Goal: Complete application form

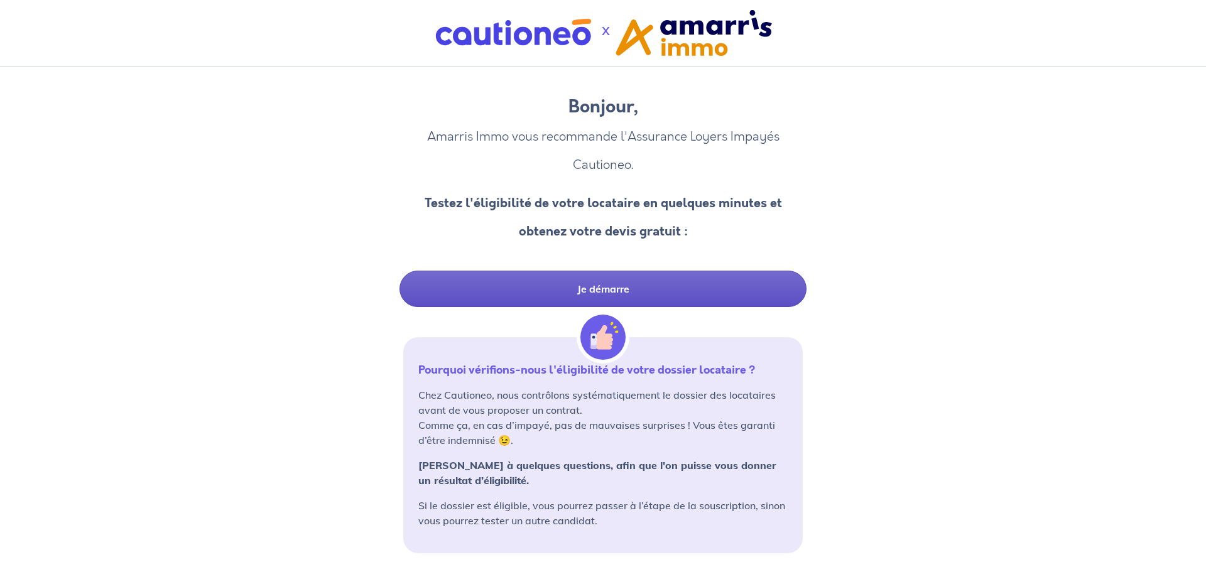
click at [626, 293] on link "Je démarre" at bounding box center [603, 289] width 407 height 36
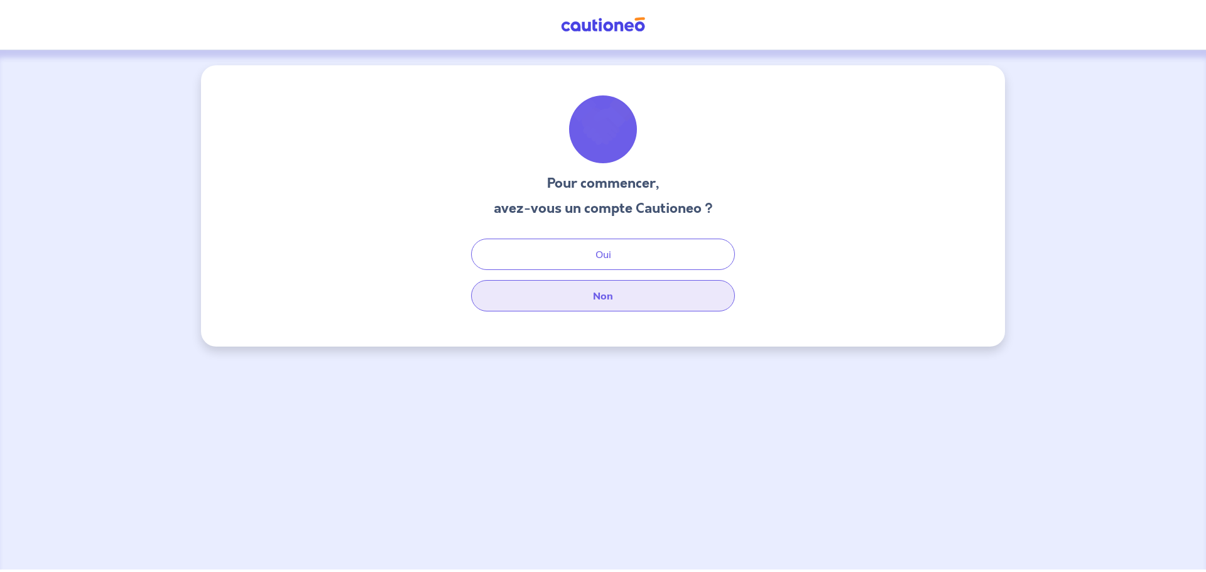
click at [628, 296] on button "Non" at bounding box center [603, 295] width 264 height 31
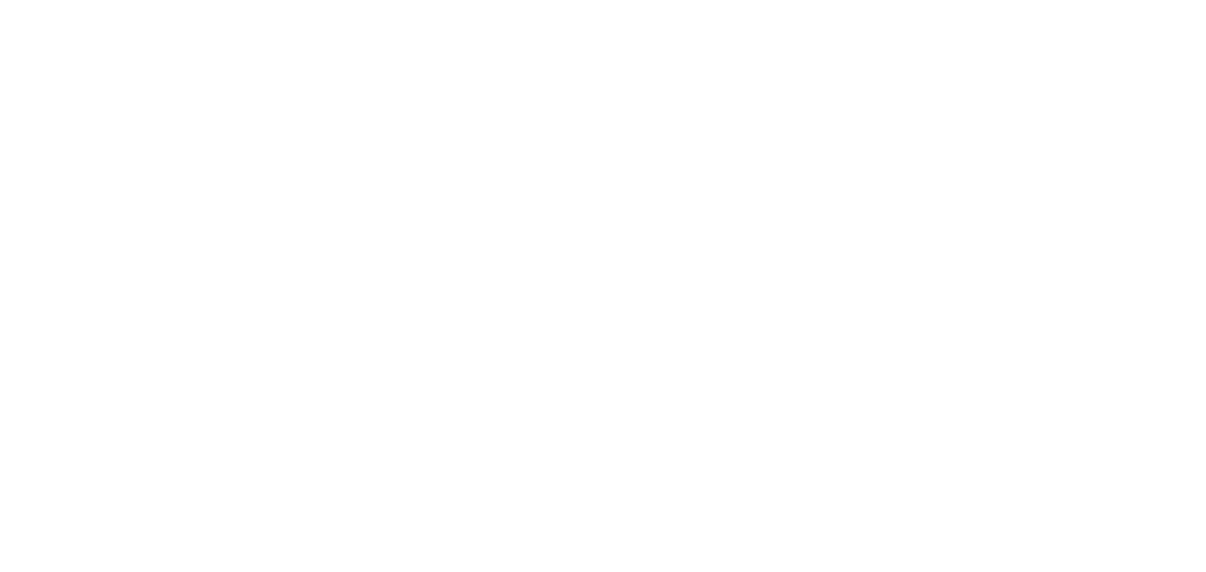
select select "FR"
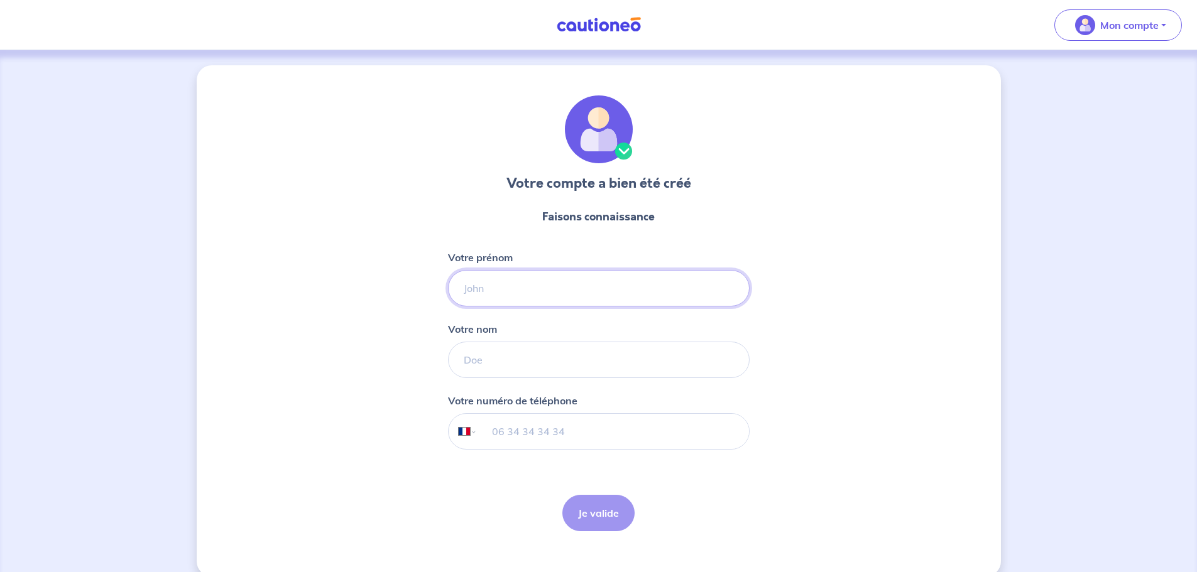
click at [669, 292] on input "Votre prénom" at bounding box center [599, 288] width 302 height 36
type input "[PERSON_NAME]"
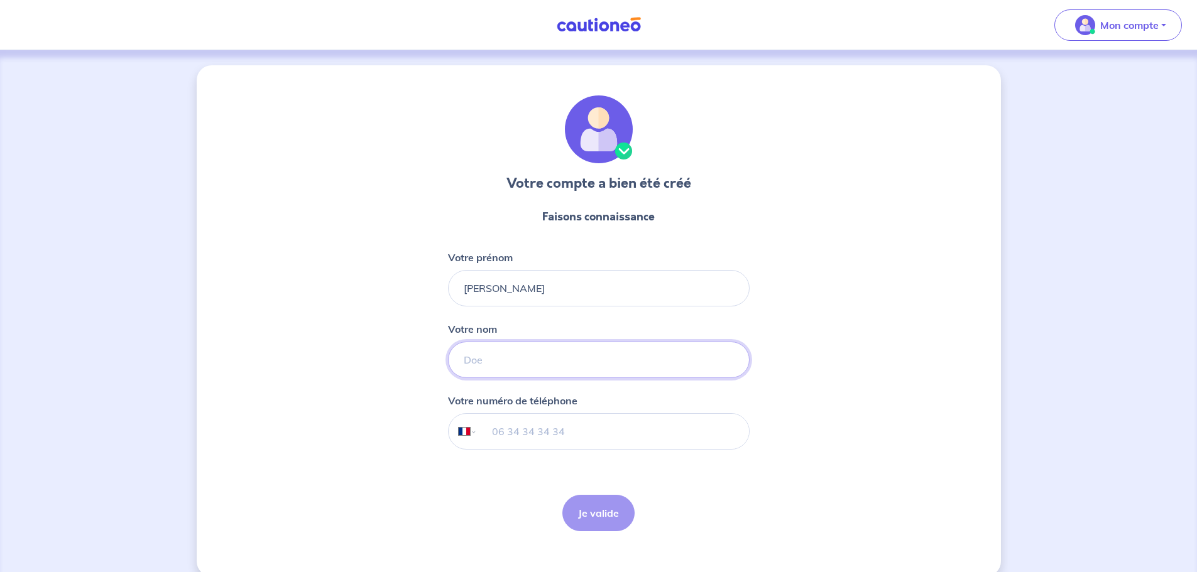
type input "MONTROZIER"
type input "06 28 35 36 47"
click at [596, 513] on button "Je valide" at bounding box center [598, 513] width 72 height 36
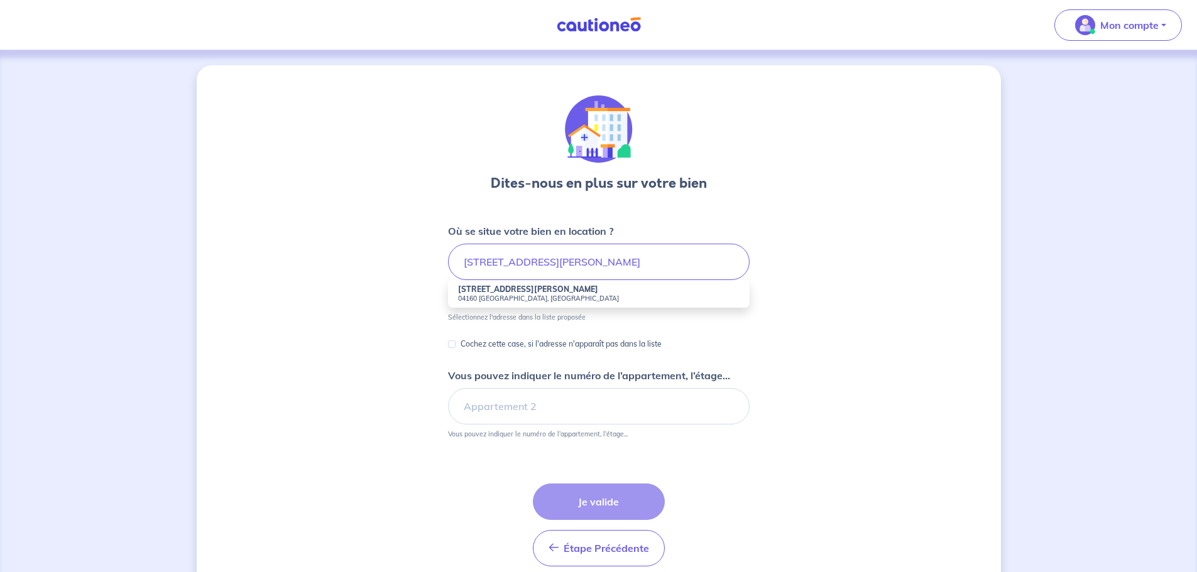
click at [563, 302] on small "04160 [GEOGRAPHIC_DATA], [GEOGRAPHIC_DATA]" at bounding box center [598, 298] width 281 height 9
type input "[STREET_ADDRESS][PERSON_NAME]"
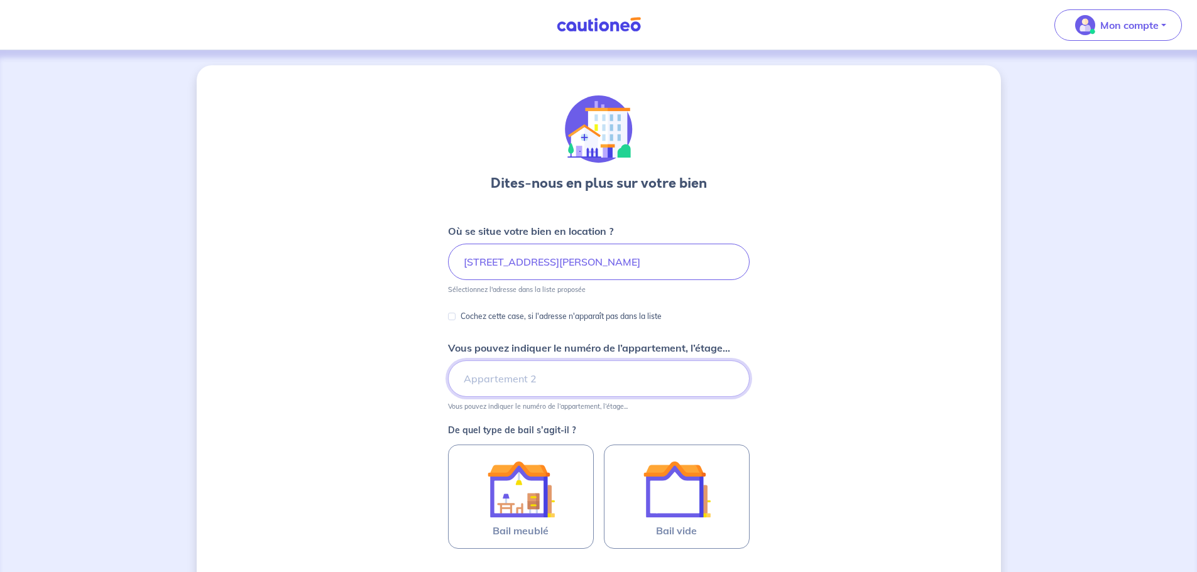
click at [532, 386] on input "Vous pouvez indiquer le numéro de l’appartement, l’étage..." at bounding box center [599, 379] width 302 height 36
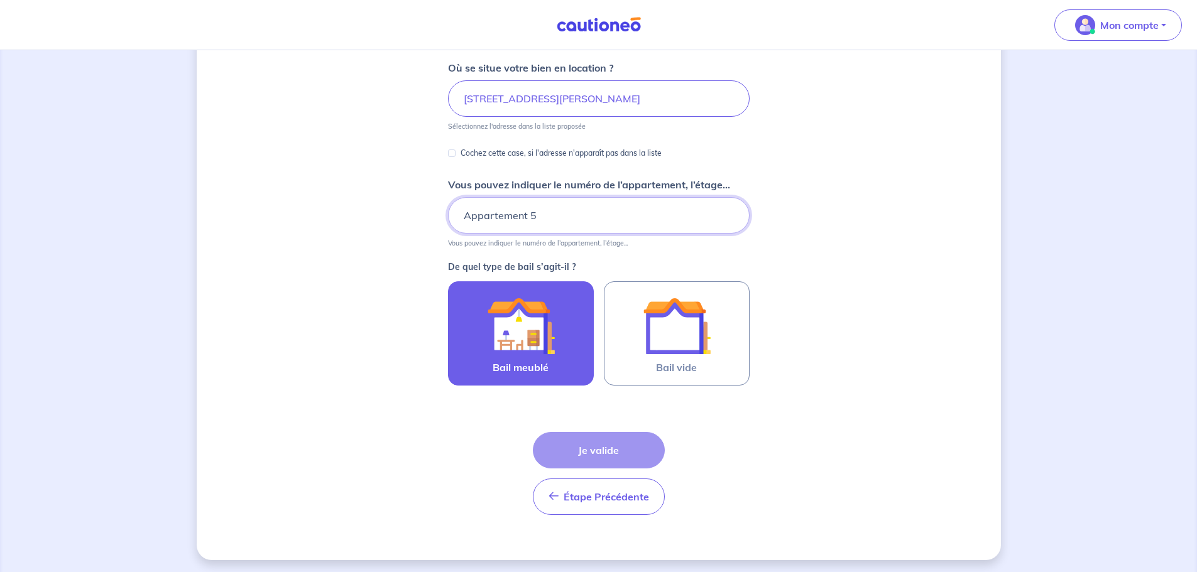
scroll to position [166, 0]
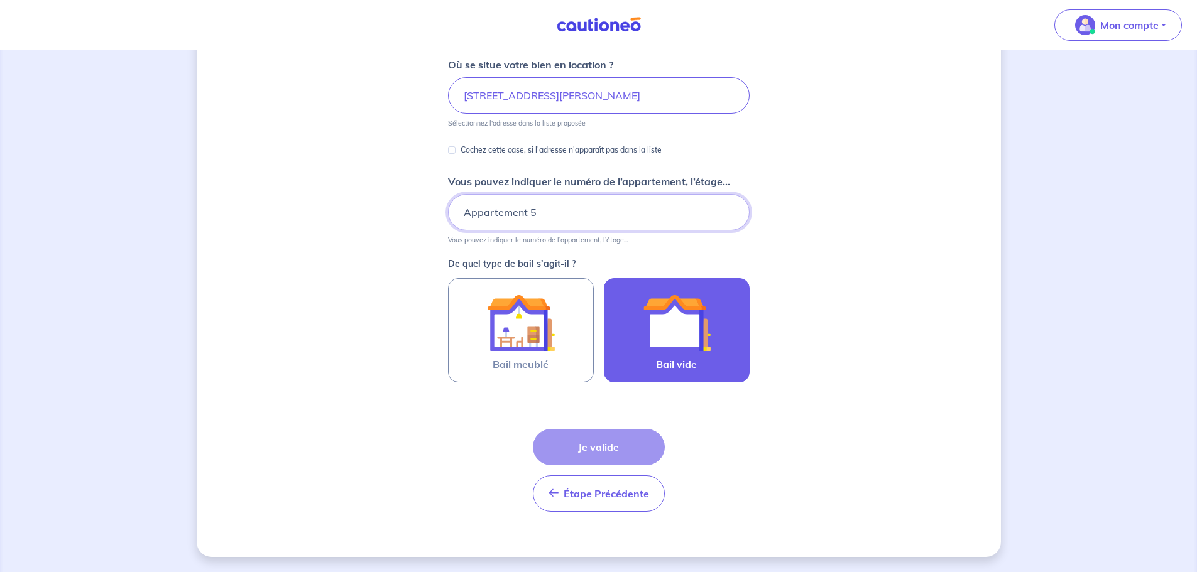
type input "Appartement 5"
click at [687, 324] on img at bounding box center [677, 323] width 68 height 68
click at [0, 0] on input "Bail vide" at bounding box center [0, 0] width 0 height 0
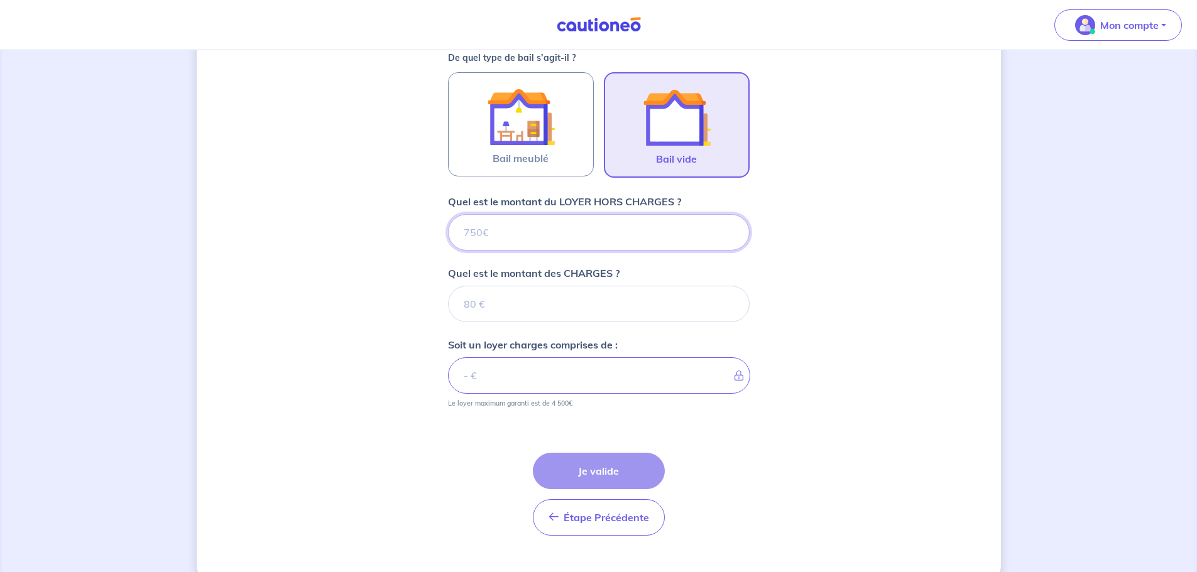
scroll to position [396, 0]
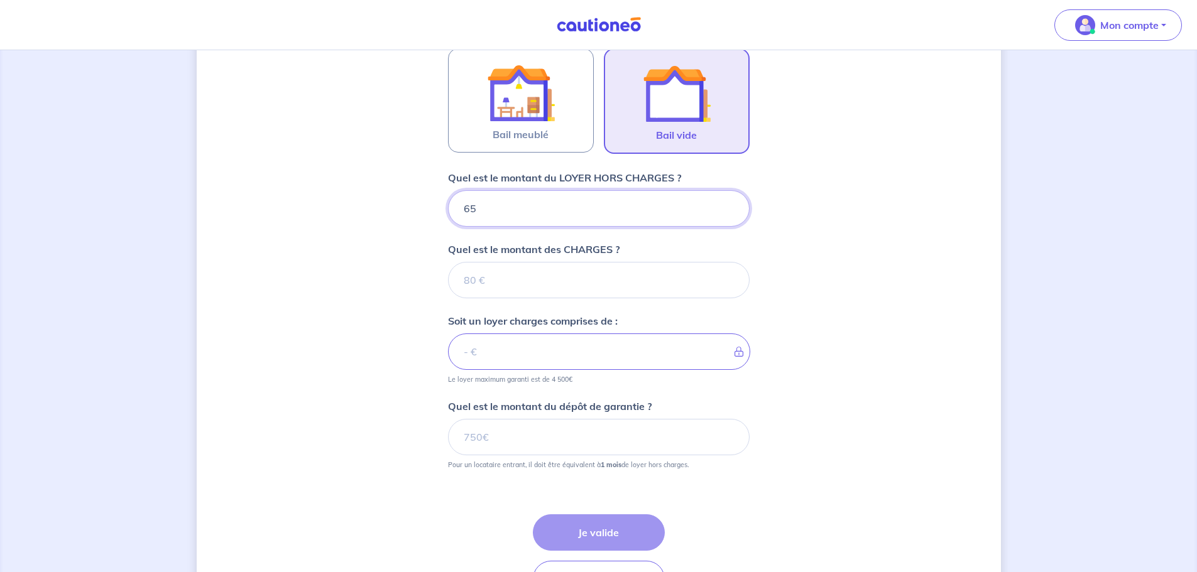
type input "650"
click at [463, 274] on input "Quel est le montant des CHARGES ?" at bounding box center [599, 280] width 302 height 36
type input "40"
type input "690"
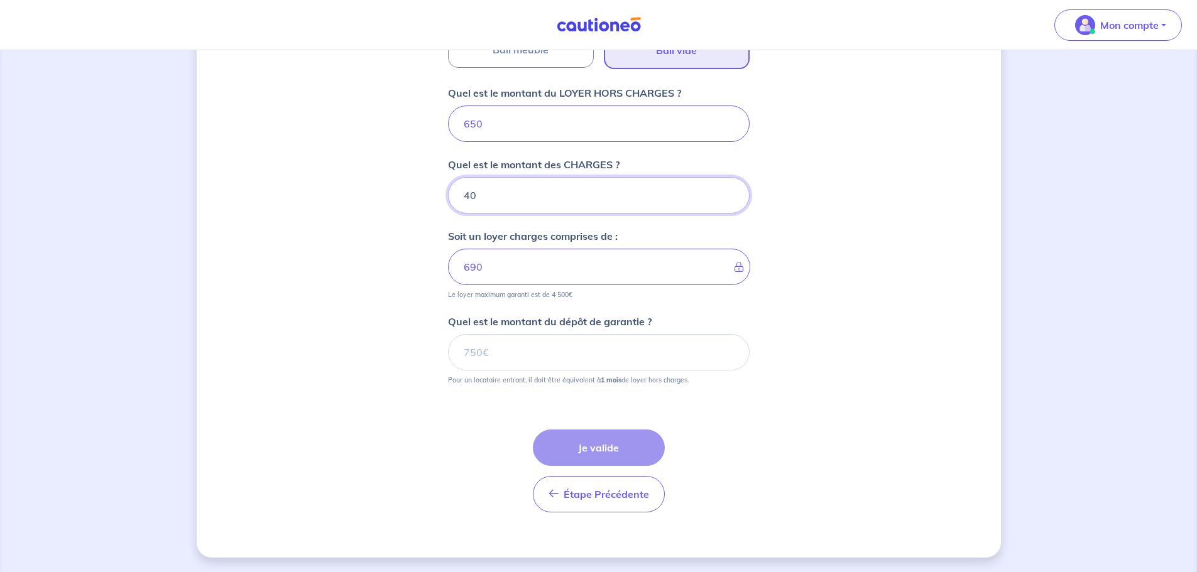
scroll to position [482, 0]
type input "40"
click at [496, 360] on input "Quel est le montant du dépôt de garantie ?" at bounding box center [599, 352] width 302 height 36
type input "650"
click at [597, 442] on button "Je valide" at bounding box center [599, 447] width 132 height 36
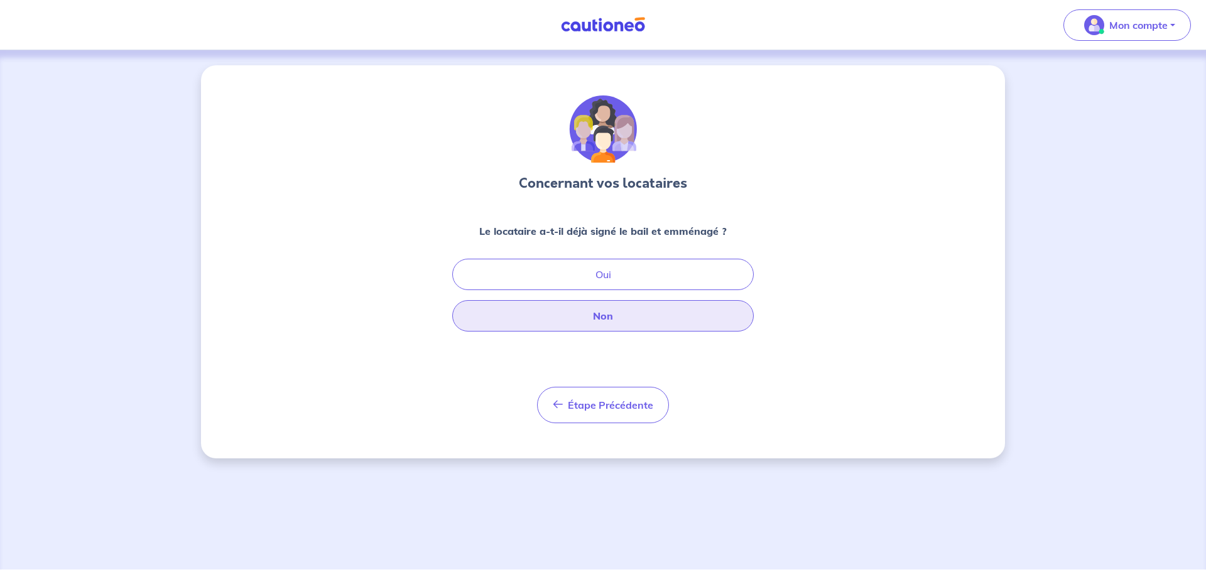
click at [613, 319] on button "Non" at bounding box center [603, 315] width 302 height 31
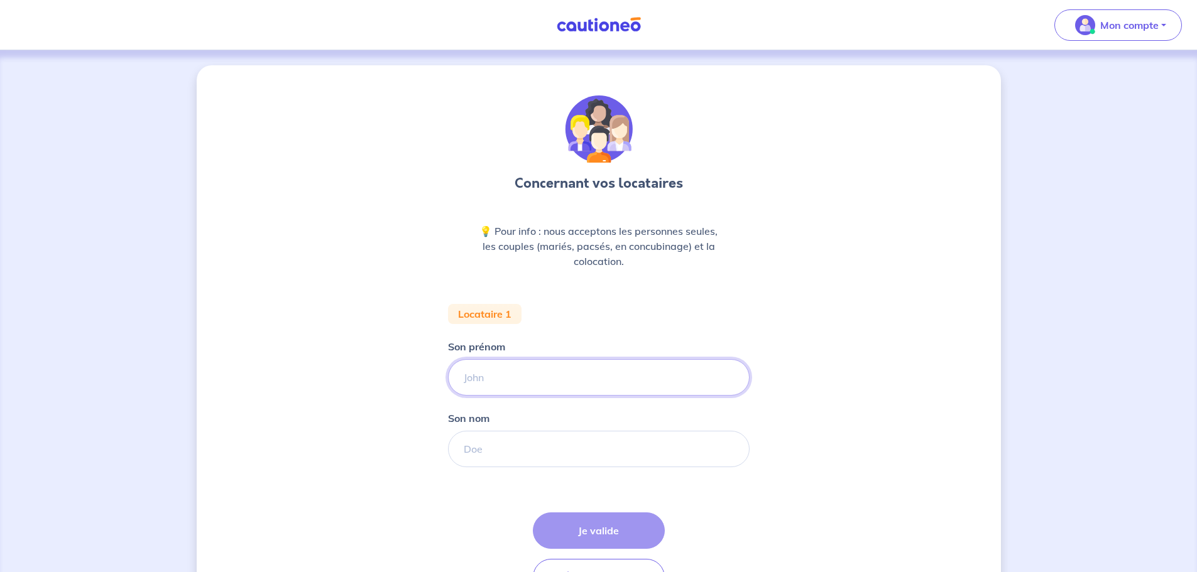
click at [491, 388] on input "Son prénom" at bounding box center [599, 377] width 302 height 36
type input "W"
type input "[PERSON_NAME]"
click at [498, 452] on input "Son nom" at bounding box center [599, 449] width 302 height 36
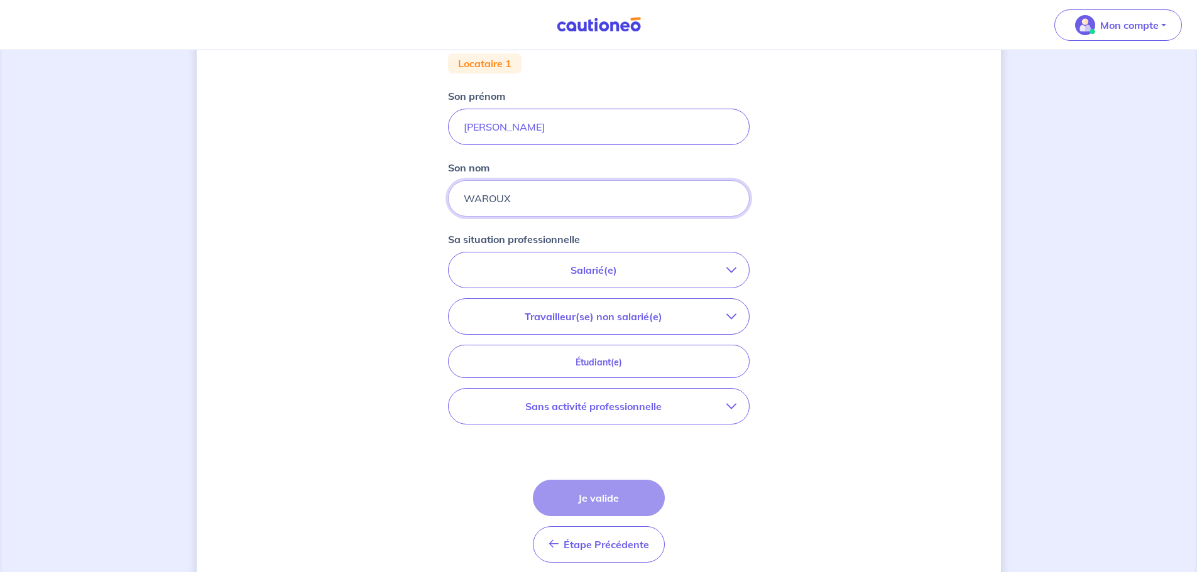
scroll to position [251, 0]
type input "WAROUX"
click at [724, 268] on p "Salarié(e)" at bounding box center [593, 269] width 265 height 15
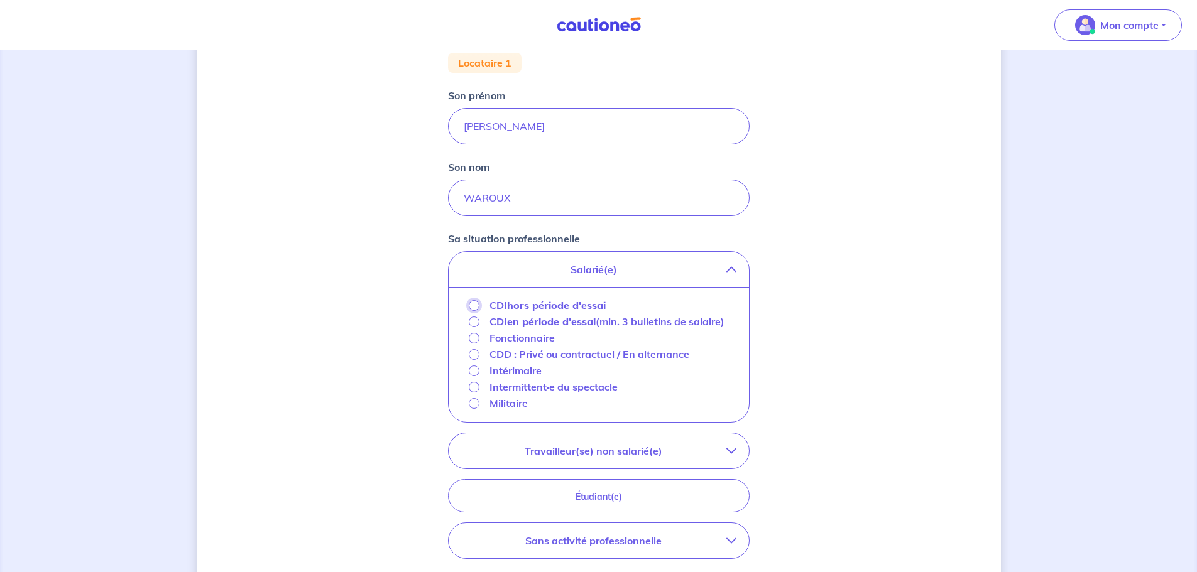
click at [476, 307] on input "CDI hors période d'essai" at bounding box center [474, 305] width 11 height 11
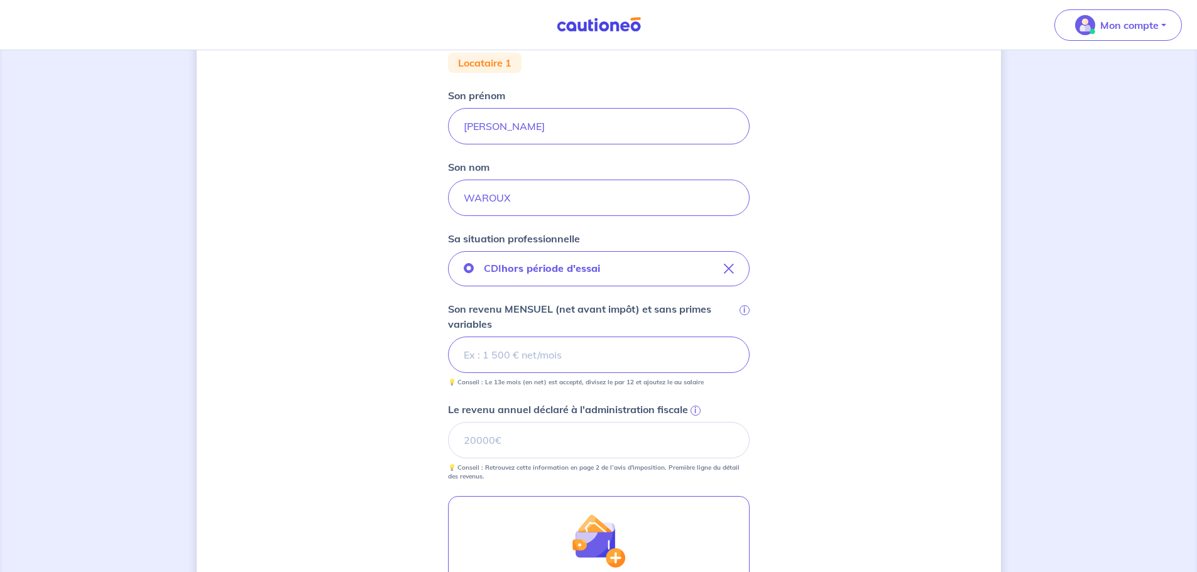
type input "2"
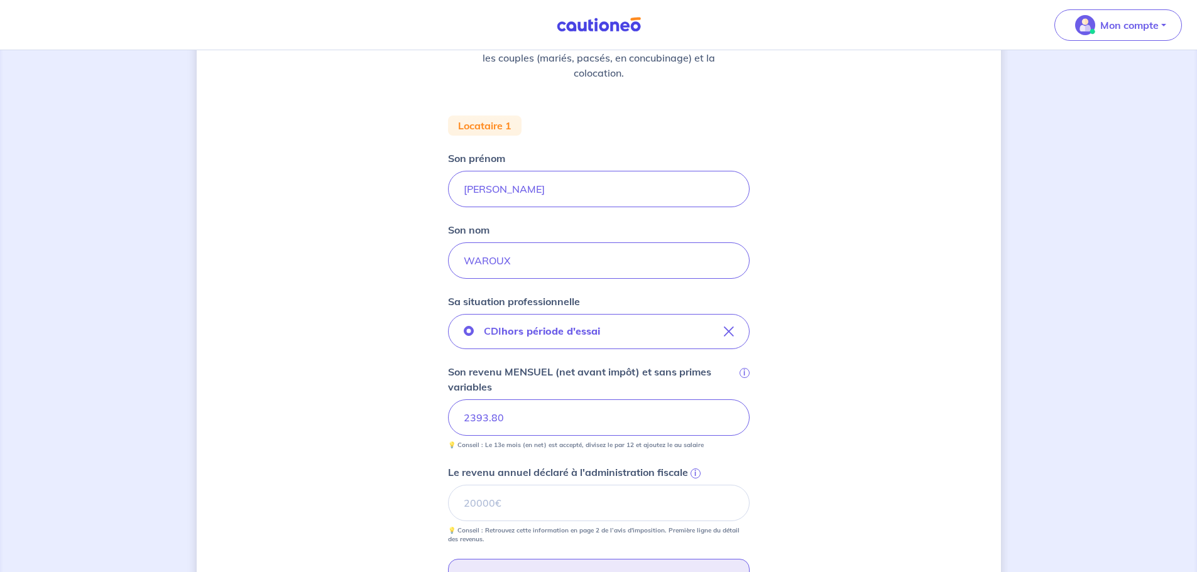
type input "2393.8"
click at [512, 506] on input "Le revenu annuel déclaré à l'administration fiscale i" at bounding box center [599, 503] width 302 height 36
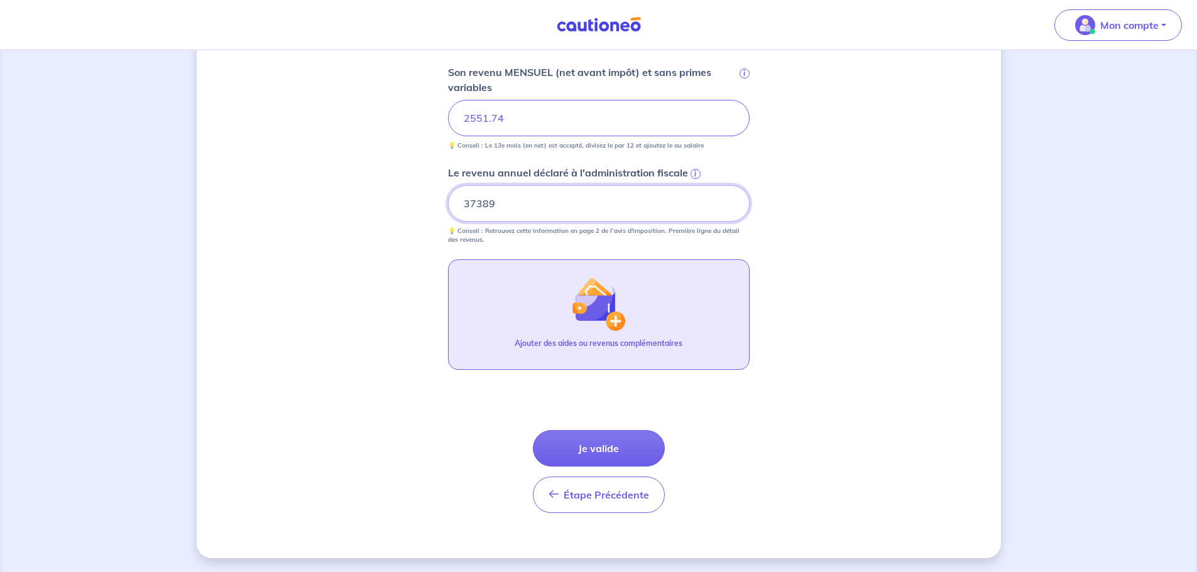
scroll to position [489, 0]
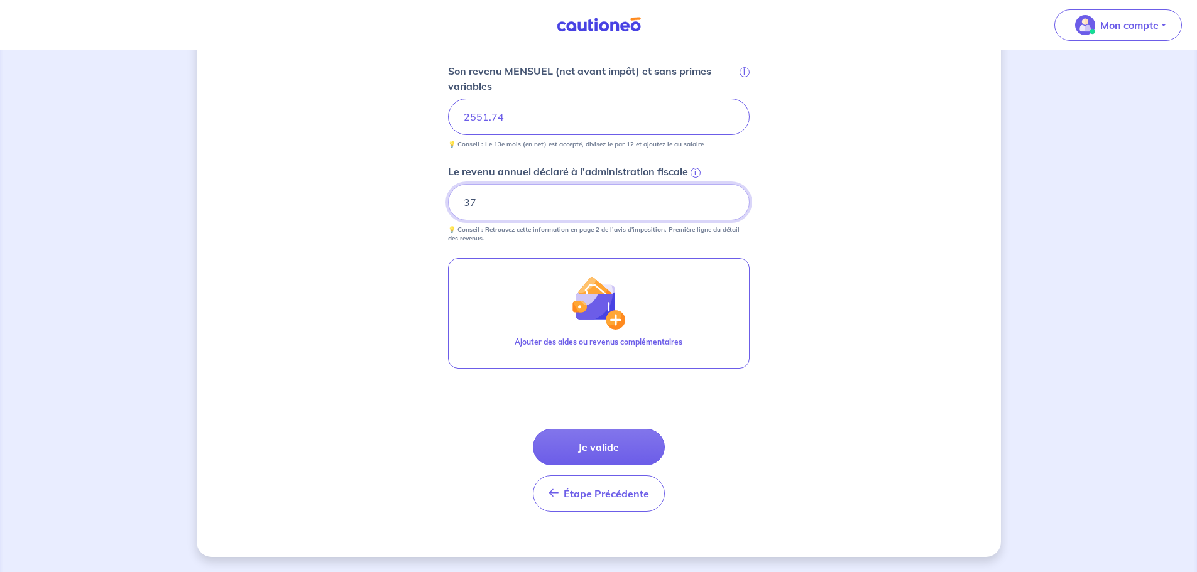
type input "3"
type input "29715"
click at [621, 446] on button "Je valide" at bounding box center [599, 447] width 132 height 36
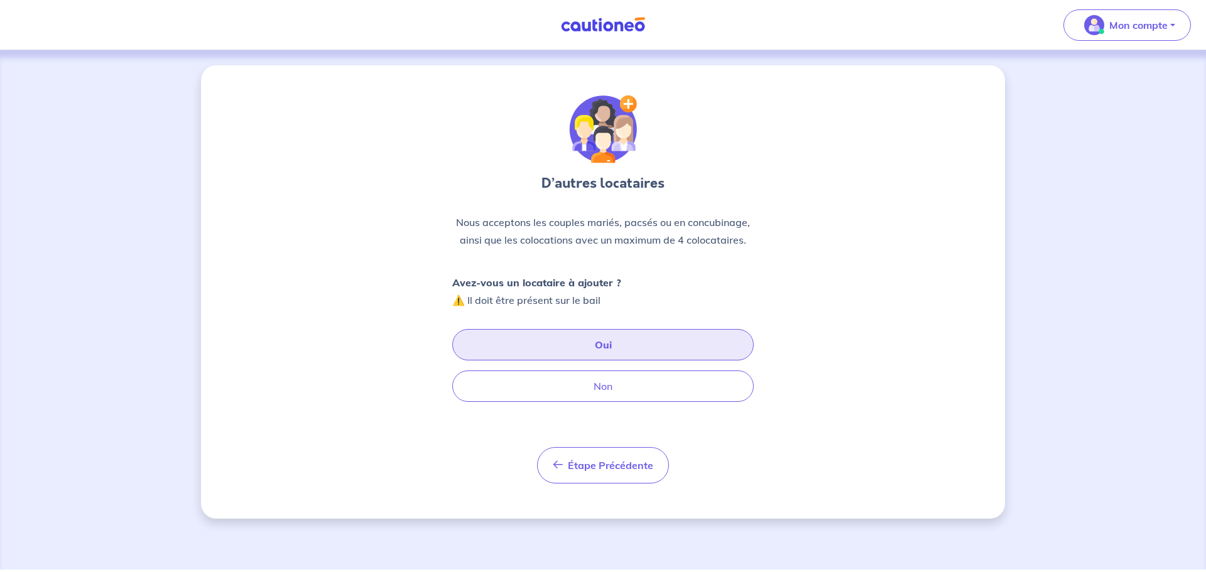
click at [628, 351] on button "Oui" at bounding box center [603, 344] width 302 height 31
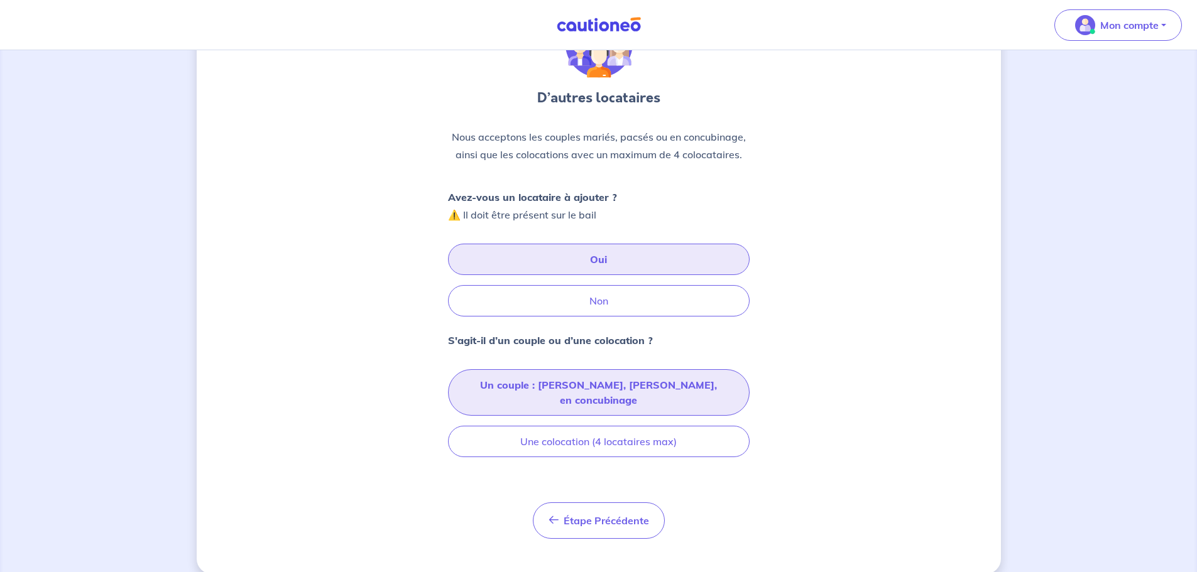
scroll to position [87, 0]
click at [642, 384] on button "Un couple : [PERSON_NAME], [PERSON_NAME], en concubinage" at bounding box center [599, 391] width 302 height 46
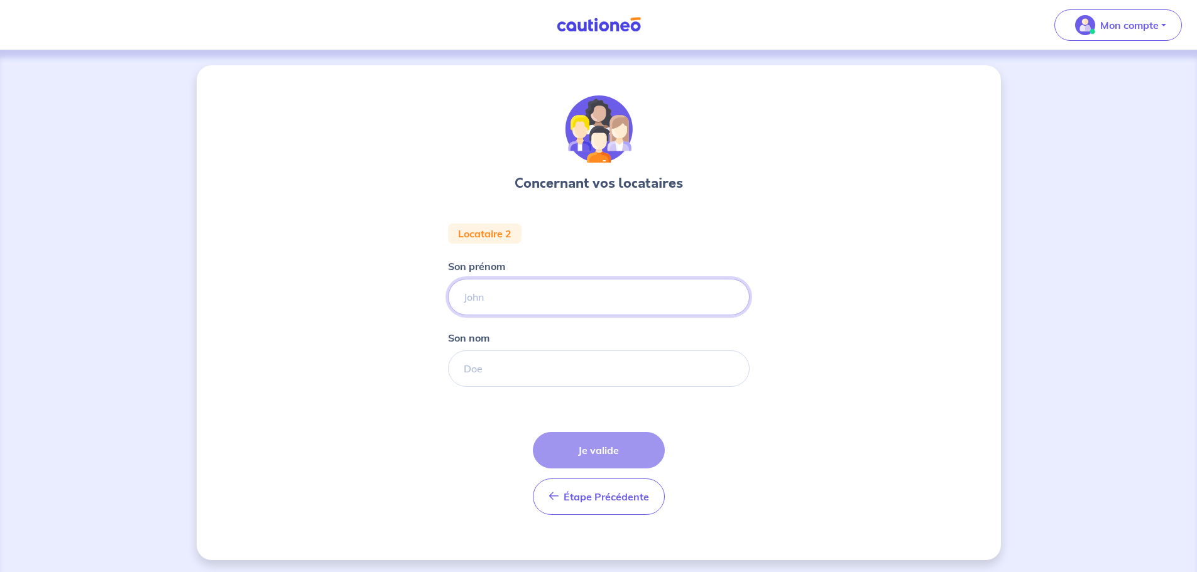
click at [570, 303] on input "Son prénom" at bounding box center [599, 297] width 302 height 36
type input "[PERSON_NAME]"
click at [557, 363] on input "Son nom" at bounding box center [599, 369] width 302 height 36
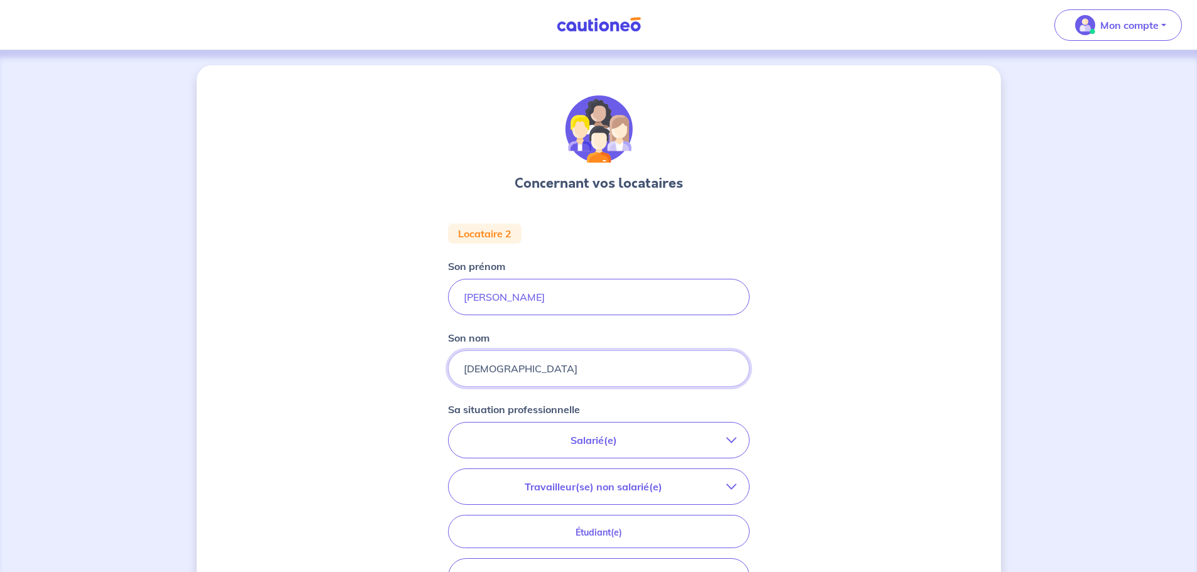
type input "[DEMOGRAPHIC_DATA]"
click at [806, 347] on div "Concernant vos locataires Locataire 2 Son prénom [PERSON_NAME] nom [PERSON_NAME…" at bounding box center [599, 421] width 804 height 713
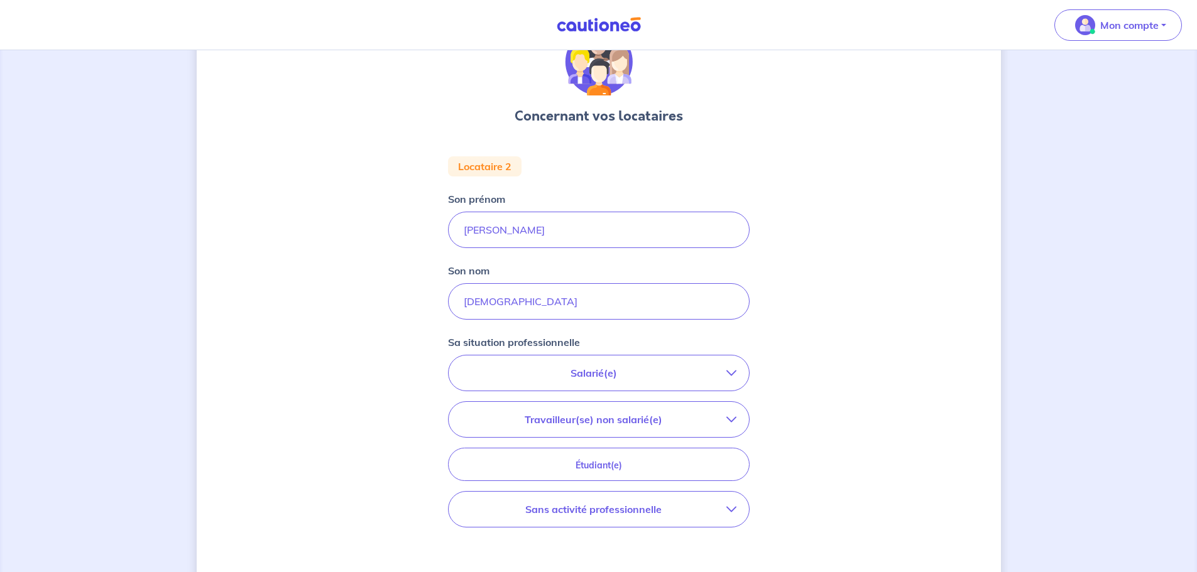
scroll to position [126, 0]
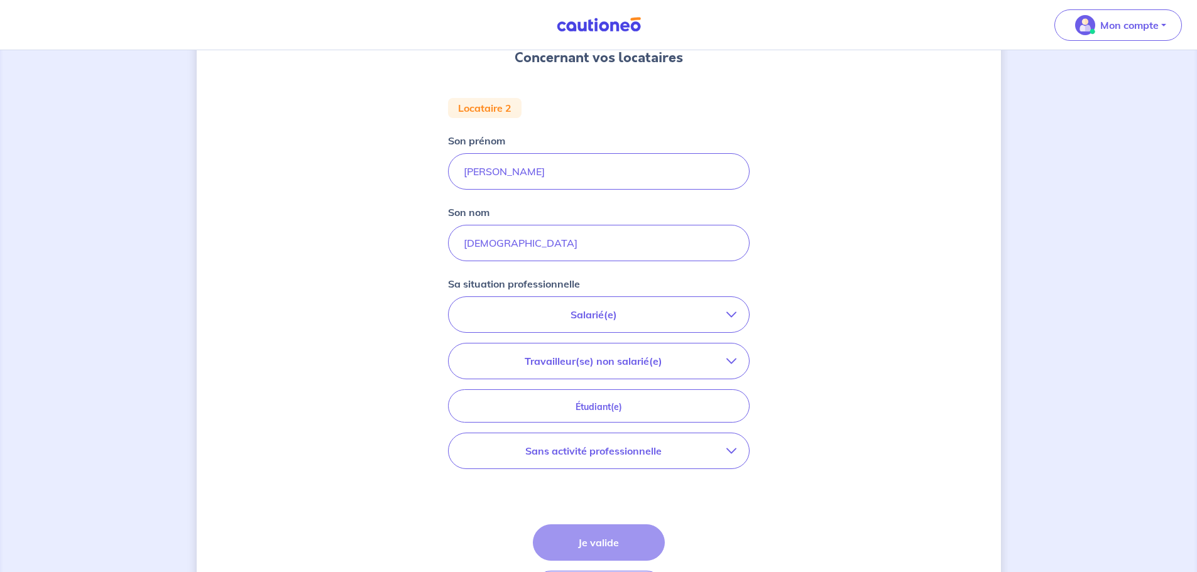
click at [731, 452] on icon "button" at bounding box center [731, 451] width 10 height 10
click at [583, 504] on p "Sans activité professionnelle" at bounding box center [557, 503] width 136 height 15
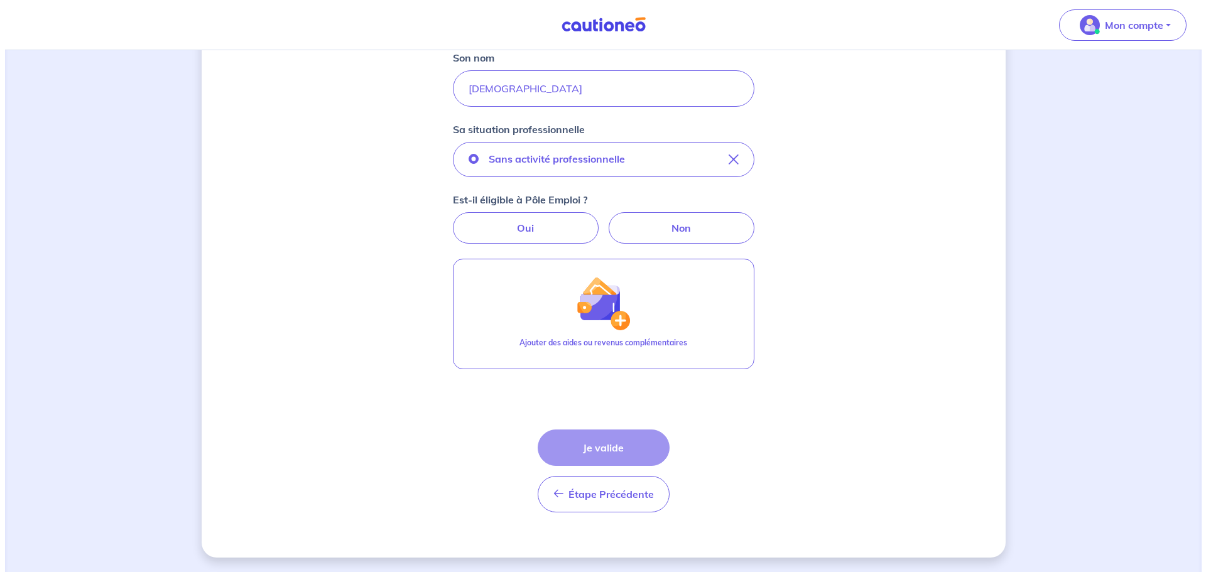
scroll to position [281, 0]
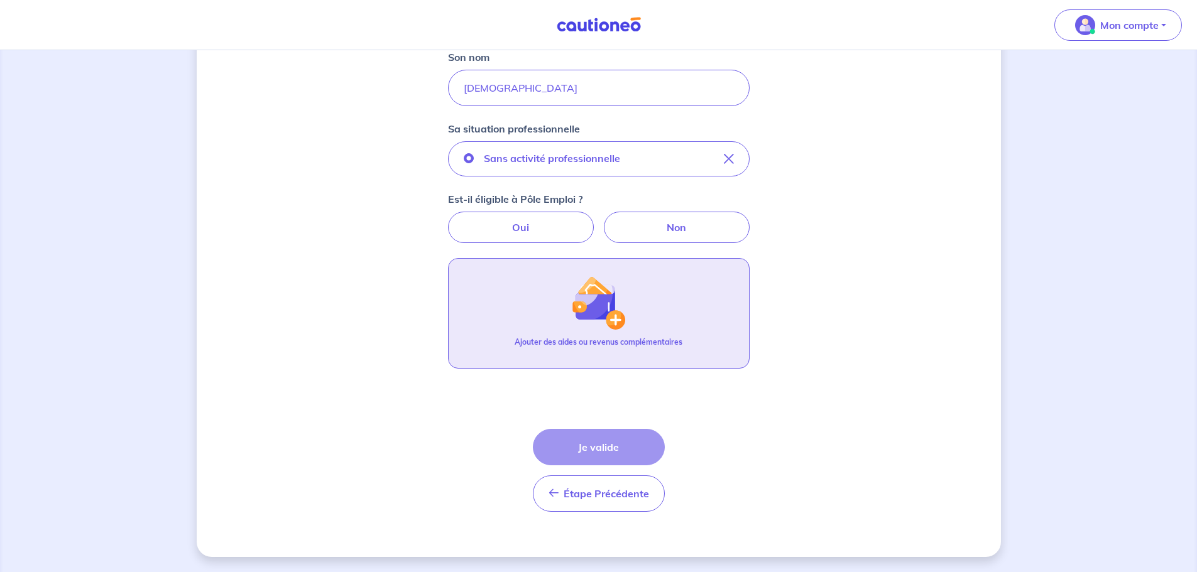
click at [616, 313] on img "button" at bounding box center [598, 303] width 54 height 54
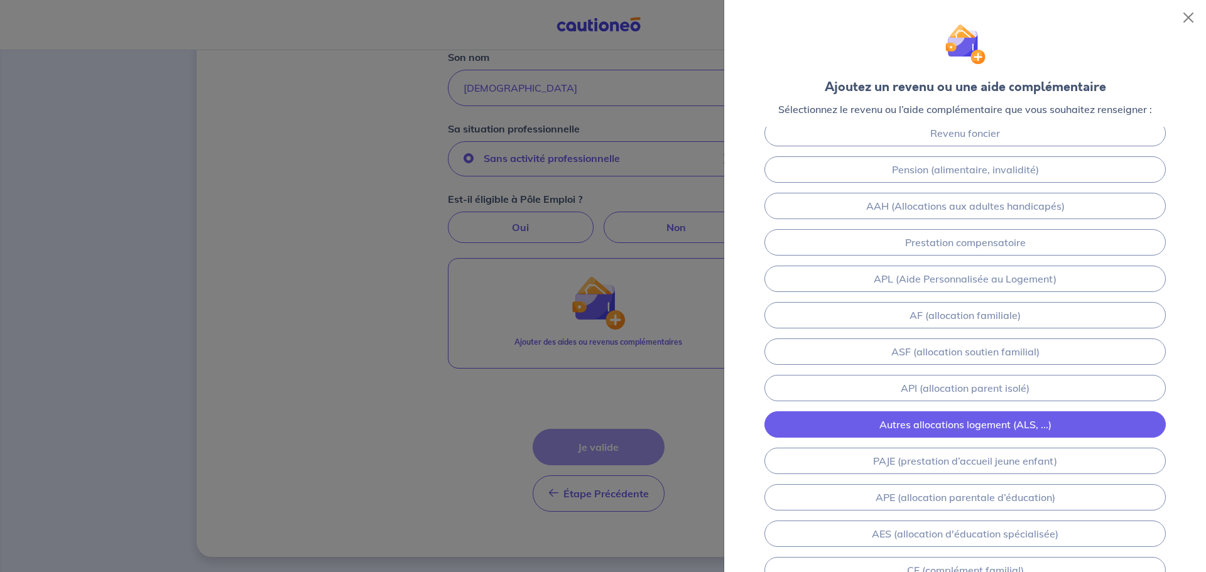
scroll to position [0, 0]
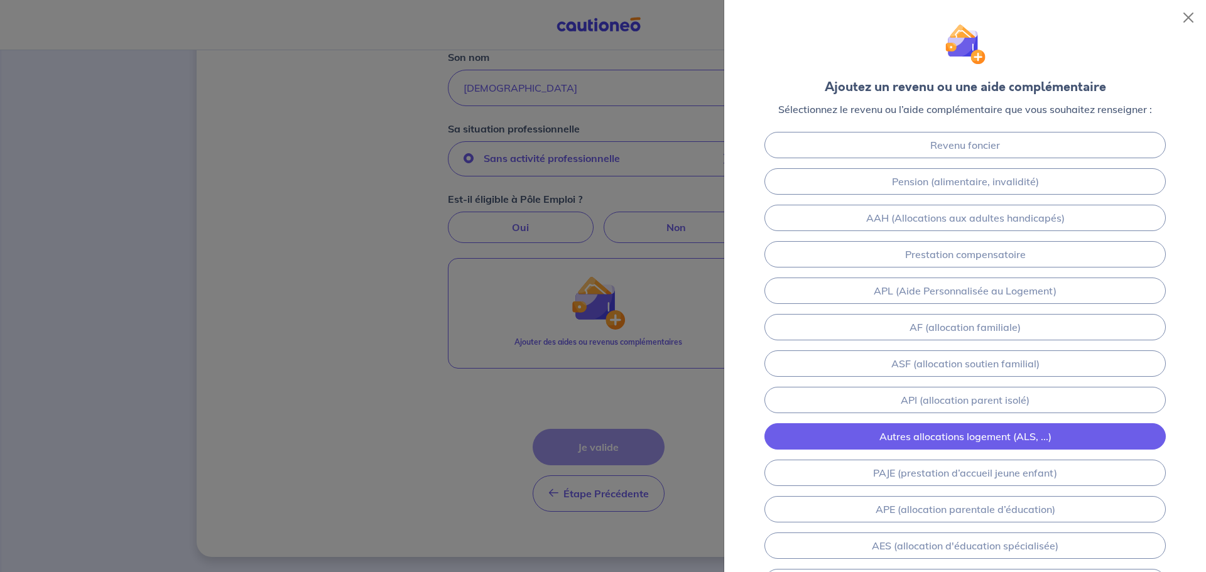
click at [1021, 433] on link "Autres allocations logement (ALS, ...)" at bounding box center [965, 436] width 401 height 26
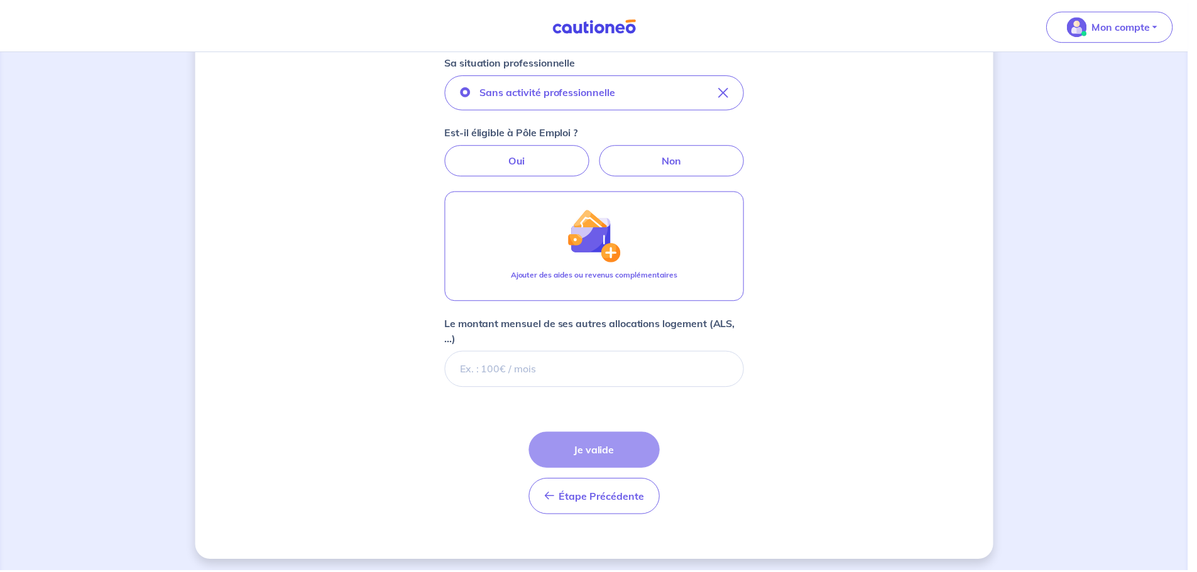
scroll to position [352, 0]
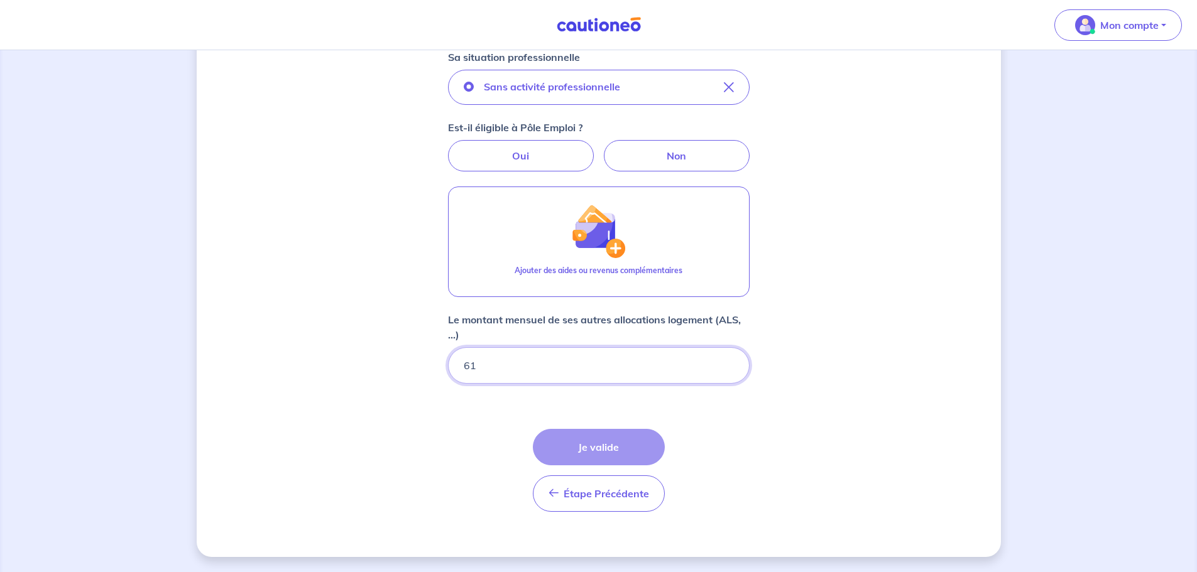
type input "611"
click at [602, 452] on div "Étape Précédente Précédent Je valide Je valide" at bounding box center [599, 470] width 132 height 83
click at [584, 373] on input "611.19" at bounding box center [599, 365] width 302 height 36
click at [595, 457] on div "Étape Précédente Précédent Je valide Je valide" at bounding box center [599, 470] width 132 height 83
click at [799, 396] on div "Concernant vos locataires Locataire 2 Son prénom [PERSON_NAME] nom [PERSON_NAME…" at bounding box center [599, 135] width 804 height 844
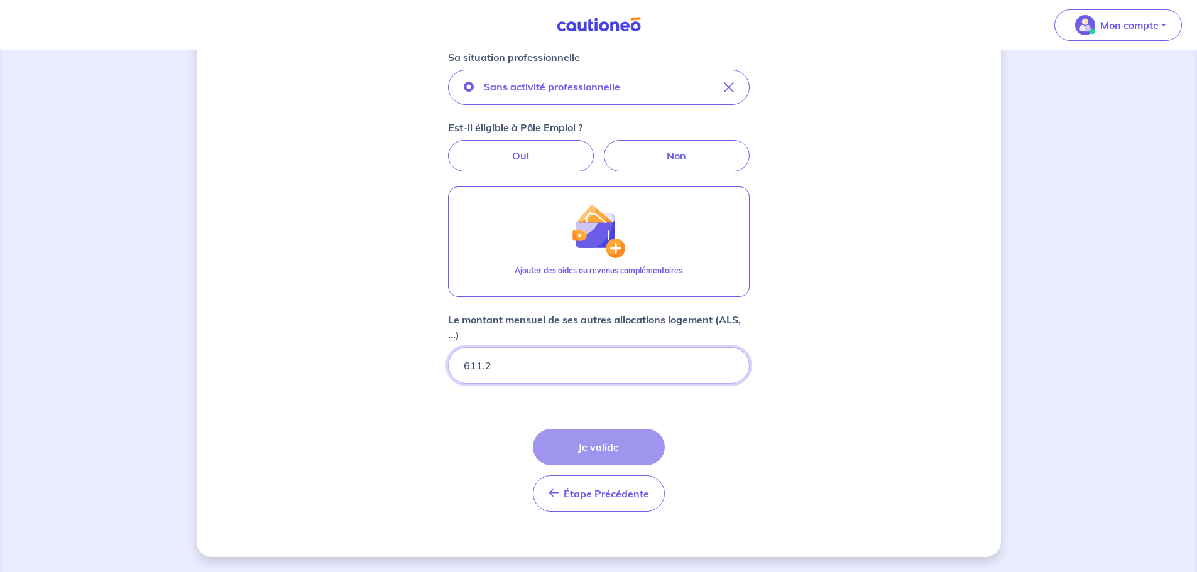
click at [729, 361] on input "611.2" at bounding box center [599, 365] width 302 height 36
type input "611.19"
click at [729, 368] on input "611.19" at bounding box center [599, 365] width 302 height 36
drag, startPoint x: 626, startPoint y: 447, endPoint x: 630, endPoint y: 440, distance: 7.3
click at [628, 444] on div "Étape Précédente Précédent Je valide Je valide" at bounding box center [599, 470] width 132 height 83
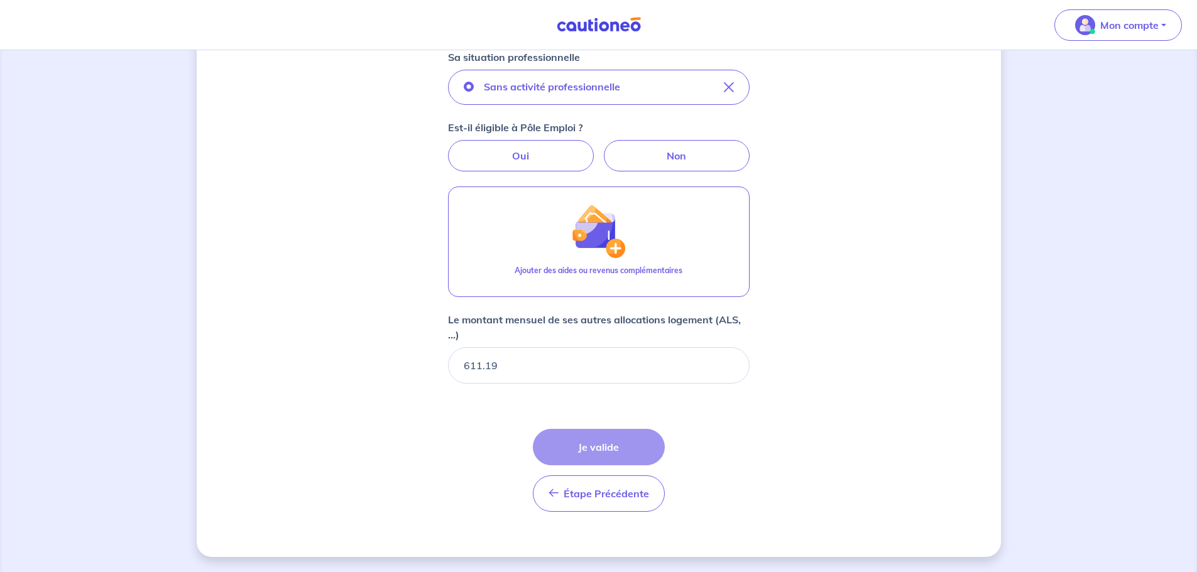
scroll to position [290, 0]
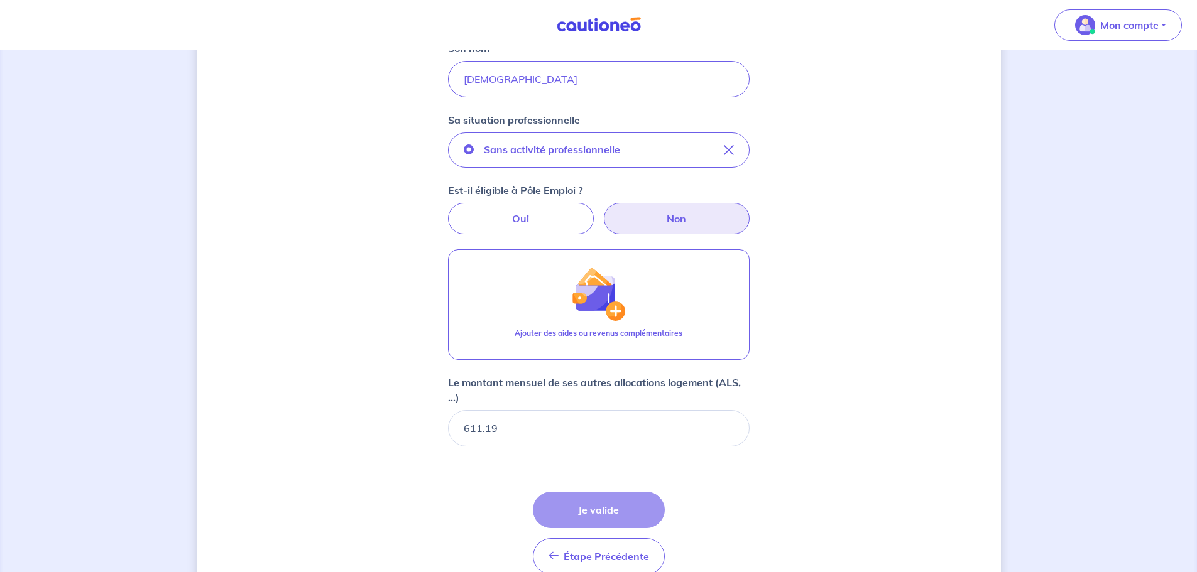
click at [702, 215] on label "Non" at bounding box center [677, 218] width 146 height 31
click at [602, 211] on input "Non" at bounding box center [598, 207] width 8 height 8
radio input "true"
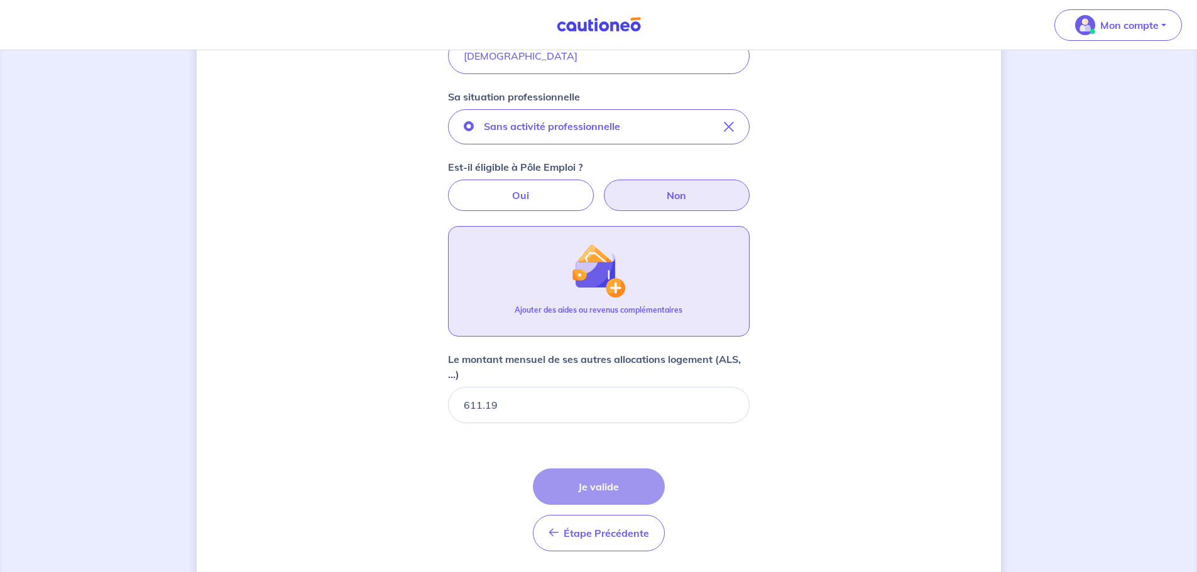
scroll to position [352, 0]
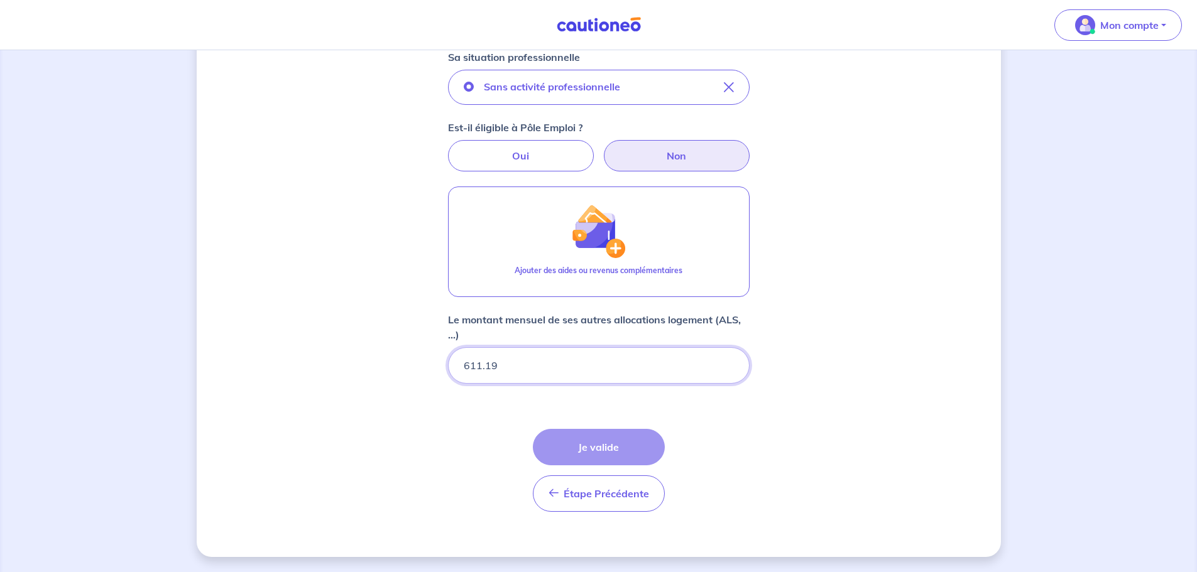
click at [592, 357] on input "611.19" at bounding box center [599, 365] width 302 height 36
click at [621, 442] on div "Étape Précédente Précédent Je valide Je valide" at bounding box center [599, 470] width 132 height 83
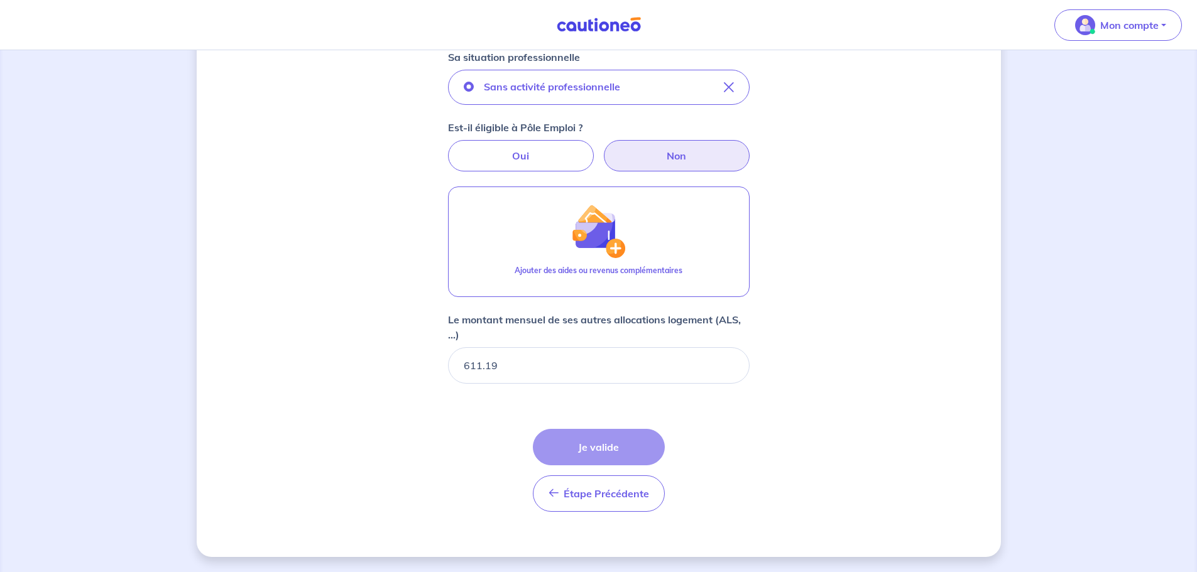
click at [621, 442] on div "Étape Précédente Précédent Je valide Je valide" at bounding box center [599, 470] width 132 height 83
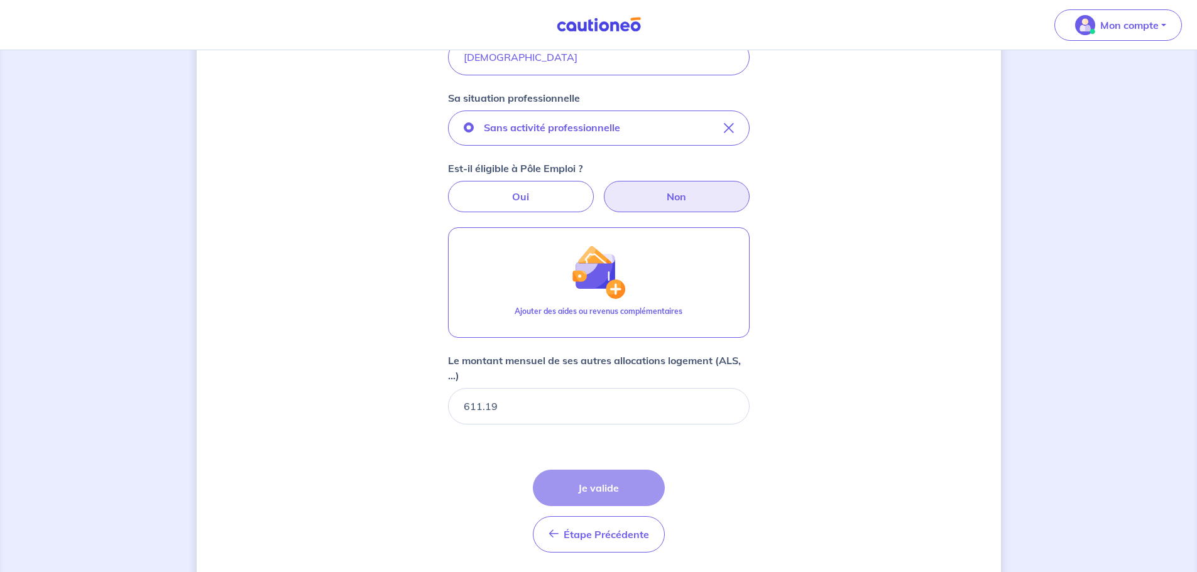
scroll to position [314, 0]
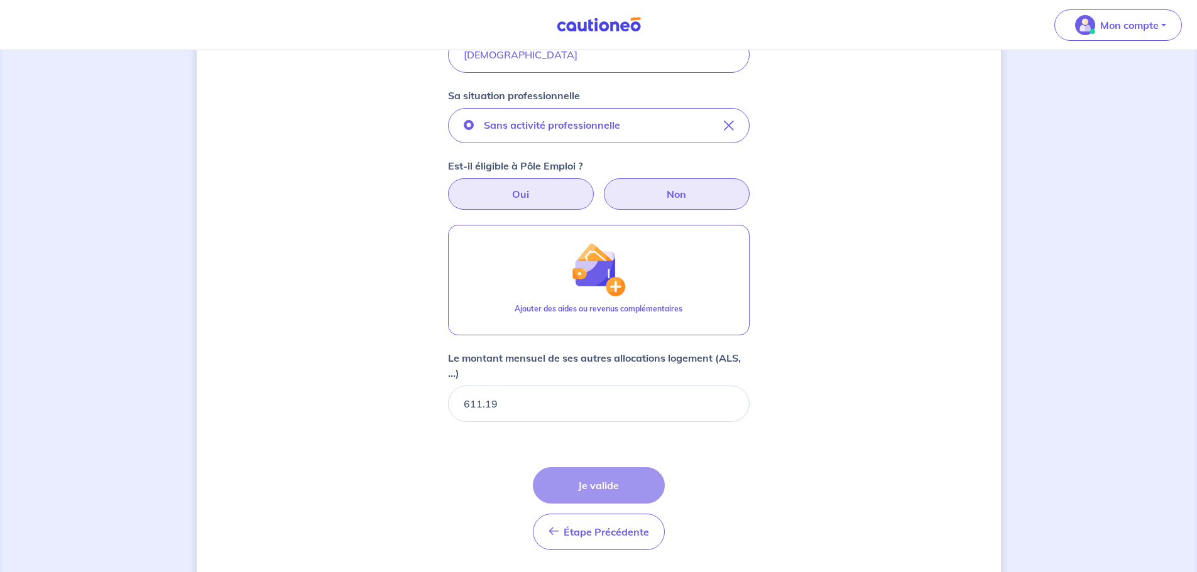
click at [554, 197] on label "Oui" at bounding box center [521, 193] width 146 height 31
click at [594, 187] on input "Oui" at bounding box center [598, 182] width 8 height 8
radio input "true"
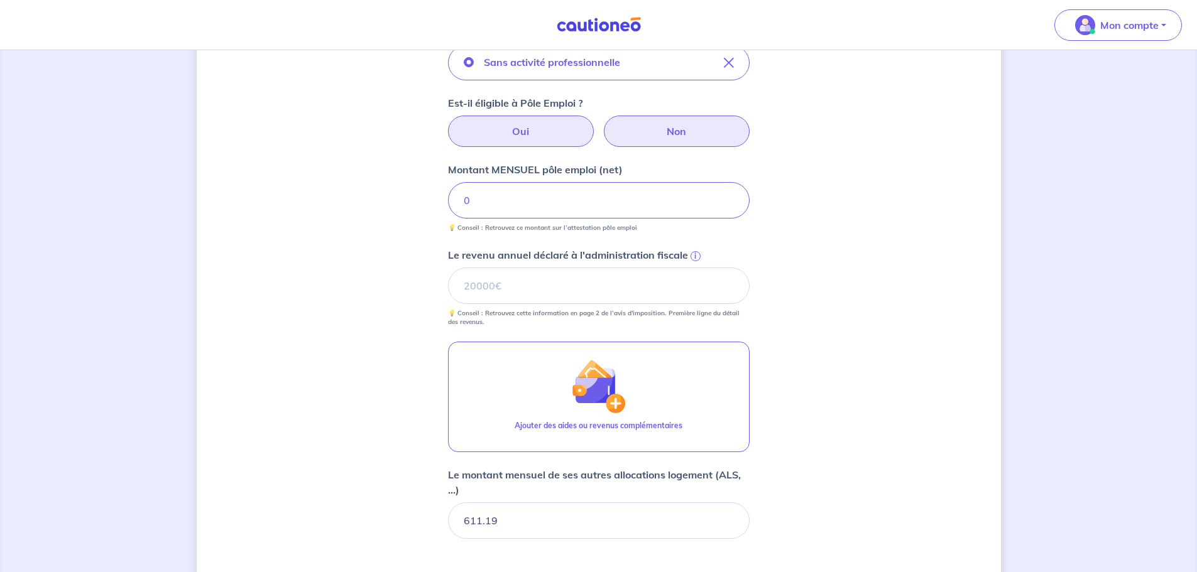
click at [717, 137] on label "Non" at bounding box center [677, 131] width 146 height 31
click at [602, 124] on input "Non" at bounding box center [598, 120] width 8 height 8
radio input "true"
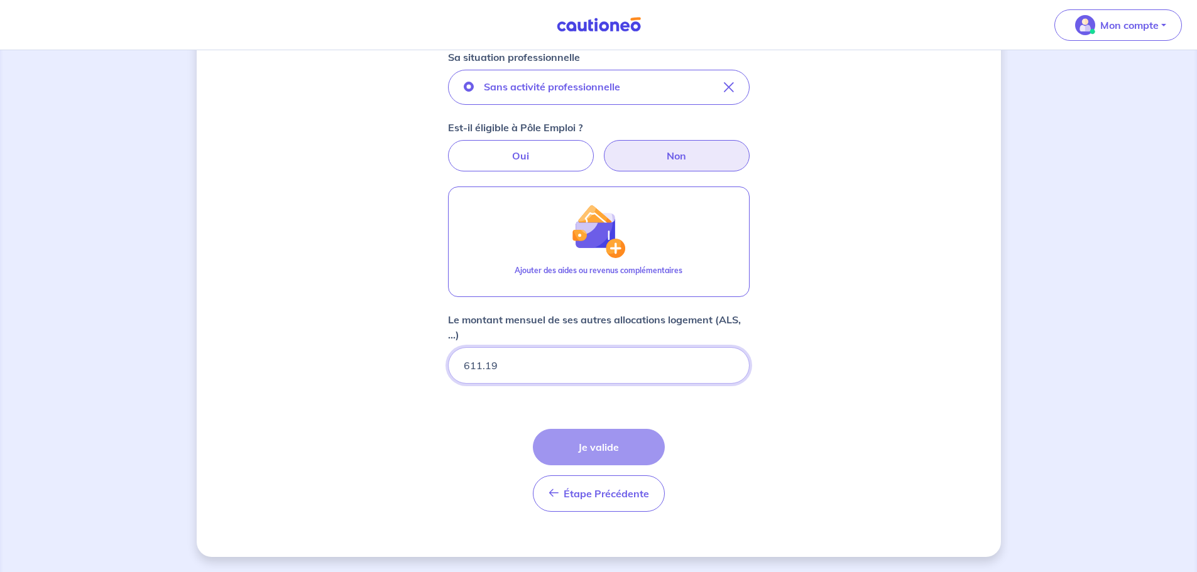
click at [595, 354] on input "611.19" at bounding box center [599, 365] width 302 height 36
click at [614, 444] on div "Étape Précédente Précédent Je valide Je valide" at bounding box center [599, 470] width 132 height 83
click at [614, 445] on div "Étape Précédente Précédent Je valide Je valide" at bounding box center [599, 470] width 132 height 83
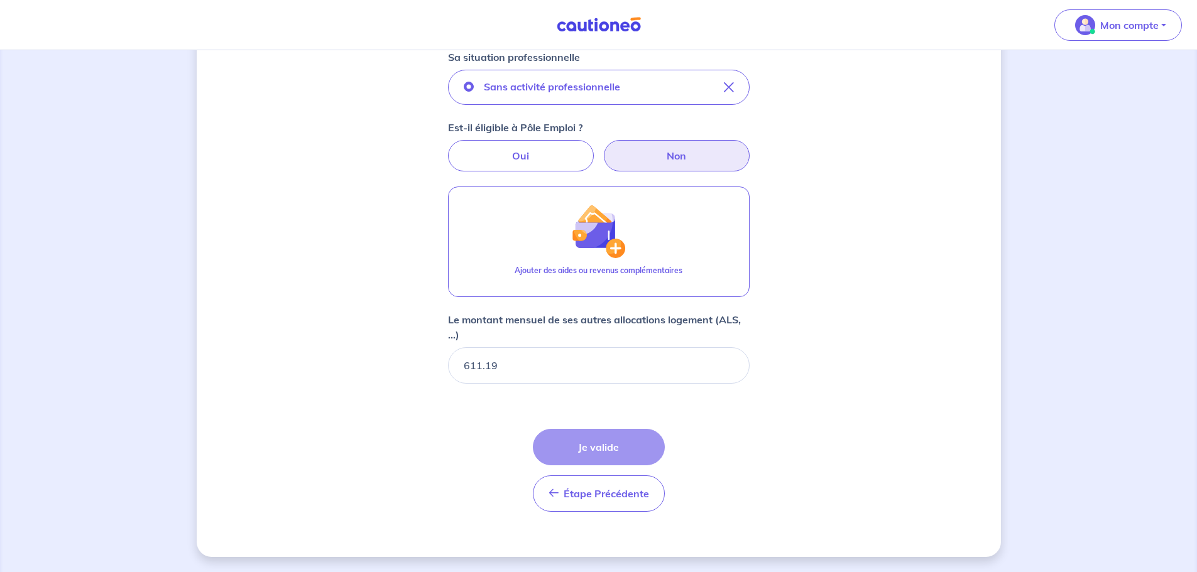
click at [614, 446] on div "Étape Précédente Précédent Je valide Je valide" at bounding box center [599, 470] width 132 height 83
click at [614, 447] on div "Étape Précédente Précédent Je valide Je valide" at bounding box center [599, 470] width 132 height 83
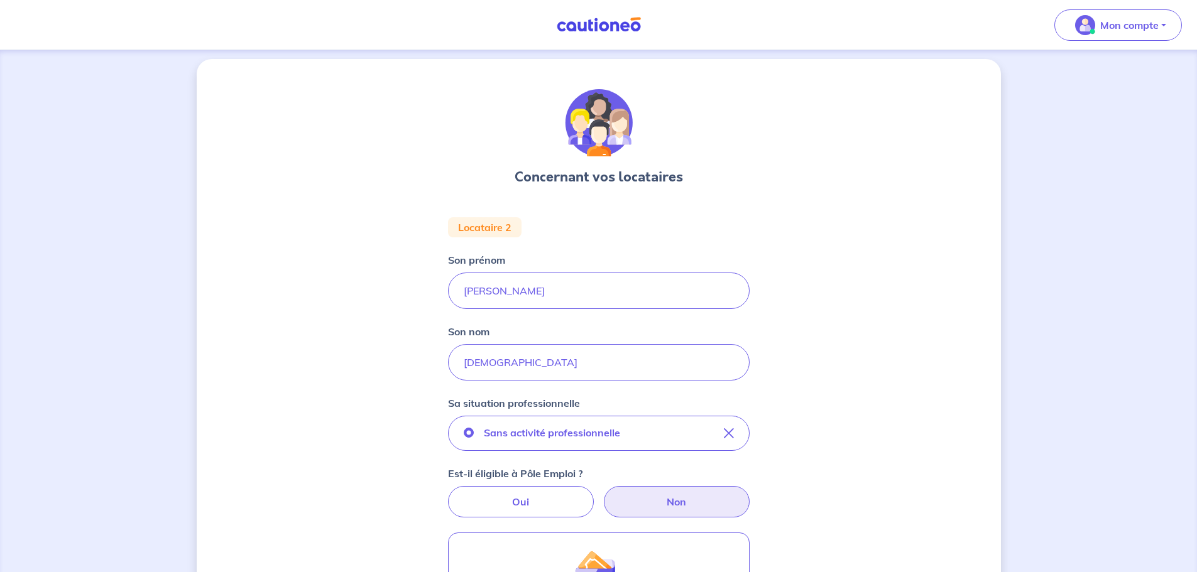
scroll to position [0, 0]
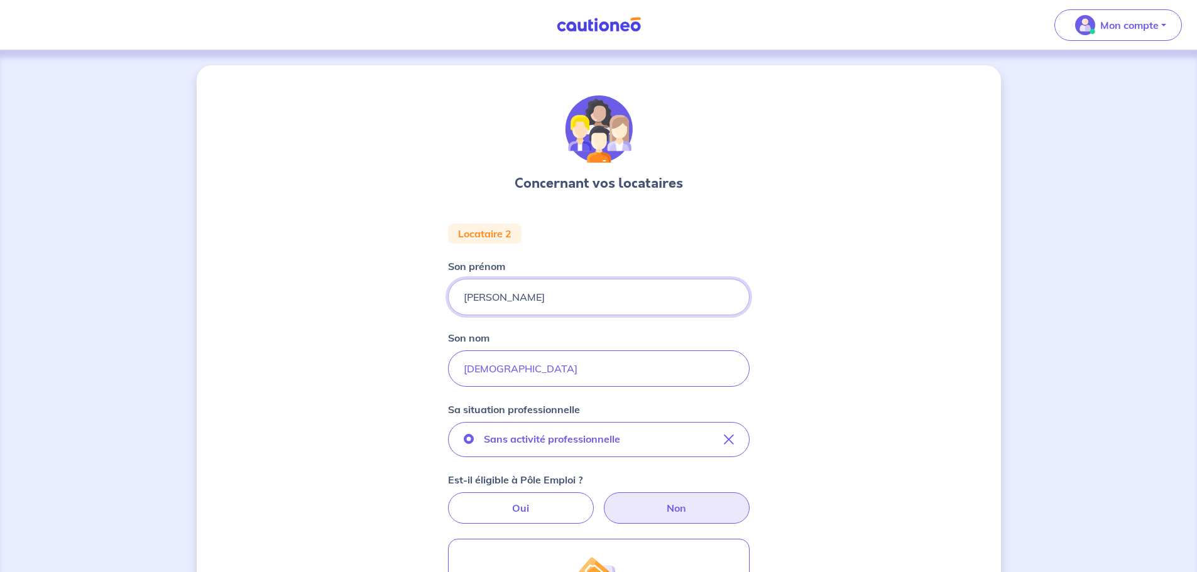
click at [558, 303] on input "[PERSON_NAME]" at bounding box center [599, 297] width 302 height 36
click at [563, 373] on input "[DEMOGRAPHIC_DATA]" at bounding box center [599, 369] width 302 height 36
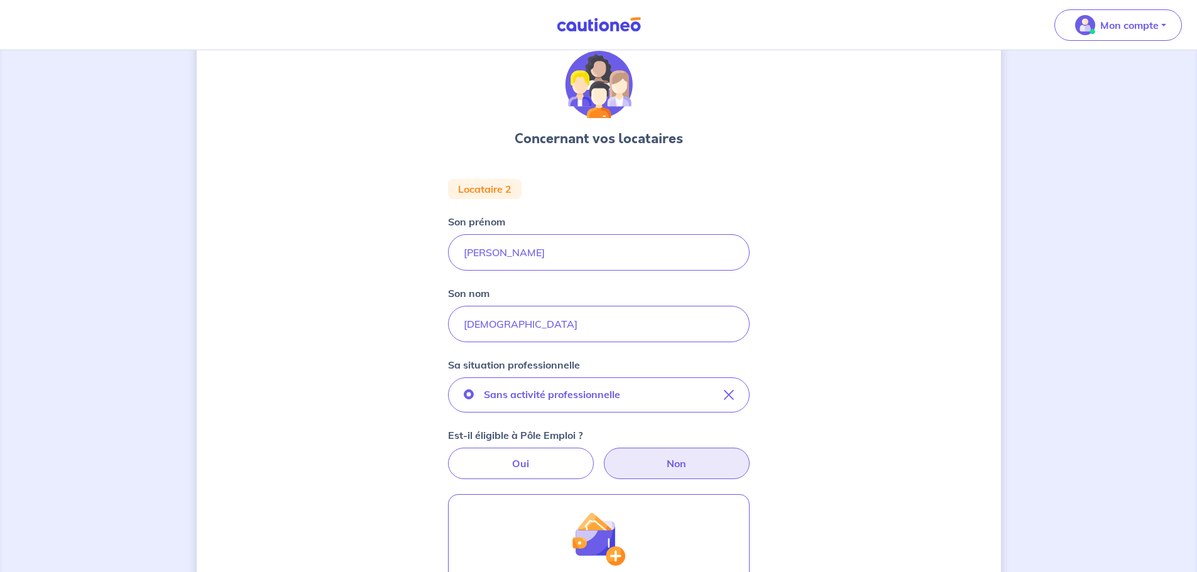
scroll to position [188, 0]
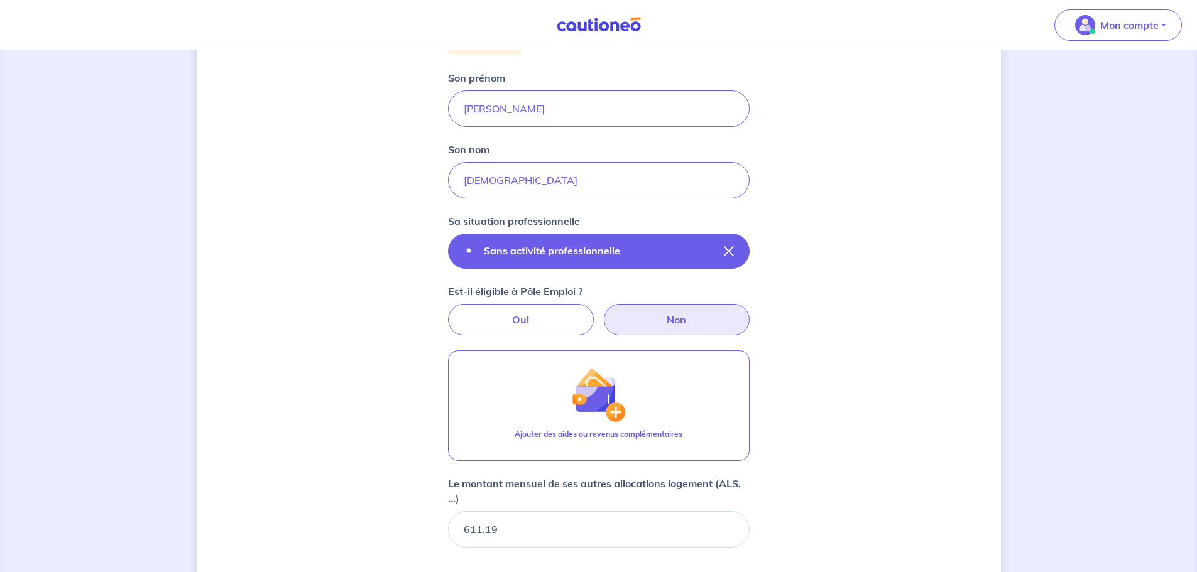
click at [695, 265] on button "Sans activité professionnelle" at bounding box center [599, 251] width 302 height 35
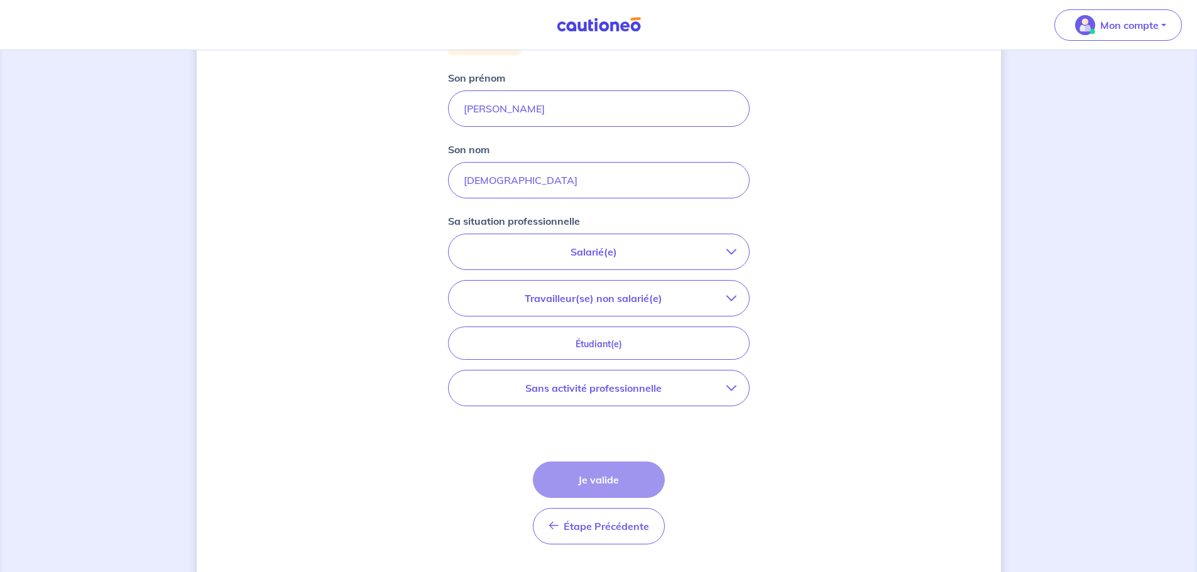
click at [680, 396] on button "Sans activité professionnelle" at bounding box center [599, 388] width 300 height 35
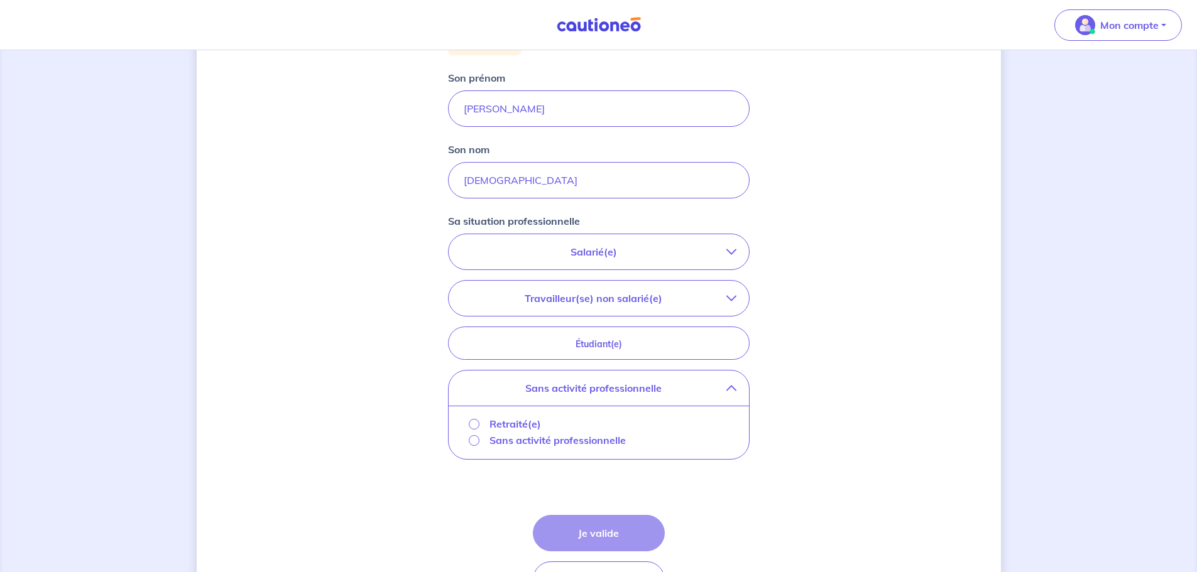
click at [567, 440] on p "Sans activité professionnelle" at bounding box center [557, 440] width 136 height 15
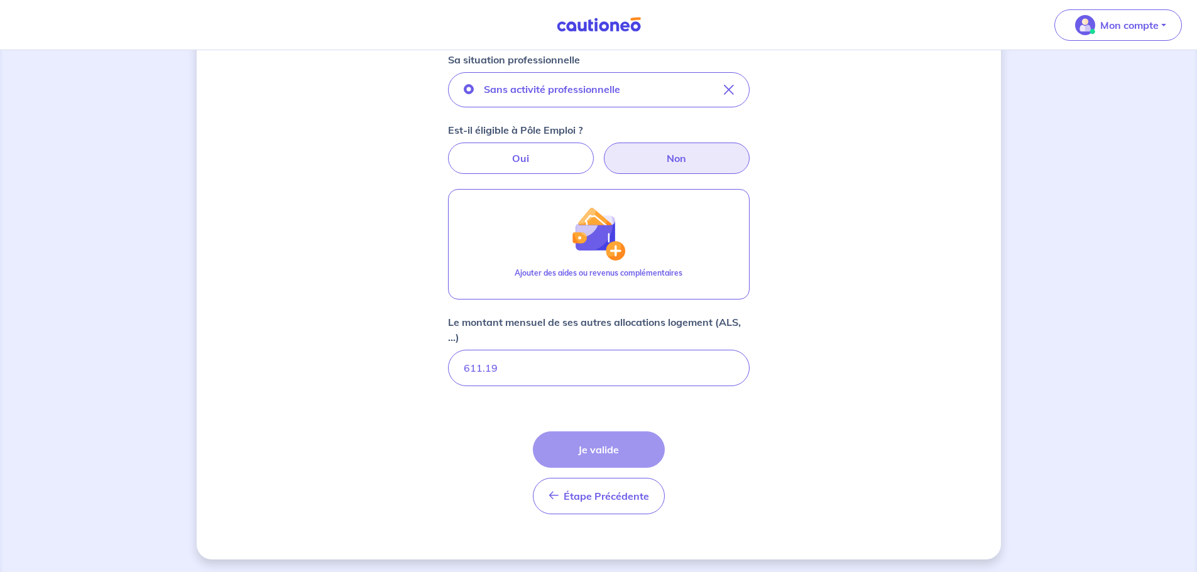
scroll to position [352, 0]
click at [626, 447] on div "Étape Précédente Précédent Je valide Je valide" at bounding box center [599, 470] width 132 height 83
click at [655, 373] on input "611.19" at bounding box center [599, 365] width 302 height 36
type input "6"
type input "611"
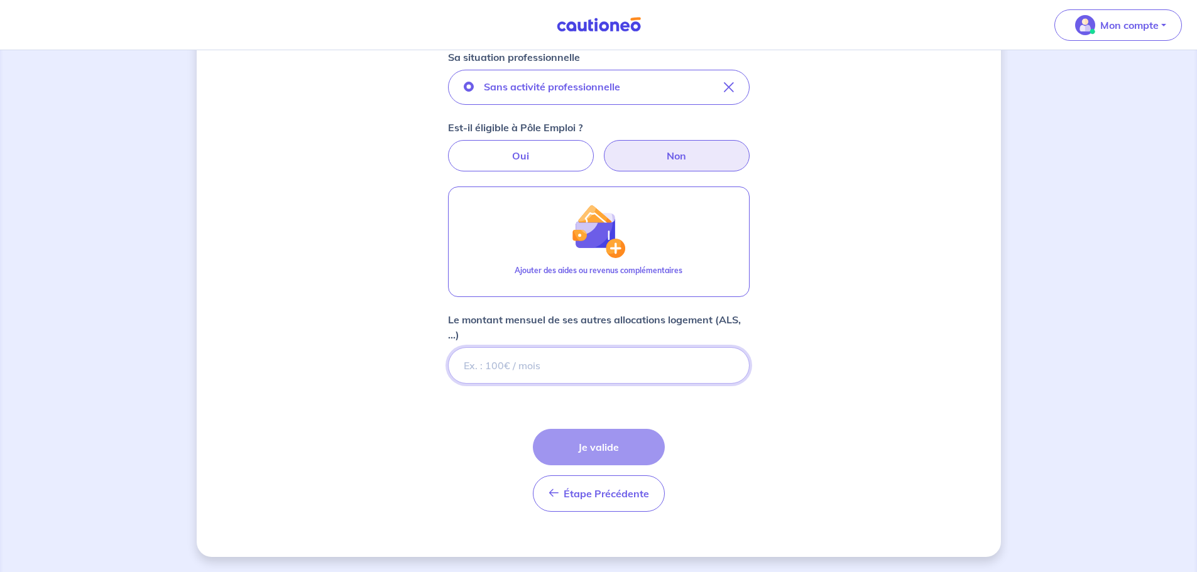
type input "611.1"
click at [760, 427] on div "Concernant vos locataires Locataire 2 Son prénom [PERSON_NAME] nom [PERSON_NAME…" at bounding box center [599, 135] width 804 height 844
click at [628, 440] on div "Étape Précédente Précédent Je valide Je valide" at bounding box center [599, 470] width 132 height 83
click at [729, 364] on input "611.2" at bounding box center [599, 365] width 302 height 36
click at [608, 447] on div "Étape Précédente Précédent Je valide Je valide" at bounding box center [599, 470] width 132 height 83
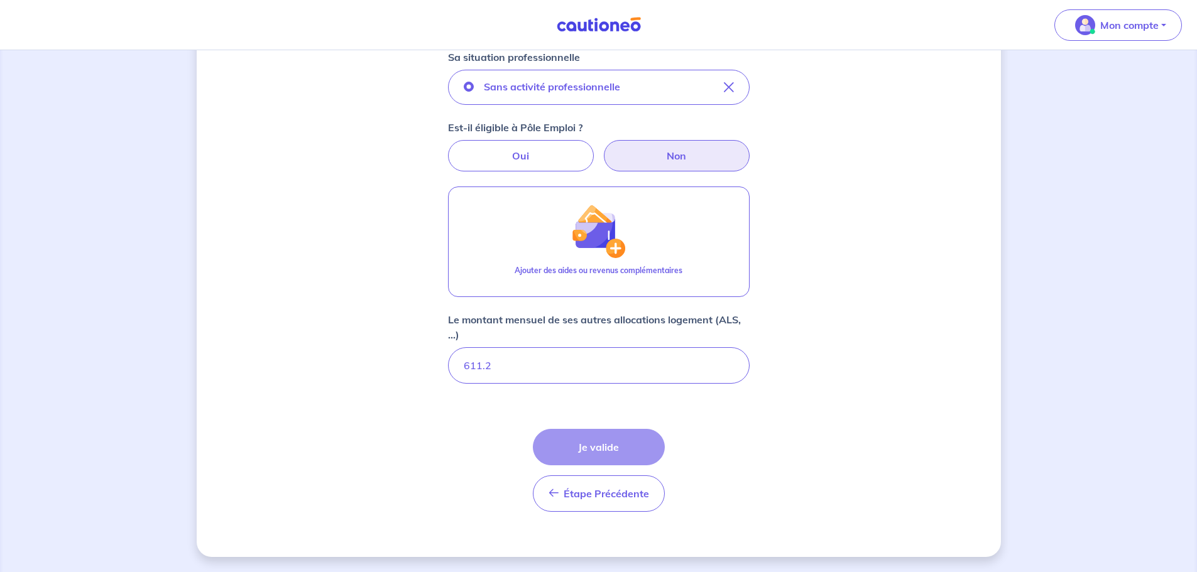
click at [609, 447] on div "Étape Précédente Précédent Je valide Je valide" at bounding box center [599, 470] width 132 height 83
drag, startPoint x: 728, startPoint y: 457, endPoint x: 734, endPoint y: 426, distance: 31.4
click at [728, 454] on form "Locataire 2 Son prénom [PERSON_NAME] nom [PERSON_NAME] situation professionnell…" at bounding box center [599, 196] width 302 height 651
type input "611.19"
click at [725, 368] on input "611.19" at bounding box center [599, 365] width 302 height 36
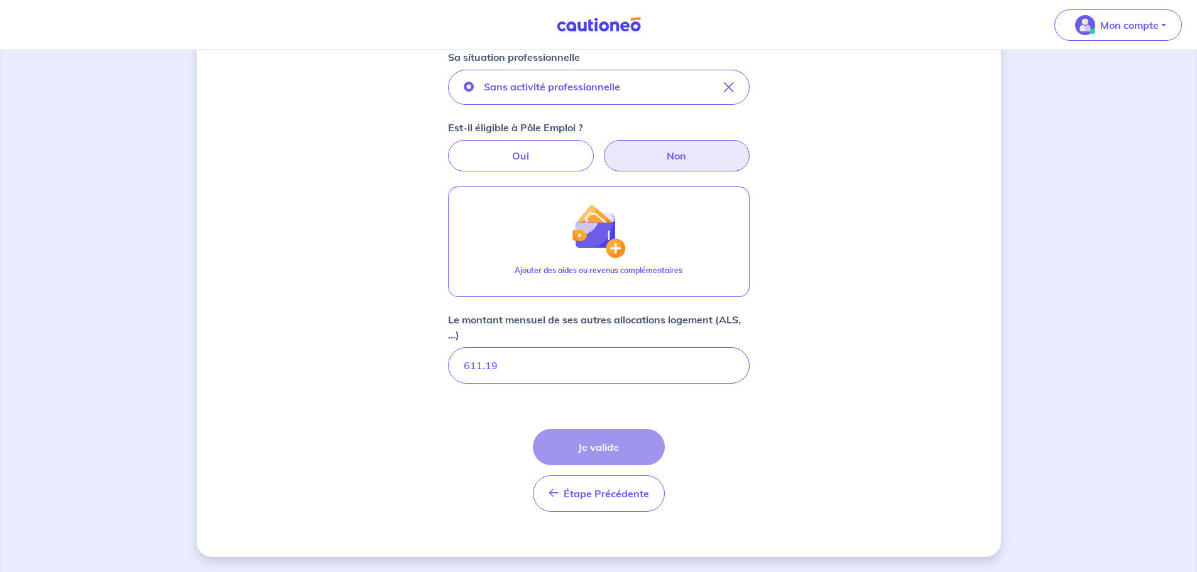
click at [790, 440] on div "Concernant vos locataires Locataire 2 Son prénom [PERSON_NAME] nom [PERSON_NAME…" at bounding box center [599, 135] width 804 height 844
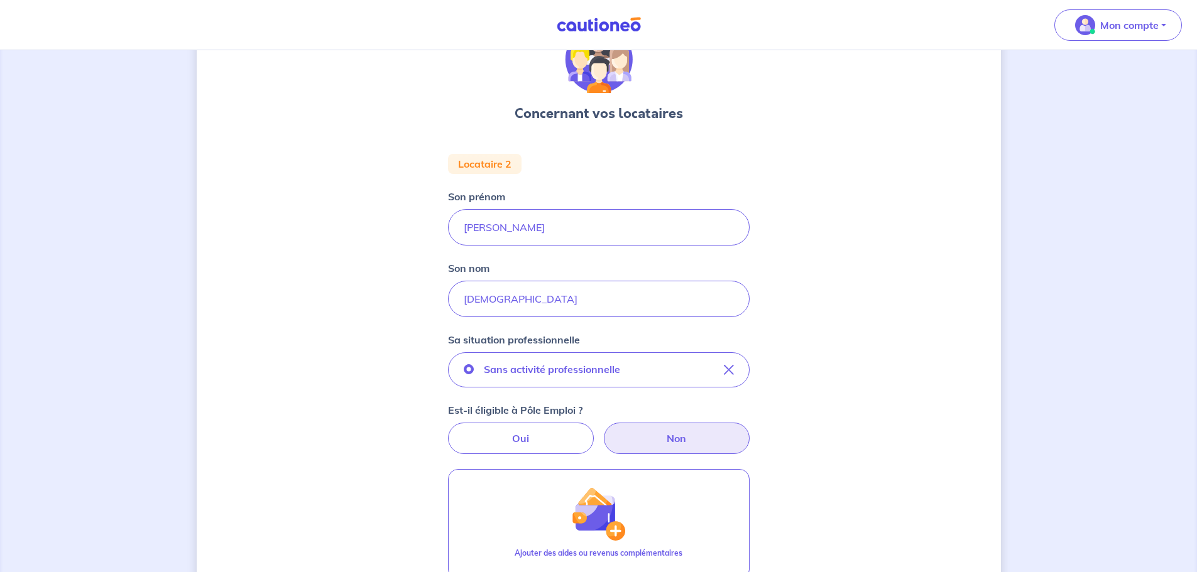
scroll to position [38, 0]
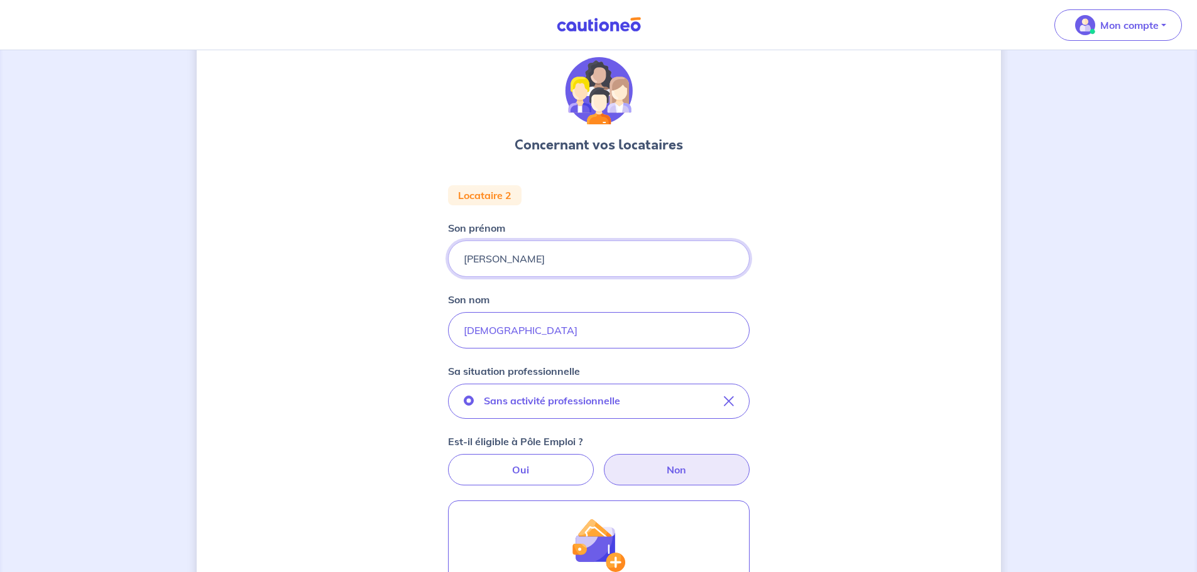
click at [599, 258] on input "[PERSON_NAME]" at bounding box center [599, 259] width 302 height 36
click at [608, 327] on input "[DEMOGRAPHIC_DATA]" at bounding box center [599, 330] width 302 height 36
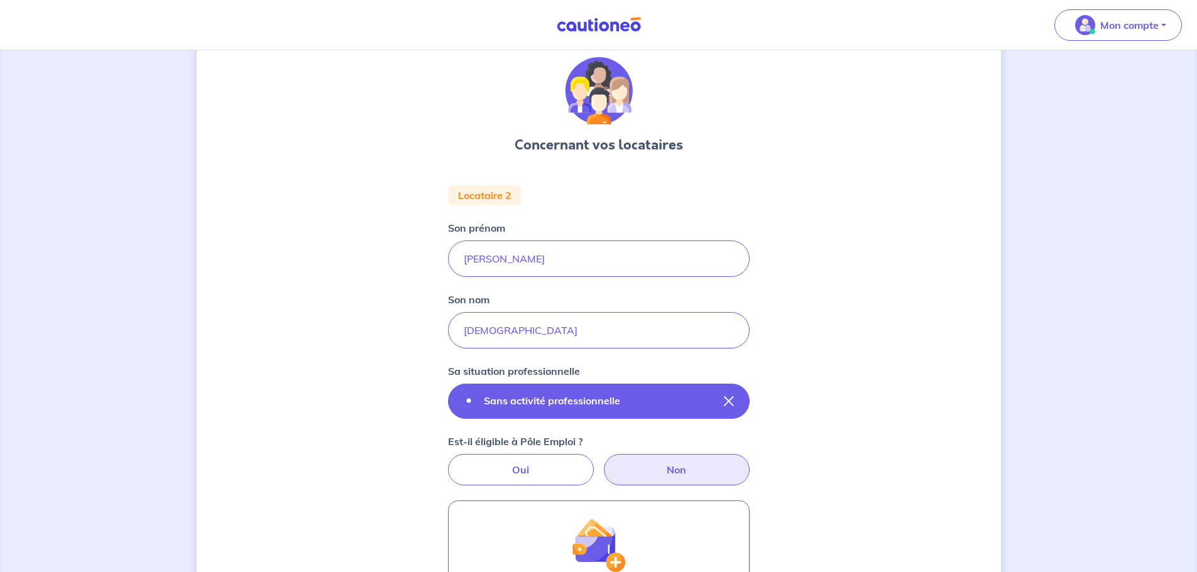
click at [666, 402] on button "Sans activité professionnelle" at bounding box center [599, 401] width 302 height 35
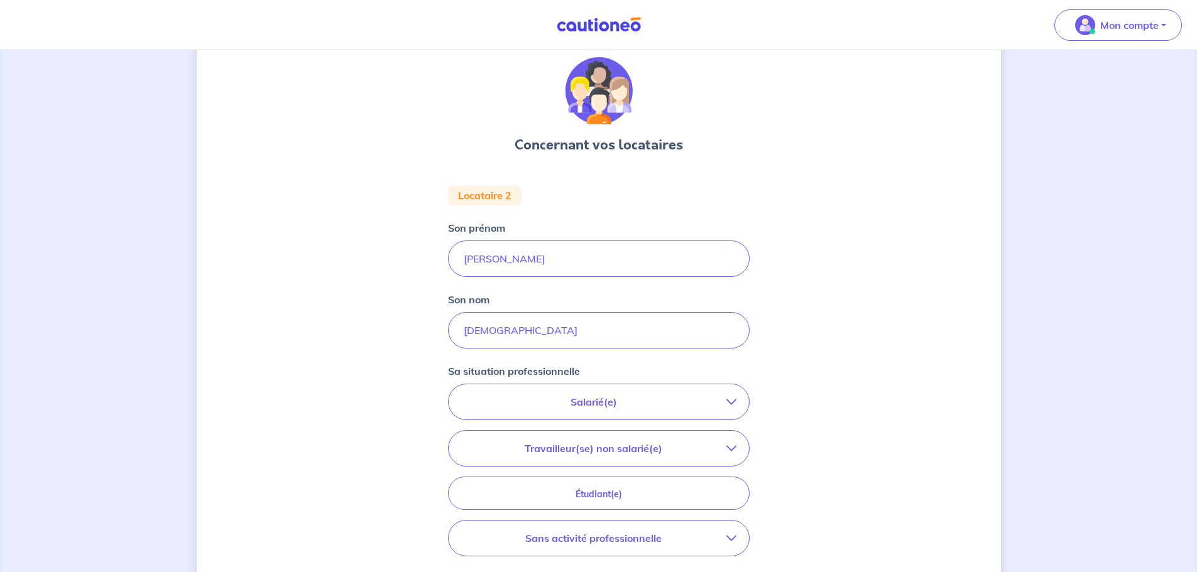
click at [681, 542] on p "Sans activité professionnelle" at bounding box center [593, 538] width 265 height 15
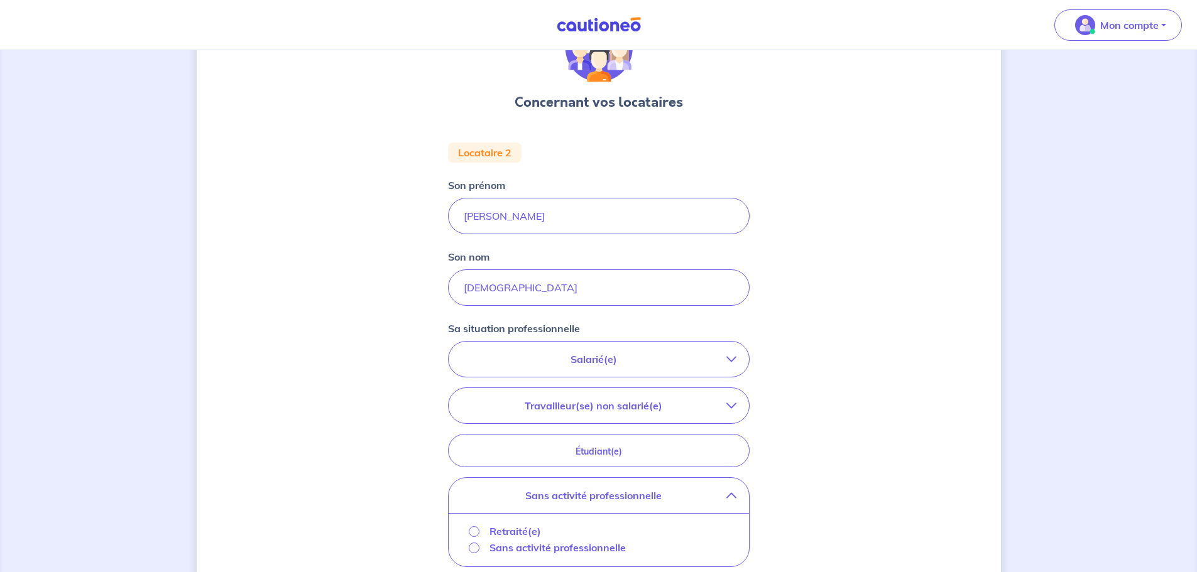
scroll to position [275, 0]
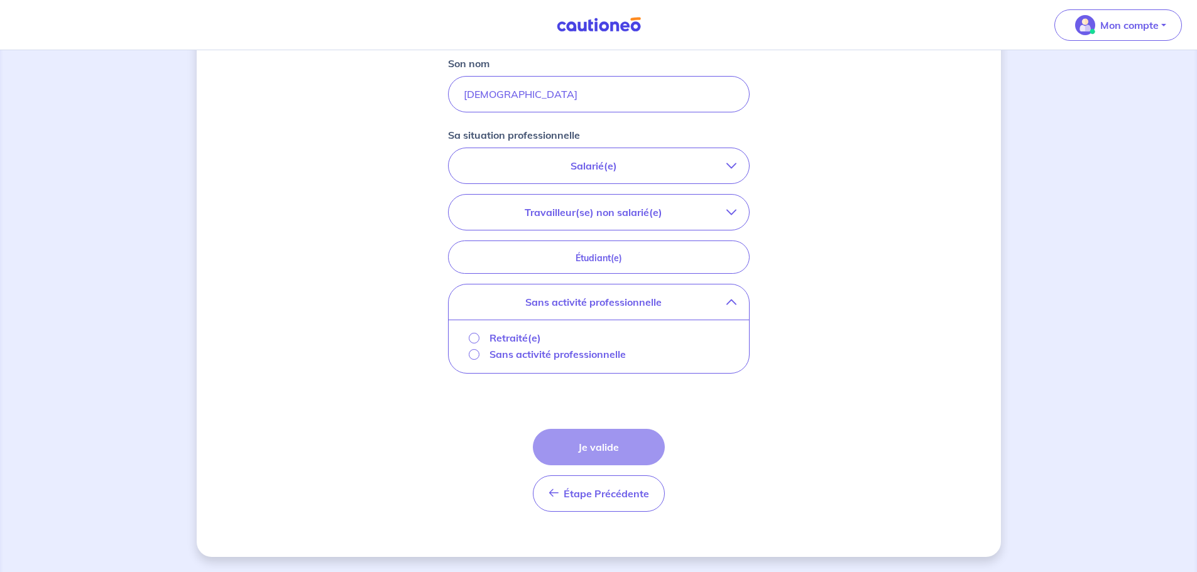
click at [568, 358] on p "Sans activité professionnelle" at bounding box center [557, 354] width 136 height 15
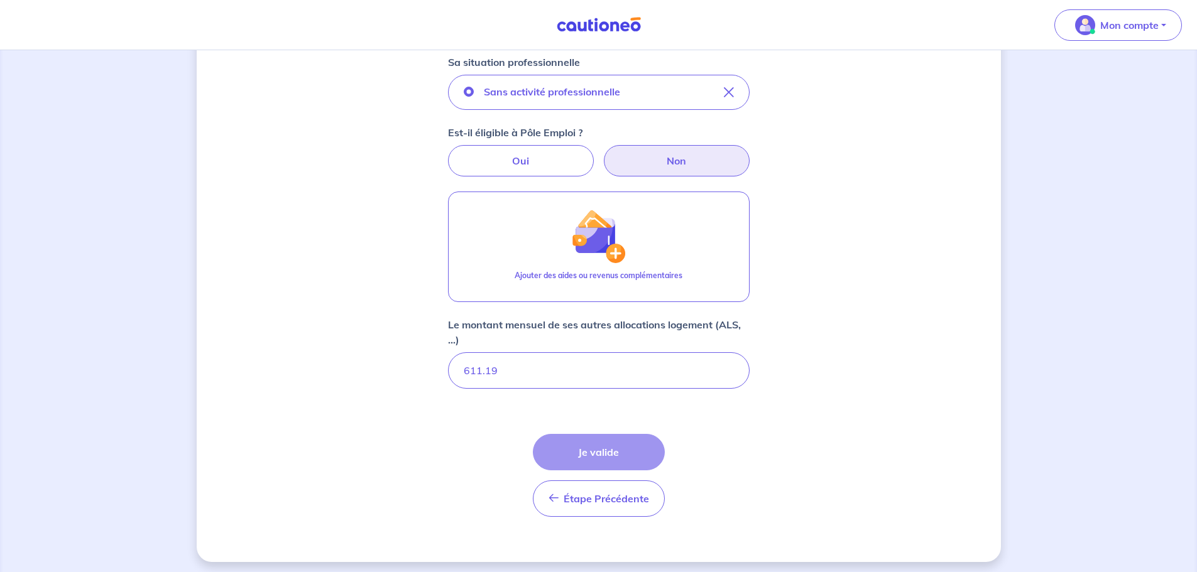
scroll to position [352, 0]
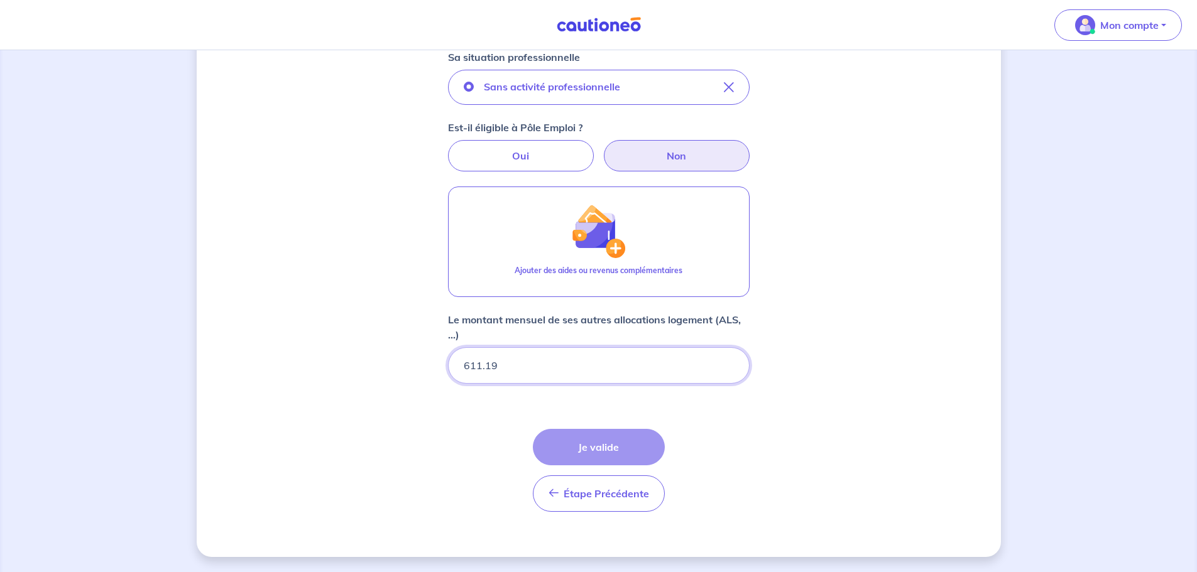
click at [612, 356] on input "611.19" at bounding box center [599, 365] width 302 height 36
click at [636, 449] on div "Étape Précédente Précédent Je valide Je valide" at bounding box center [599, 470] width 132 height 83
click at [636, 450] on div "Étape Précédente Précédent Je valide Je valide" at bounding box center [599, 470] width 132 height 83
click at [636, 451] on div "Étape Précédente Précédent Je valide Je valide" at bounding box center [599, 470] width 132 height 83
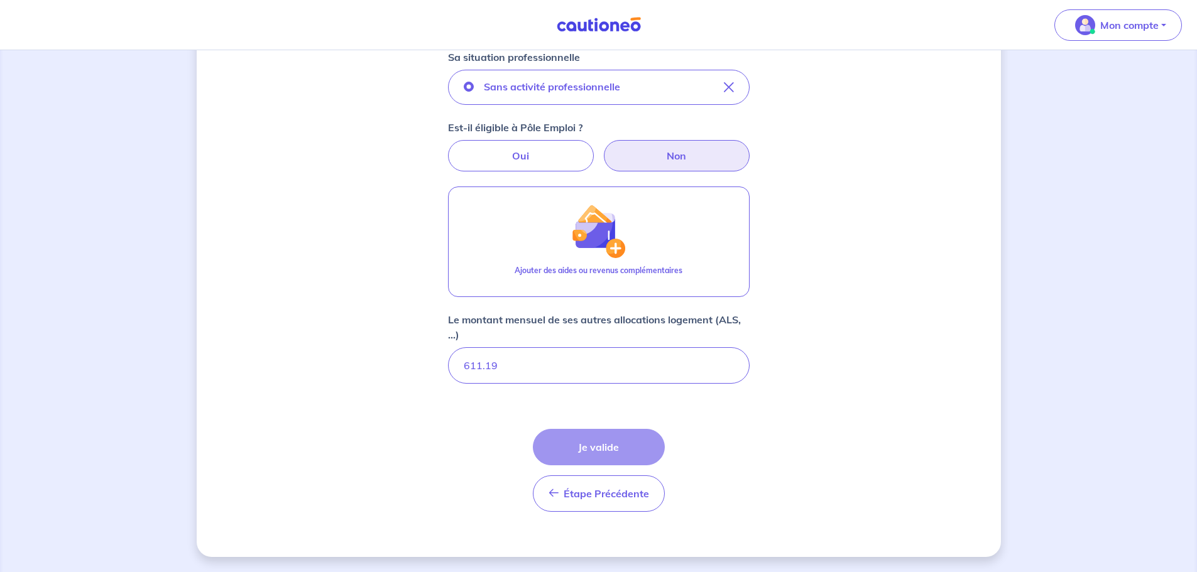
click at [636, 452] on div "Étape Précédente Précédent Je valide Je valide" at bounding box center [599, 470] width 132 height 83
click at [637, 452] on div "Étape Précédente Précédent Je valide Je valide" at bounding box center [599, 470] width 132 height 83
click at [592, 449] on div "Étape Précédente Précédent Je valide Je valide" at bounding box center [599, 470] width 132 height 83
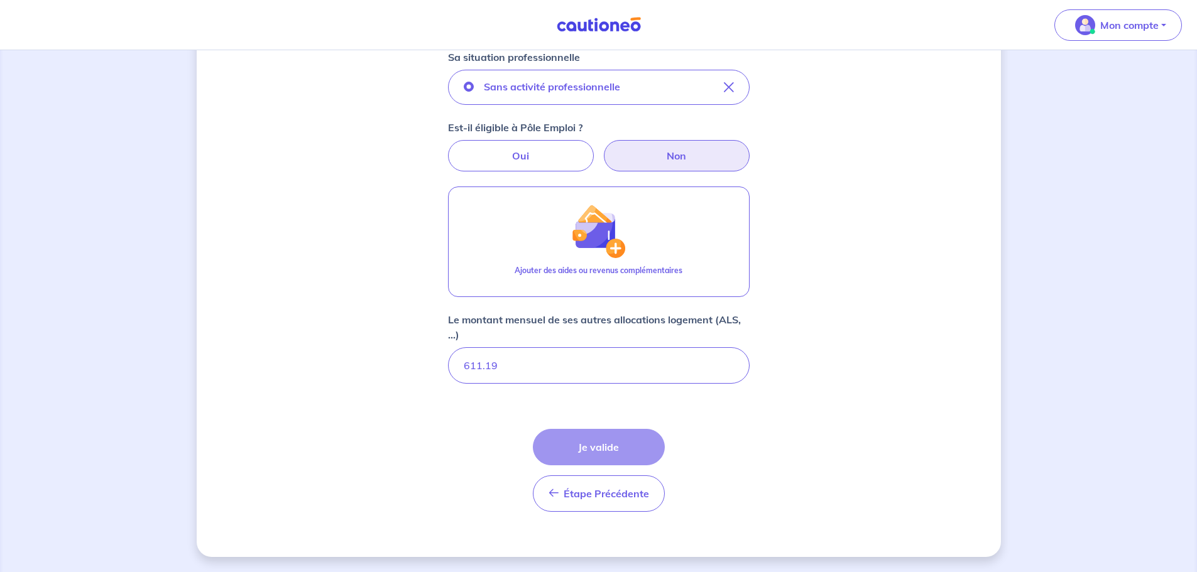
click at [601, 444] on div "Étape Précédente Précédent Je valide Je valide" at bounding box center [599, 470] width 132 height 83
click at [601, 447] on div "Étape Précédente Précédent Je valide Je valide" at bounding box center [599, 470] width 132 height 83
click at [600, 448] on div "Étape Précédente Précédent Je valide Je valide" at bounding box center [599, 470] width 132 height 83
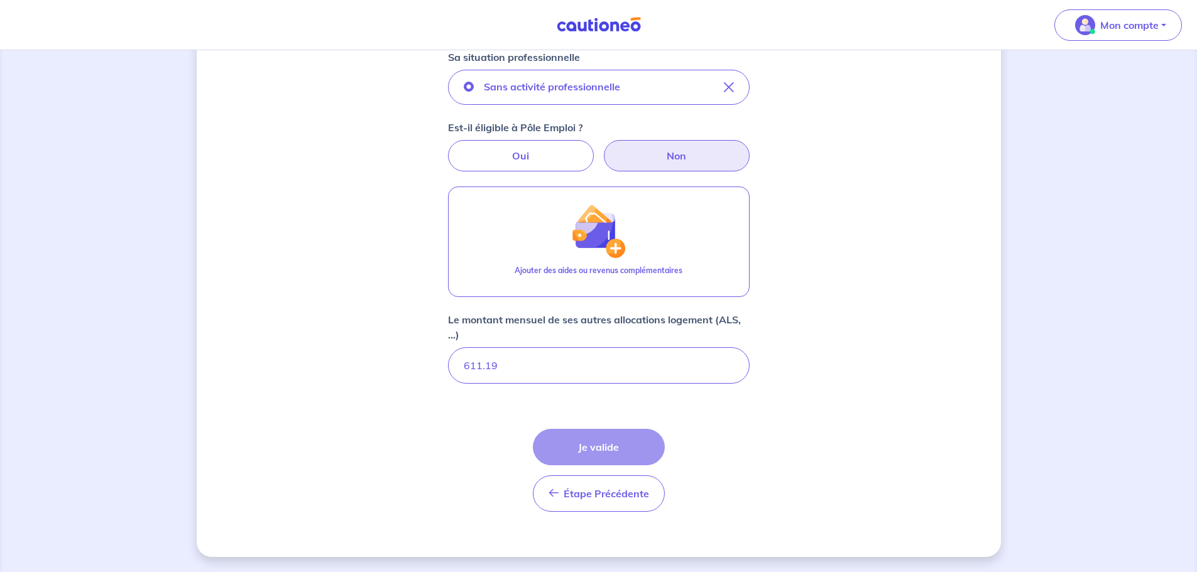
click at [582, 447] on div "Étape Précédente Précédent Je valide Je valide" at bounding box center [599, 470] width 132 height 83
click at [580, 447] on div "Étape Précédente Précédent Je valide Je valide" at bounding box center [599, 470] width 132 height 83
click at [601, 439] on div "Étape Précédente Précédent Je valide Je valide" at bounding box center [599, 470] width 132 height 83
click at [601, 440] on div "Étape Précédente Précédent Je valide Je valide" at bounding box center [599, 470] width 132 height 83
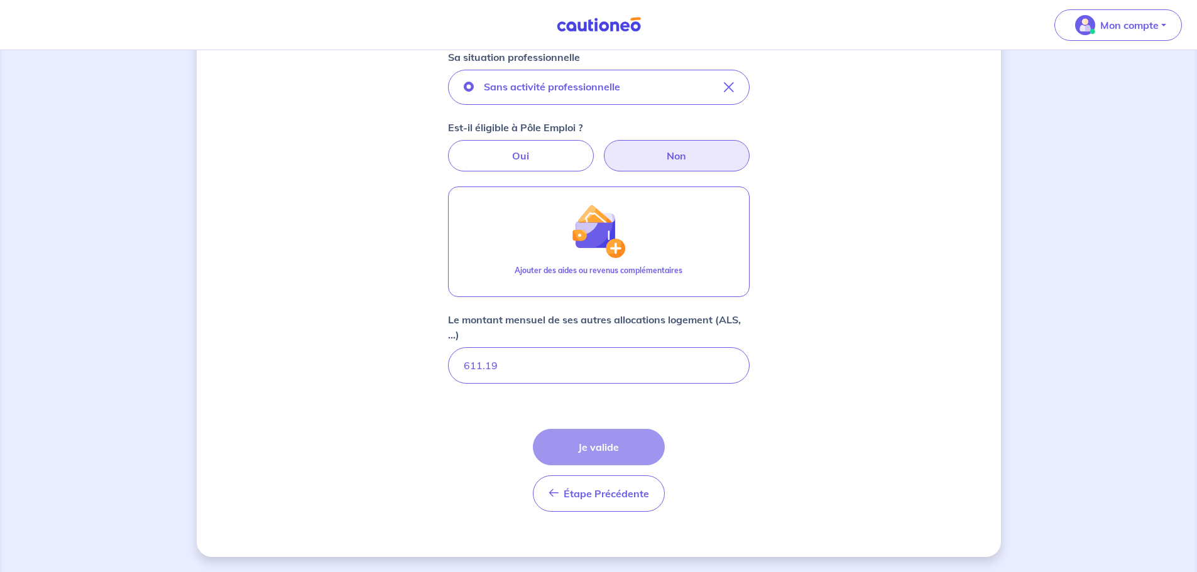
click at [600, 442] on div "Étape Précédente Précédent Je valide Je valide" at bounding box center [599, 470] width 132 height 83
click at [626, 496] on span "Étape Précédente" at bounding box center [606, 494] width 85 height 13
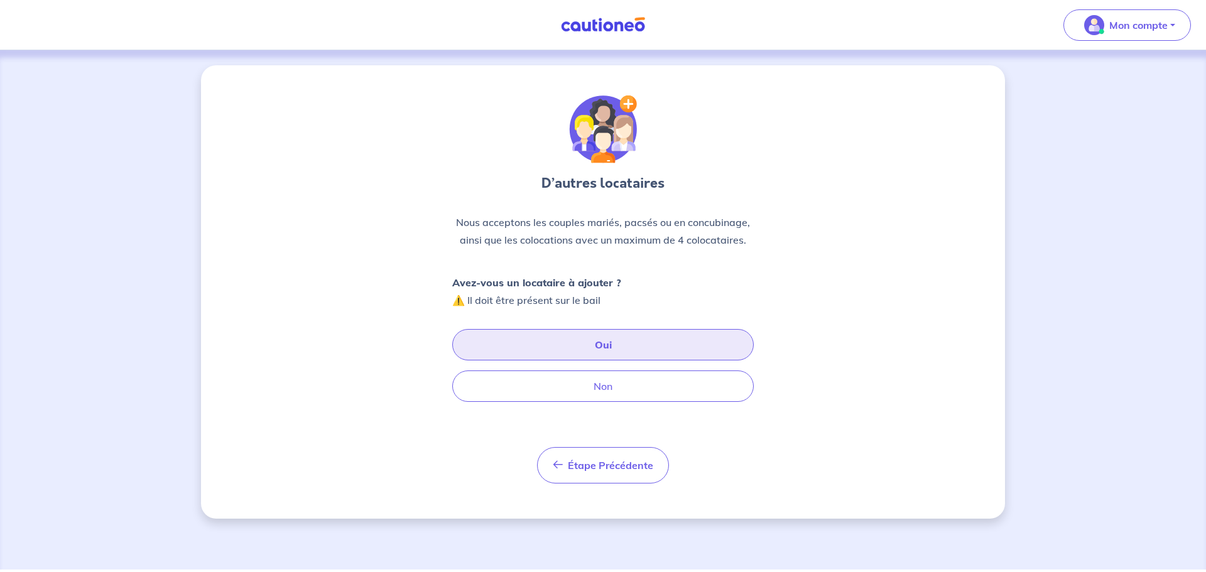
click at [639, 351] on button "Oui" at bounding box center [603, 344] width 302 height 31
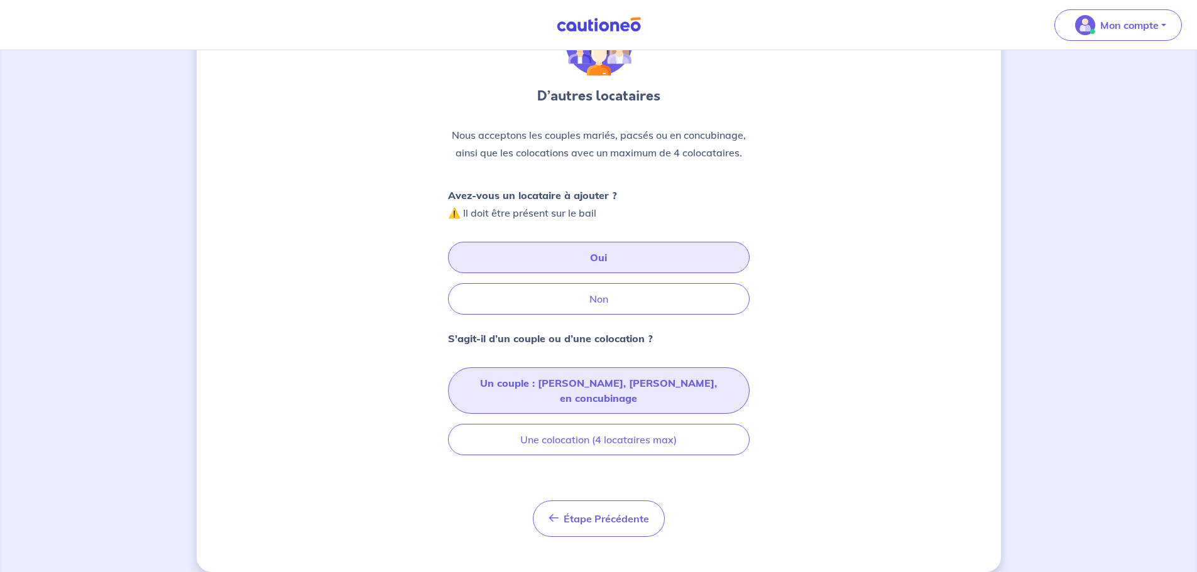
click at [655, 387] on button "Un couple : [PERSON_NAME], [PERSON_NAME], en concubinage" at bounding box center [599, 391] width 302 height 46
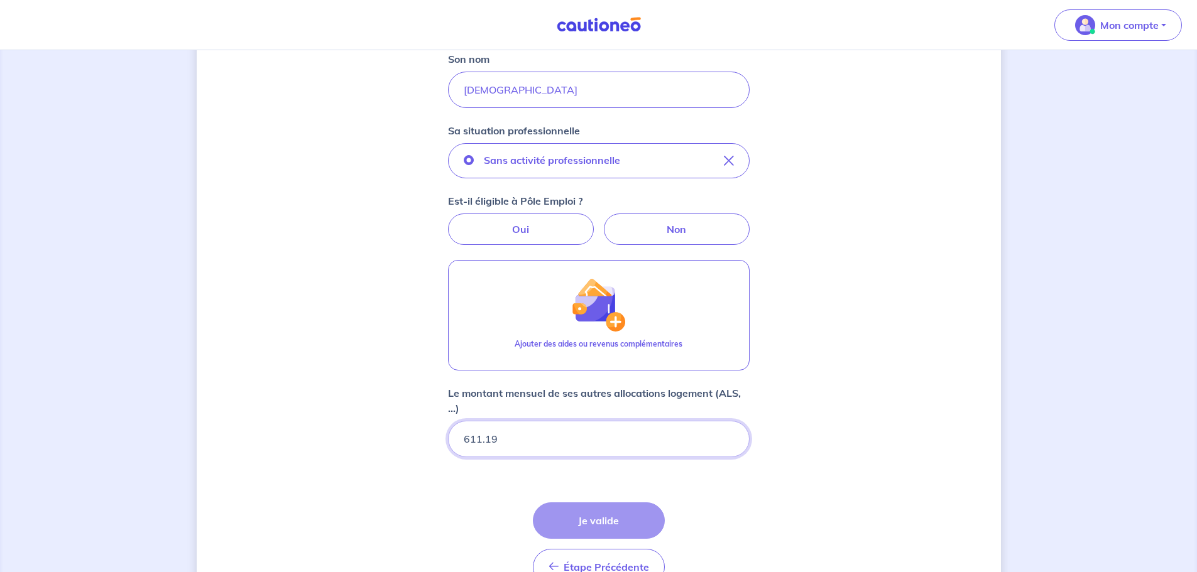
scroll to position [290, 0]
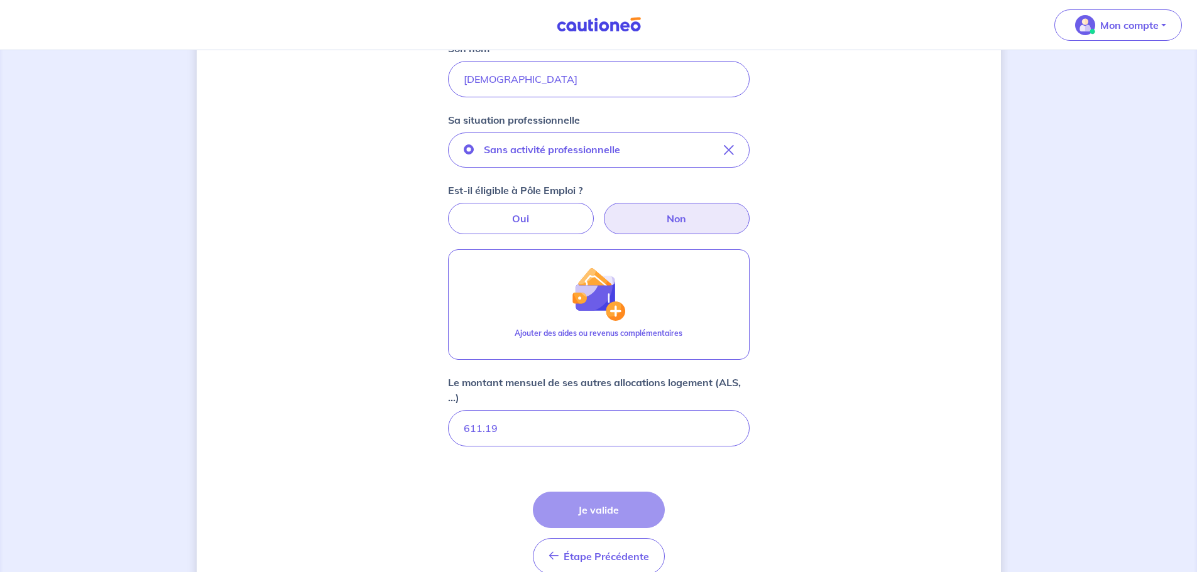
click at [697, 221] on label "Non" at bounding box center [677, 218] width 146 height 31
click at [602, 211] on input "Non" at bounding box center [598, 207] width 8 height 8
radio input "true"
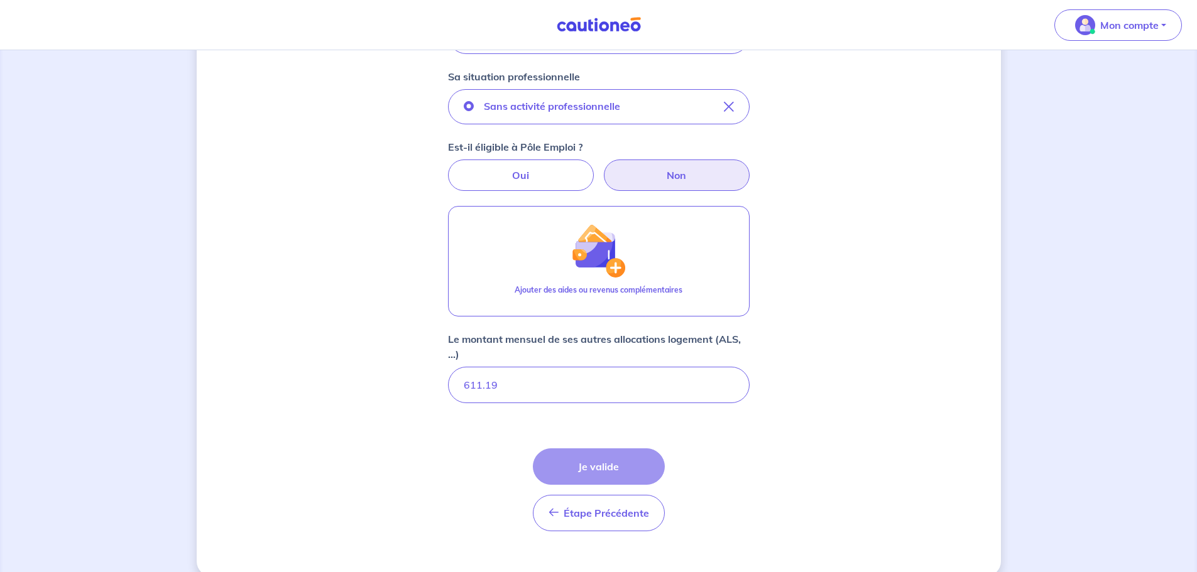
scroll to position [352, 0]
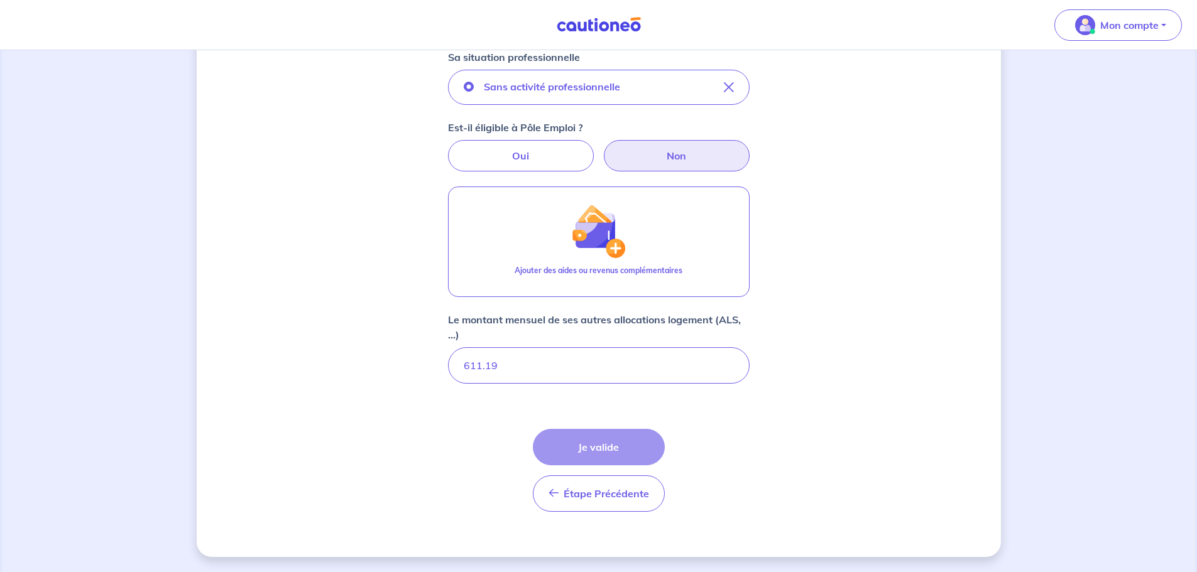
click at [613, 450] on div "Étape Précédente Précédent Je valide Je valide" at bounding box center [599, 470] width 132 height 83
click at [611, 450] on div "Étape Précédente Précédent Je valide Je valide" at bounding box center [599, 470] width 132 height 83
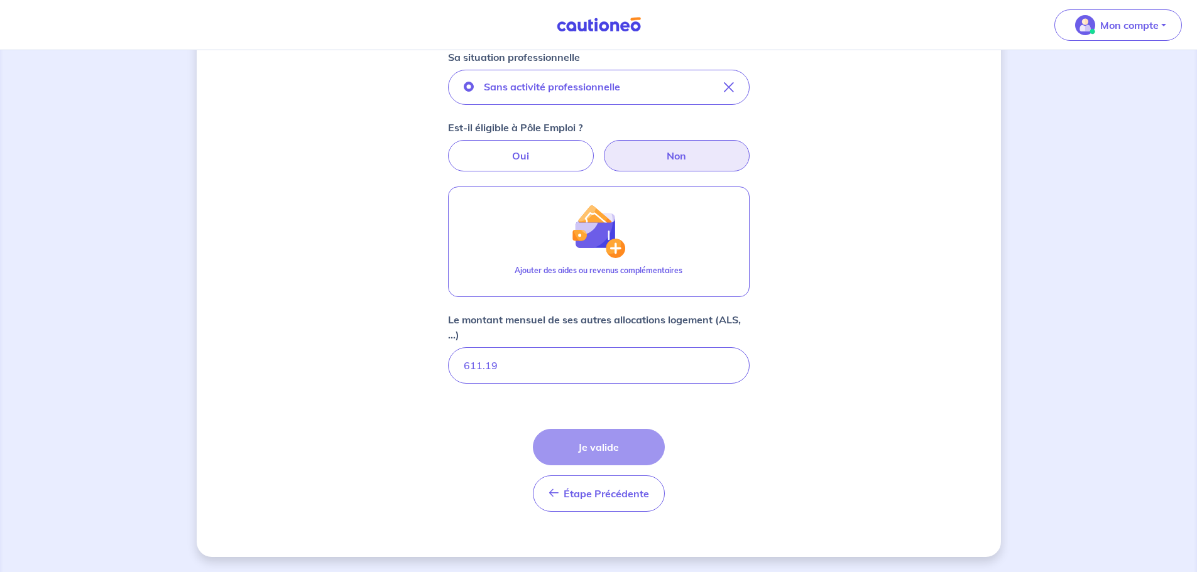
click at [611, 450] on div "Étape Précédente Précédent Je valide Je valide" at bounding box center [599, 470] width 132 height 83
click at [612, 450] on div "Étape Précédente Précédent Je valide Je valide" at bounding box center [599, 470] width 132 height 83
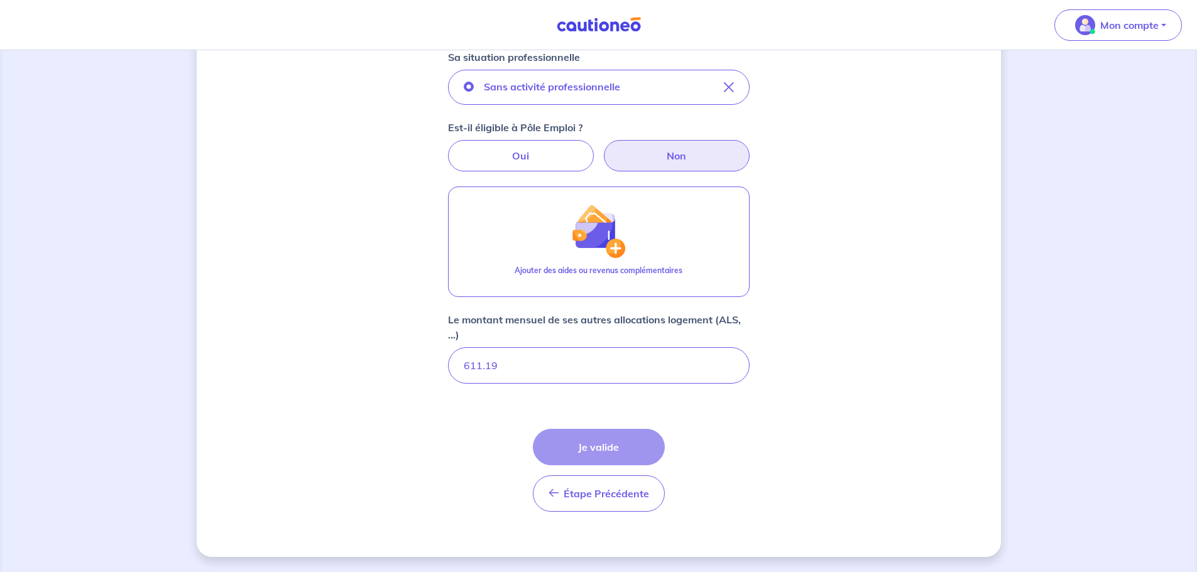
click at [614, 450] on div "Étape Précédente Précédent Je valide Je valide" at bounding box center [599, 470] width 132 height 83
click at [839, 321] on div "Concernant vos locataires Locataire 2 Son prénom [PERSON_NAME] nom [PERSON_NAME…" at bounding box center [599, 135] width 804 height 844
click at [619, 449] on div "Étape Précédente Précédent Je valide Je valide" at bounding box center [599, 470] width 132 height 83
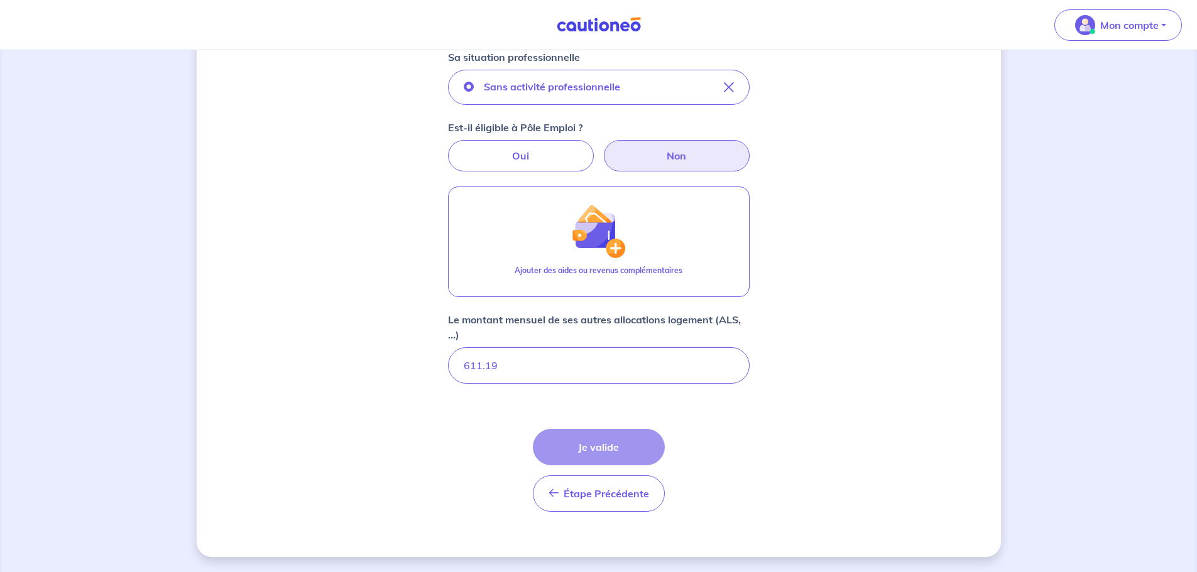
click at [619, 449] on div "Étape Précédente Précédent Je valide Je valide" at bounding box center [599, 470] width 132 height 83
click at [611, 370] on input "611.19" at bounding box center [599, 365] width 302 height 36
type input "611"
click at [842, 504] on div "Concernant vos locataires Locataire 2 Son prénom [PERSON_NAME] nom [PERSON_NAME…" at bounding box center [599, 135] width 804 height 844
click at [561, 371] on input "611" at bounding box center [599, 365] width 302 height 36
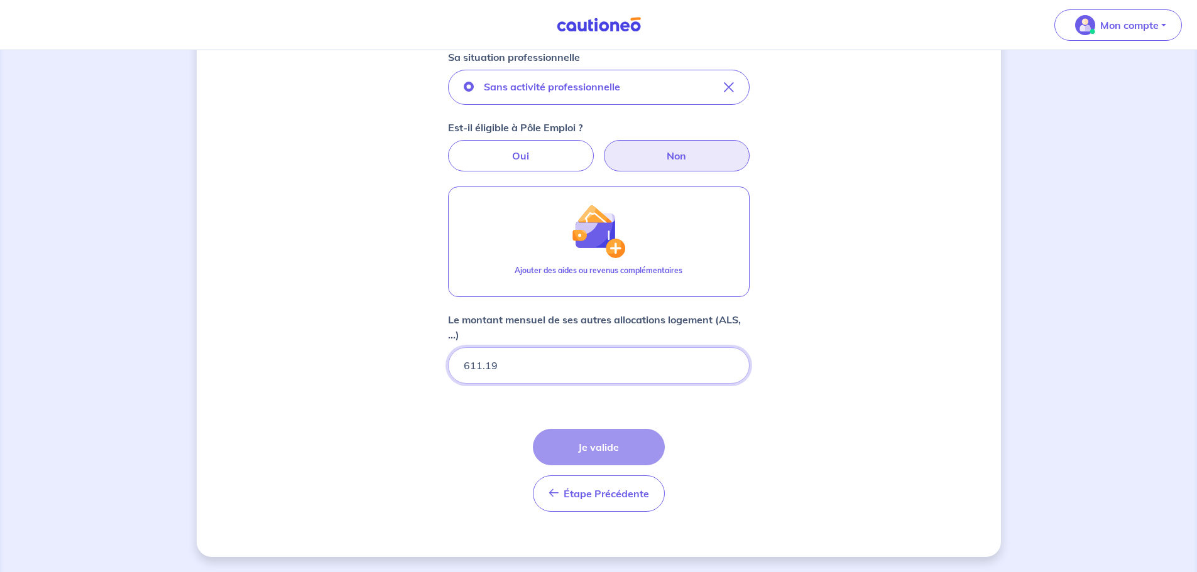
type input "611.19"
click at [596, 443] on div "Étape Précédente Précédent Je valide Je valide" at bounding box center [599, 470] width 132 height 83
click at [595, 443] on div "Étape Précédente Précédent Je valide Je valide" at bounding box center [599, 470] width 132 height 83
click at [595, 444] on div "Étape Précédente Précédent Je valide Je valide" at bounding box center [599, 470] width 132 height 83
drag, startPoint x: 746, startPoint y: 416, endPoint x: 724, endPoint y: 406, distance: 24.2
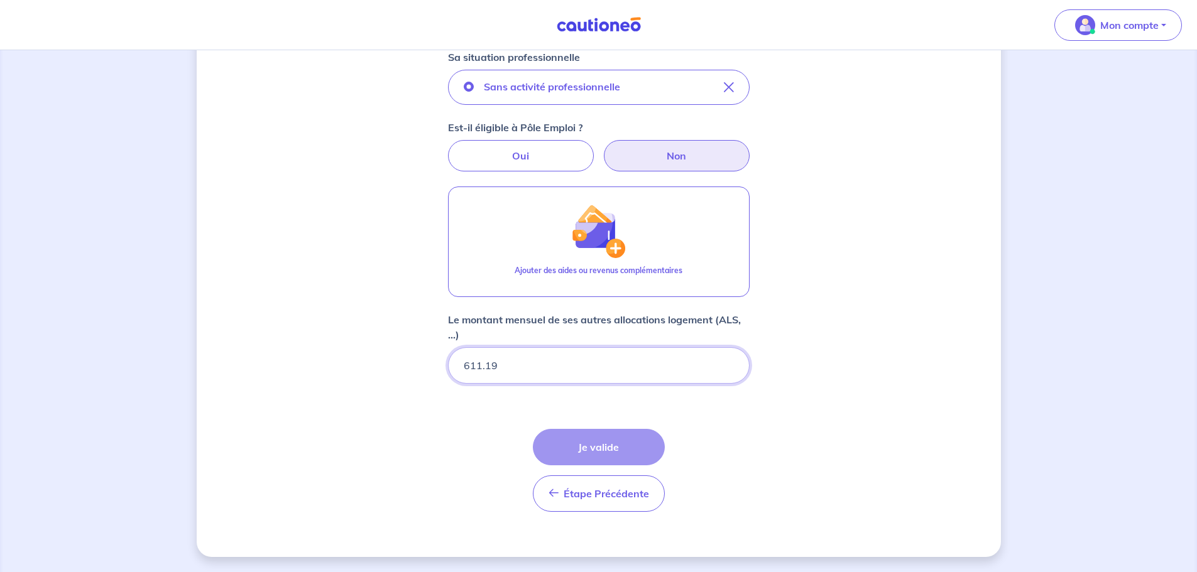
click at [740, 413] on form "Locataire 2 Son prénom [PERSON_NAME] nom [PERSON_NAME] situation professionnell…" at bounding box center [599, 196] width 302 height 651
click at [668, 369] on input "611.19" at bounding box center [599, 365] width 302 height 36
click at [827, 405] on div "Concernant vos locataires Locataire 2 Son prénom [PERSON_NAME] nom [PERSON_NAME…" at bounding box center [599, 135] width 804 height 844
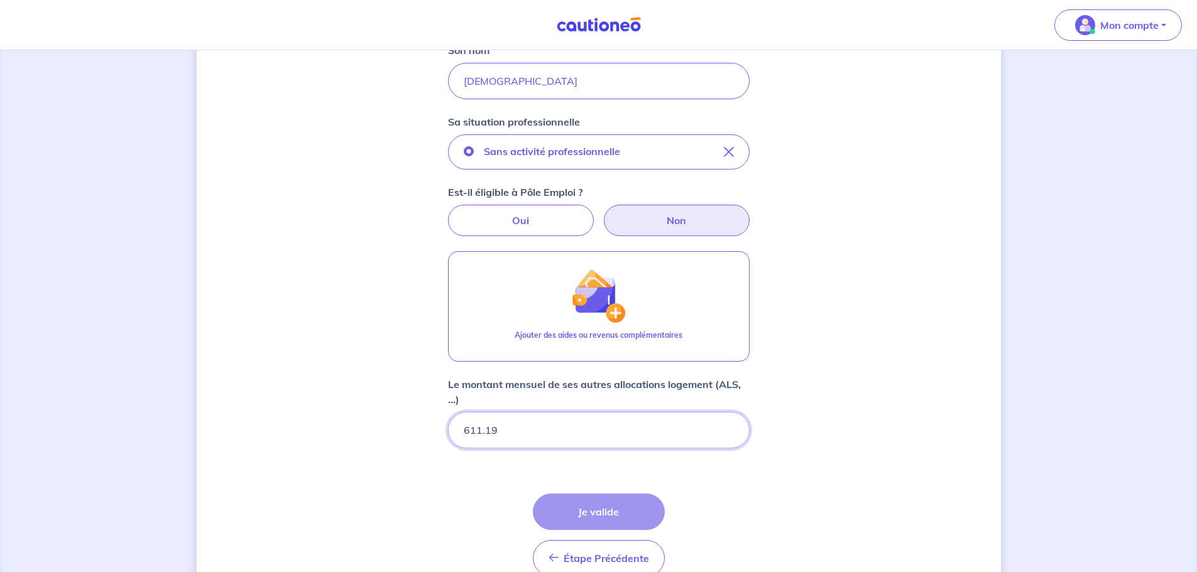
scroll to position [290, 0]
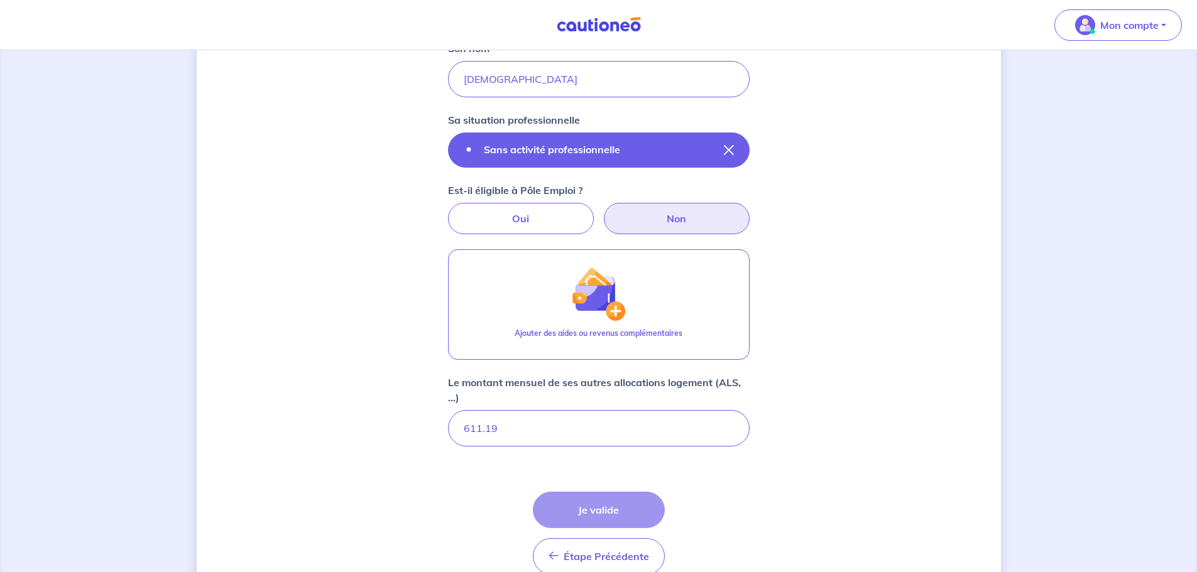
click at [672, 151] on button "Sans activité professionnelle" at bounding box center [599, 150] width 302 height 35
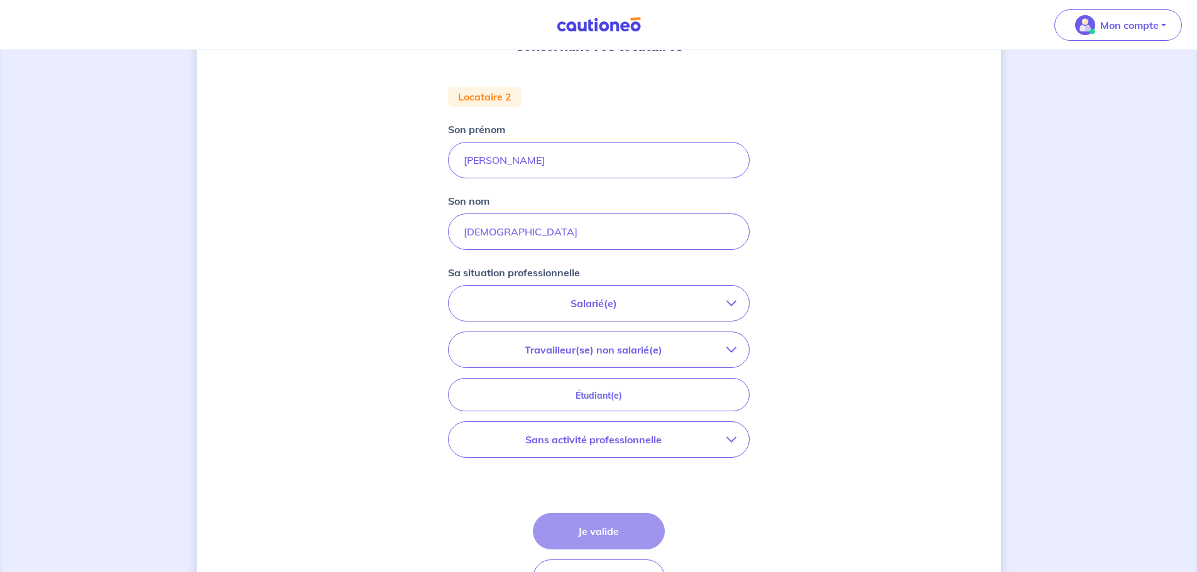
scroll to position [221, 0]
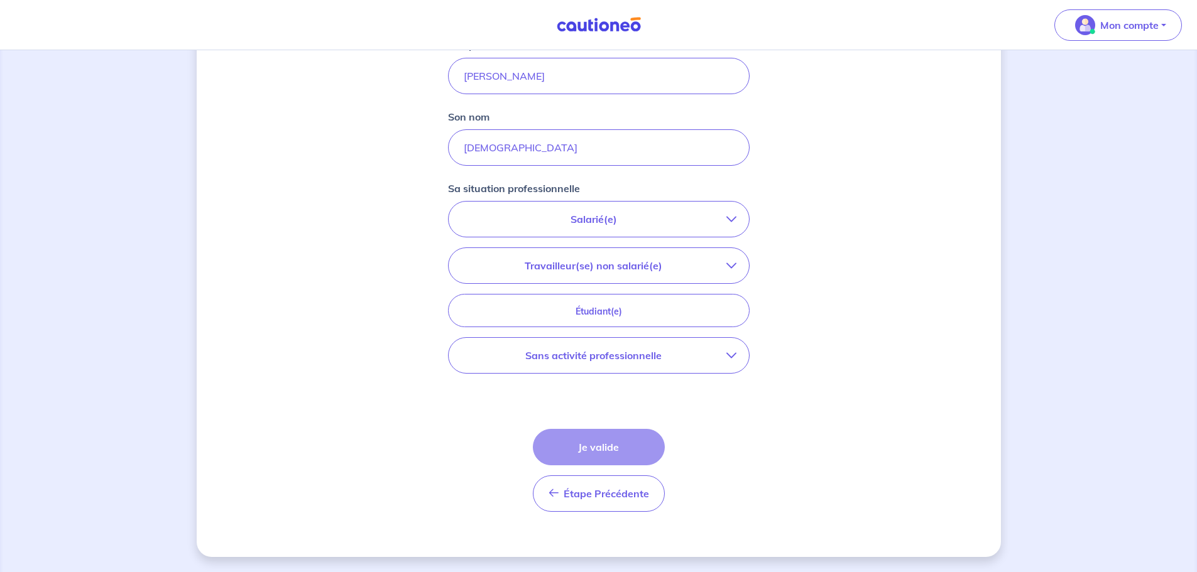
click at [683, 350] on p "Sans activité professionnelle" at bounding box center [593, 355] width 265 height 15
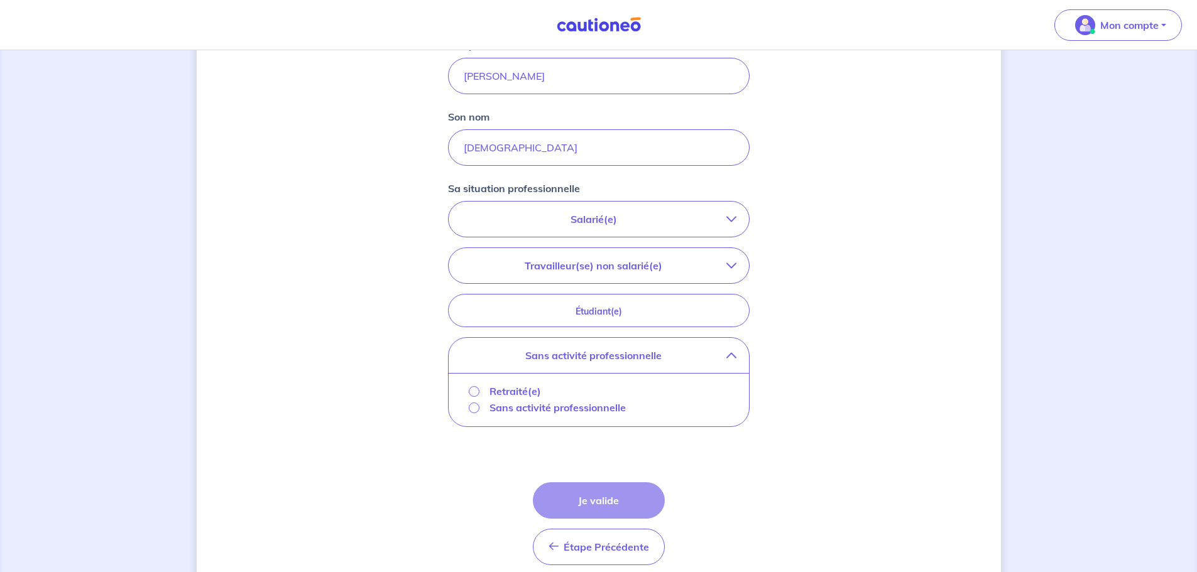
click at [604, 410] on p "Sans activité professionnelle" at bounding box center [557, 407] width 136 height 15
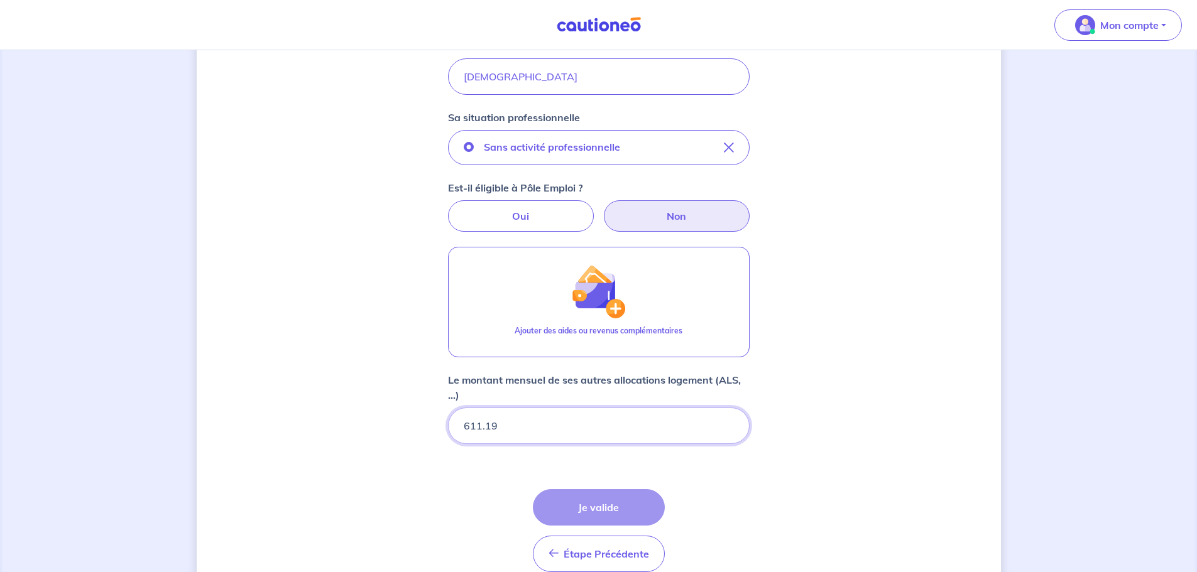
scroll to position [352, 0]
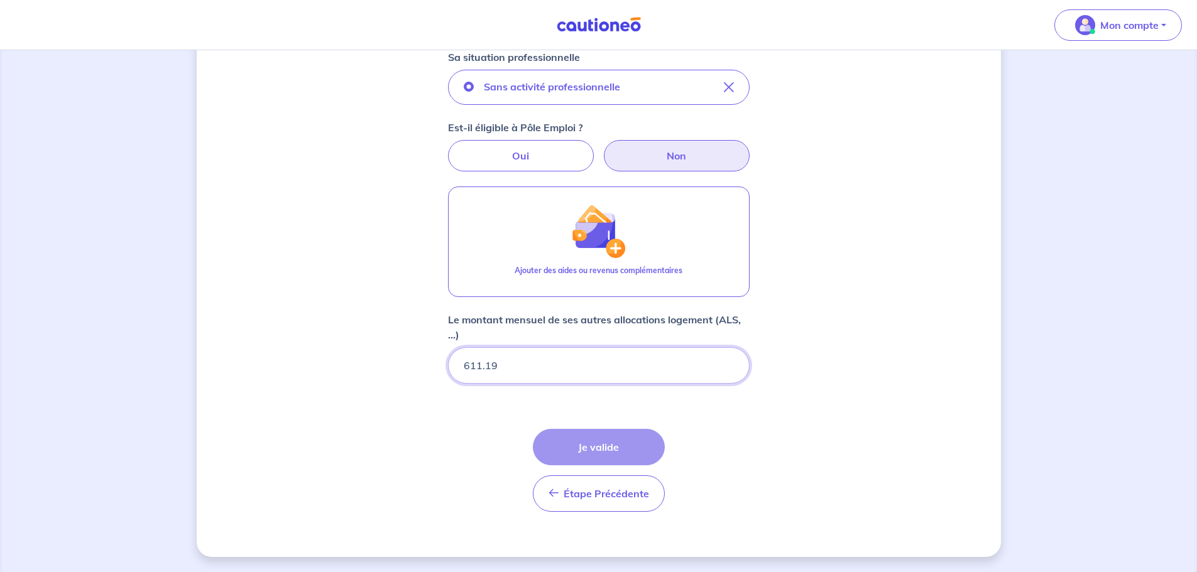
drag, startPoint x: 638, startPoint y: 360, endPoint x: 641, endPoint y: 372, distance: 12.3
click at [638, 364] on input "611.19" at bounding box center [599, 365] width 302 height 36
click at [792, 445] on div "Concernant vos locataires Locataire 2 Son prénom [PERSON_NAME] nom [PERSON_NAME…" at bounding box center [599, 135] width 804 height 844
click at [484, 371] on input "611.19" at bounding box center [599, 365] width 302 height 36
click at [623, 374] on input "611.19" at bounding box center [599, 365] width 302 height 36
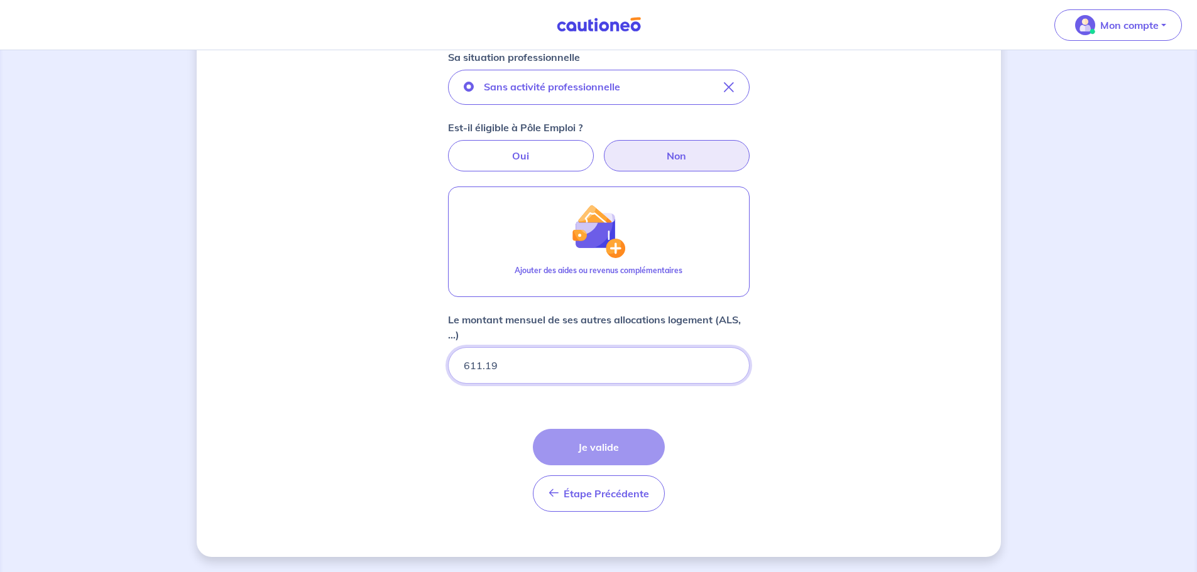
click at [746, 460] on form "Locataire 2 Son prénom [PERSON_NAME] nom [PERSON_NAME] situation professionnell…" at bounding box center [599, 196] width 302 height 651
click at [625, 365] on input "611.19" at bounding box center [599, 365] width 302 height 36
click at [805, 467] on div "Concernant vos locataires Locataire 2 Son prénom [PERSON_NAME] nom [PERSON_NAME…" at bounding box center [599, 135] width 804 height 844
click at [628, 447] on div "Étape Précédente Précédent Je valide Je valide" at bounding box center [599, 470] width 132 height 83
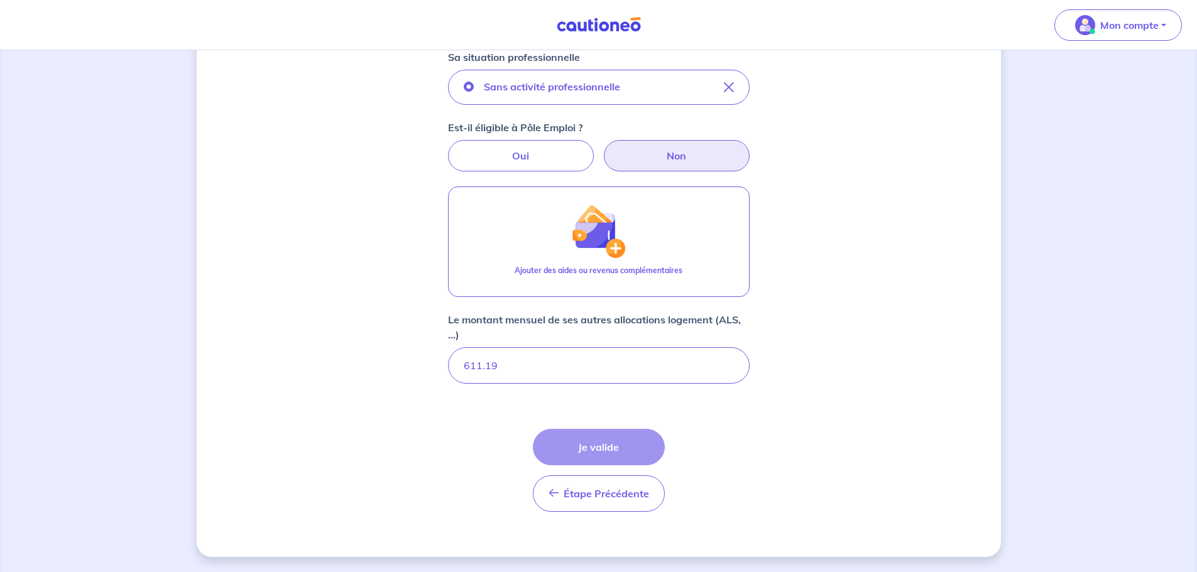
click at [628, 448] on div "Étape Précédente Précédent Je valide Je valide" at bounding box center [599, 470] width 132 height 83
click at [628, 449] on div "Étape Précédente Précédent Je valide Je valide" at bounding box center [599, 470] width 132 height 83
click at [629, 450] on div "Étape Précédente Précédent Je valide Je valide" at bounding box center [599, 470] width 132 height 83
click at [630, 450] on div "Étape Précédente Précédent Je valide Je valide" at bounding box center [599, 470] width 132 height 83
click at [578, 374] on input "611.19" at bounding box center [599, 365] width 302 height 36
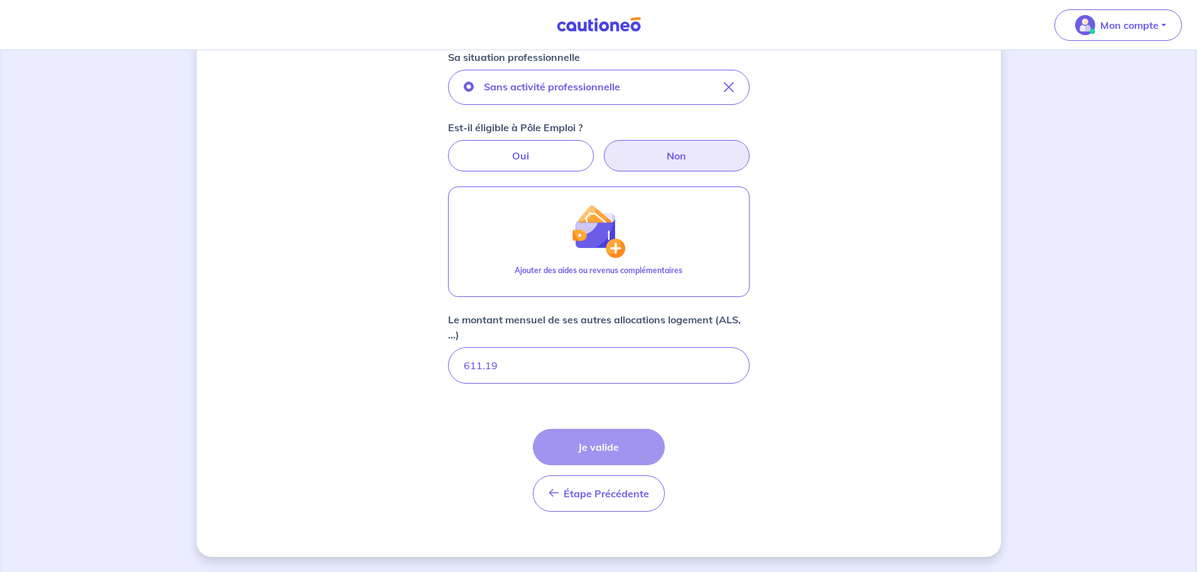
click at [752, 435] on div "Concernant vos locataires Locataire 2 Son prénom [PERSON_NAME] nom [PERSON_NAME…" at bounding box center [599, 135] width 804 height 844
click at [637, 461] on div "Étape Précédente Précédent Je valide Je valide" at bounding box center [599, 470] width 132 height 83
click at [562, 359] on input "611.19" at bounding box center [599, 365] width 302 height 36
type input "611.1"
type input "611"
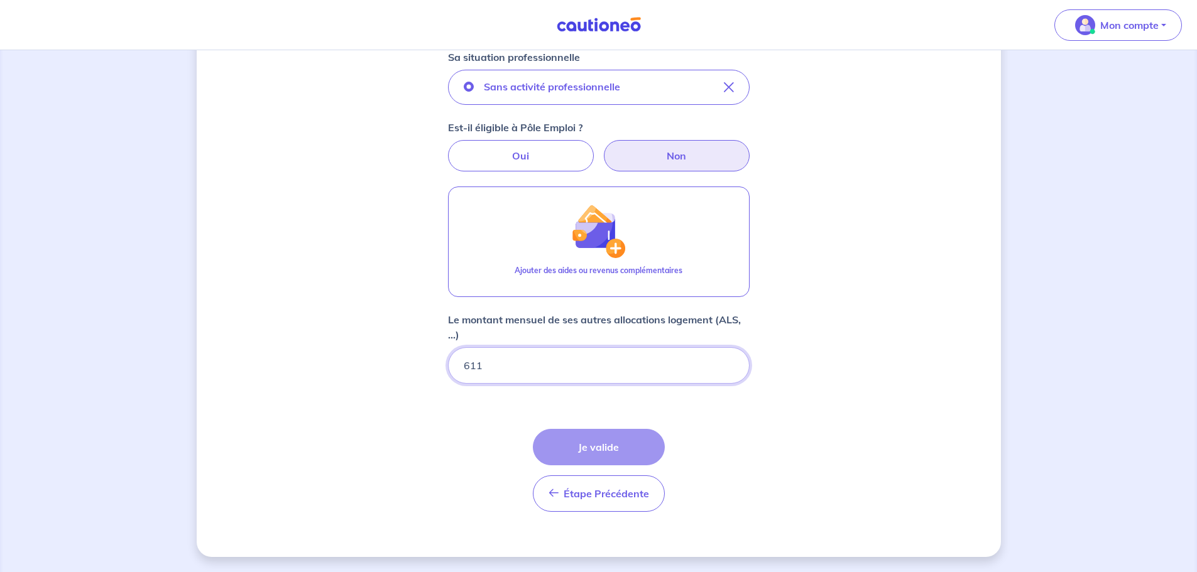
click at [770, 481] on div "Concernant vos locataires Locataire 2 Son prénom [PERSON_NAME] nom [PERSON_NAME…" at bounding box center [599, 135] width 804 height 844
click at [652, 373] on input "611" at bounding box center [599, 365] width 302 height 36
drag, startPoint x: 775, startPoint y: 464, endPoint x: 647, endPoint y: 417, distance: 135.7
click at [774, 464] on div "Concernant vos locataires Locataire 2 Son prénom [PERSON_NAME] nom [PERSON_NAME…" at bounding box center [599, 135] width 804 height 844
click at [631, 444] on div "Étape Précédente Précédent Je valide Je valide" at bounding box center [599, 470] width 132 height 83
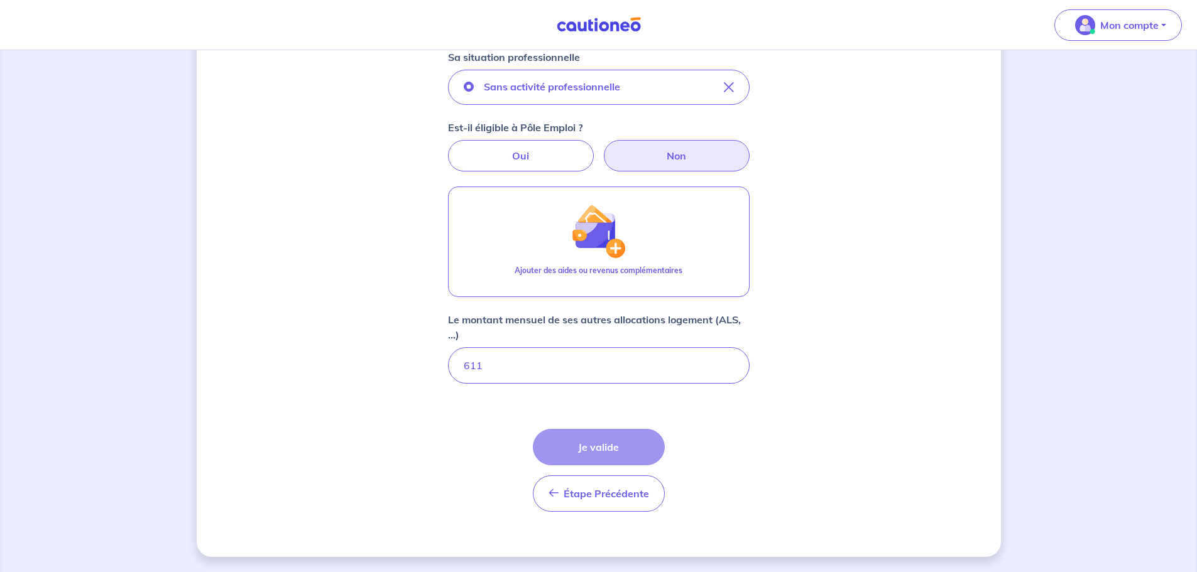
click at [630, 444] on div "Étape Précédente Précédent Je valide Je valide" at bounding box center [599, 470] width 132 height 83
click at [629, 446] on div "Étape Précédente Précédent Je valide Je valide" at bounding box center [599, 470] width 132 height 83
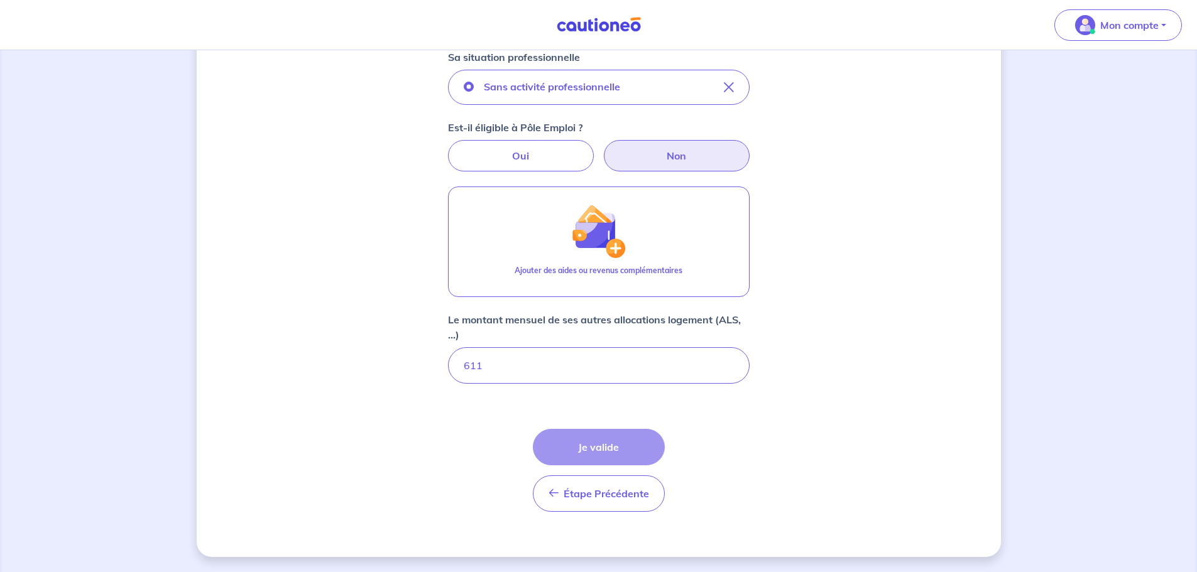
click at [629, 447] on div "Étape Précédente Précédent Je valide Je valide" at bounding box center [599, 470] width 132 height 83
drag, startPoint x: 819, startPoint y: 456, endPoint x: 728, endPoint y: 404, distance: 105.0
click at [817, 456] on div "Concernant vos locataires Locataire 2 Son prénom [PERSON_NAME] nom [PERSON_NAME…" at bounding box center [599, 135] width 804 height 844
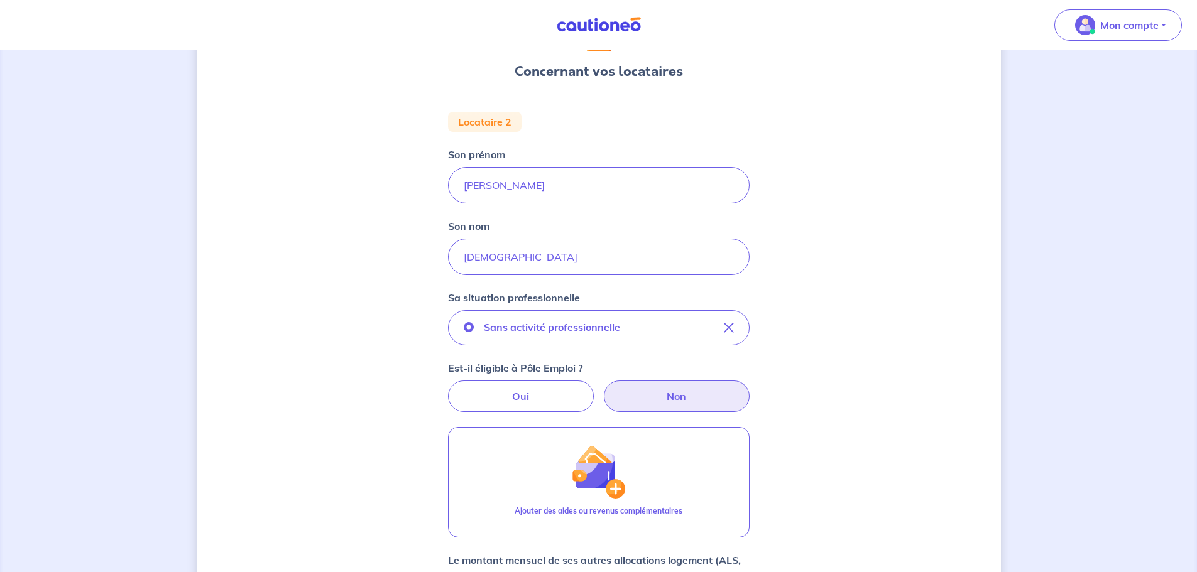
scroll to position [101, 0]
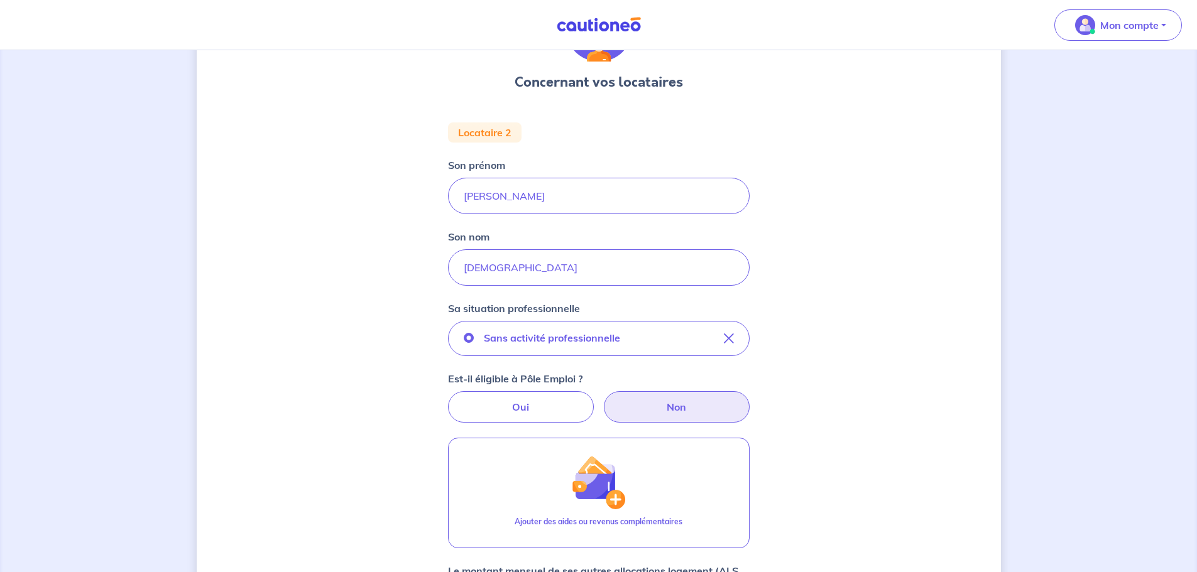
type input "611.19"
drag, startPoint x: 523, startPoint y: 202, endPoint x: 444, endPoint y: 192, distance: 80.3
click at [444, 192] on div "Concernant vos locataires Locataire 2 Son prénom [PERSON_NAME] nom [PERSON_NAME…" at bounding box center [599, 386] width 804 height 844
type input "[PERSON_NAME]"
click at [930, 285] on div "Concernant vos locataires Locataire 2 Son prénom [PERSON_NAME] nom [PERSON_NAME…" at bounding box center [599, 386] width 804 height 844
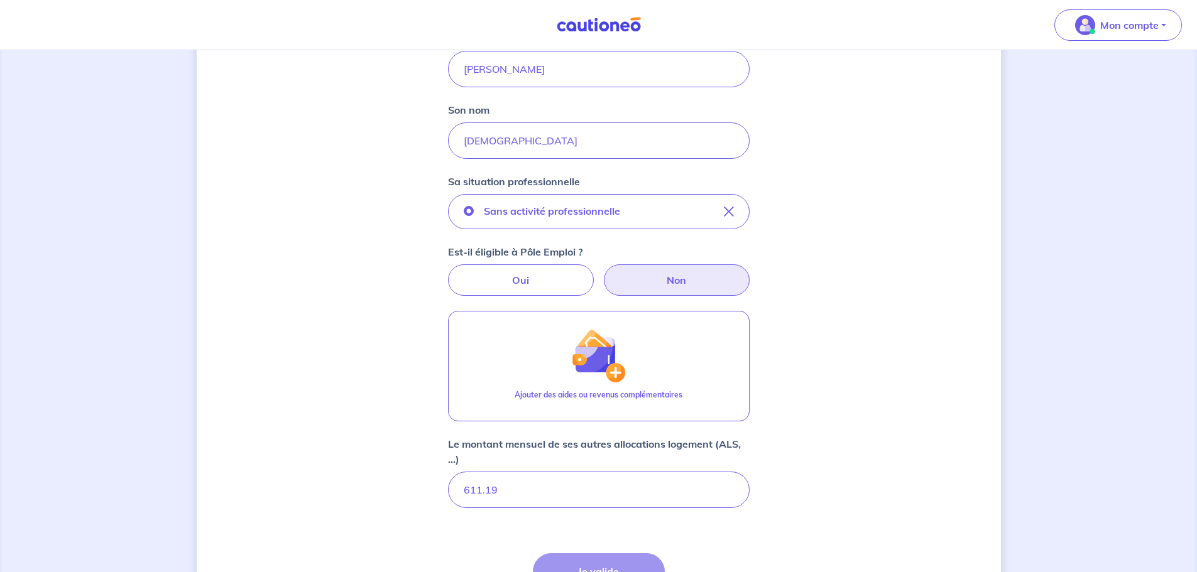
scroll to position [227, 0]
click at [552, 140] on input "[DEMOGRAPHIC_DATA]" at bounding box center [599, 142] width 302 height 36
click at [814, 261] on div "Concernant vos locataires Locataire 2 Son prénom [PERSON_NAME] nom [PERSON_NAME…" at bounding box center [599, 261] width 804 height 844
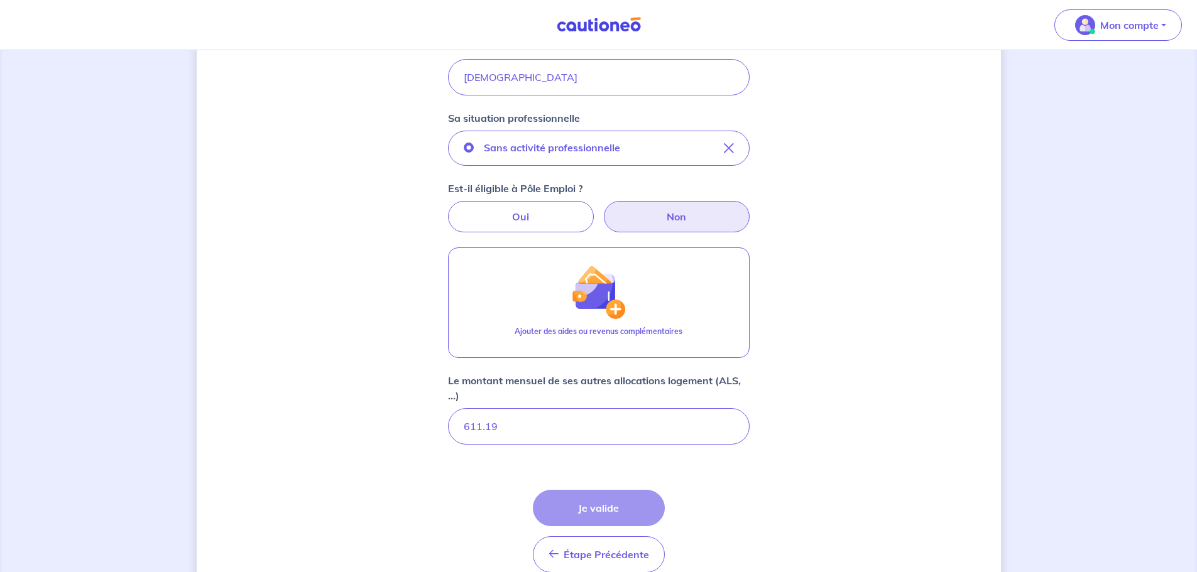
scroll to position [352, 0]
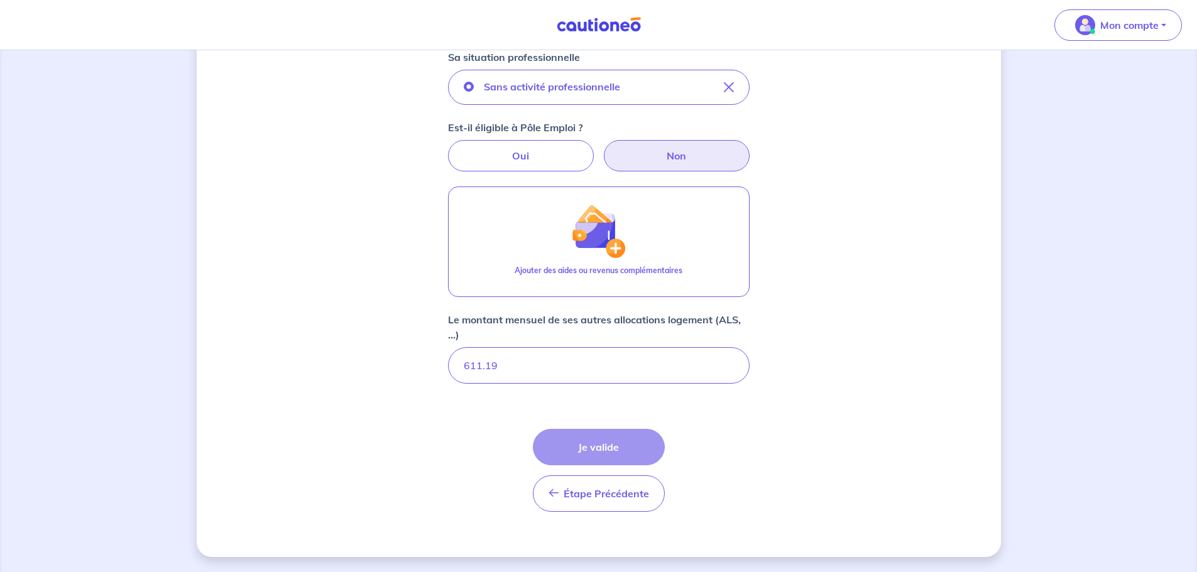
click at [614, 450] on div "Étape Précédente Précédent Je valide Je valide" at bounding box center [599, 470] width 132 height 83
click at [616, 451] on div "Étape Précédente Précédent Je valide Je valide" at bounding box center [599, 470] width 132 height 83
click at [615, 450] on div "Étape Précédente Précédent Je valide Je valide" at bounding box center [599, 470] width 132 height 83
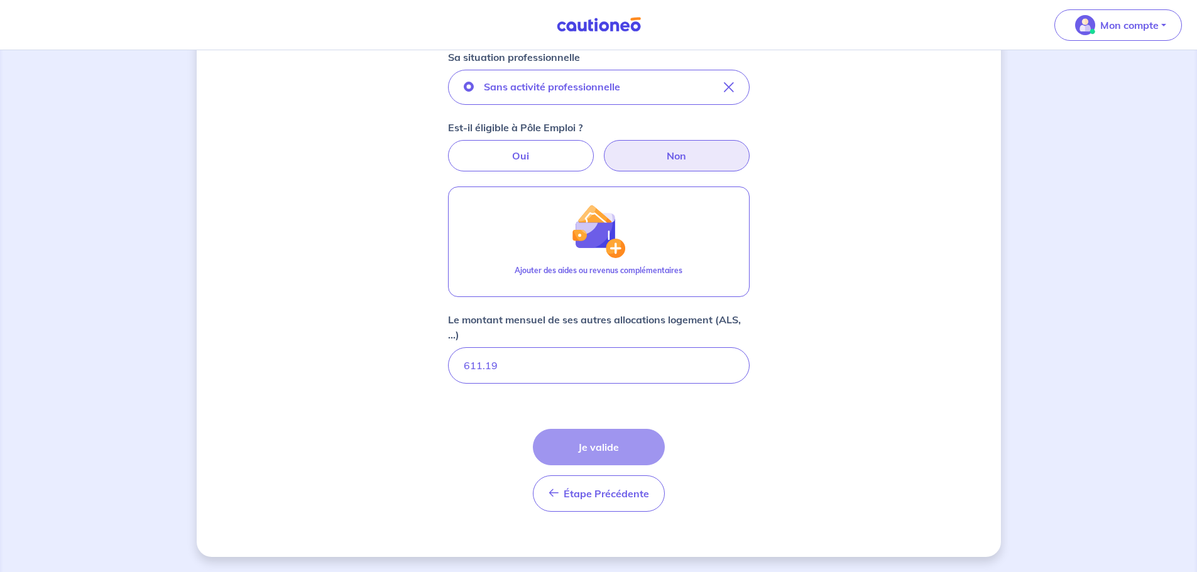
click at [613, 449] on div "Étape Précédente Précédent Je valide Je valide" at bounding box center [599, 470] width 132 height 83
click at [613, 452] on div "Étape Précédente Précédent Je valide Je valide" at bounding box center [599, 470] width 132 height 83
click at [614, 451] on div "Étape Précédente Précédent Je valide Je valide" at bounding box center [599, 470] width 132 height 83
click at [614, 452] on div "Étape Précédente Précédent Je valide Je valide" at bounding box center [599, 470] width 132 height 83
click at [614, 457] on div "Étape Précédente Précédent Je valide Je valide" at bounding box center [599, 470] width 132 height 83
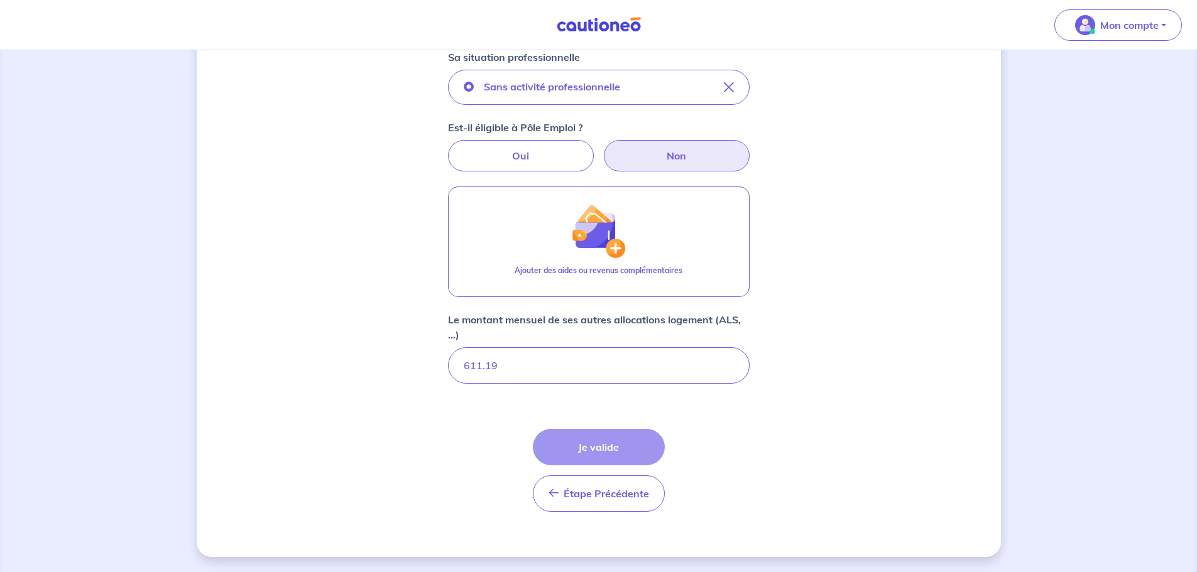
click at [599, 462] on div "Étape Précédente Précédent Je valide Je valide" at bounding box center [599, 470] width 132 height 83
click at [598, 461] on div "Étape Précédente Précédent Je valide Je valide" at bounding box center [599, 470] width 132 height 83
click at [597, 460] on div "Étape Précédente Précédent Je valide Je valide" at bounding box center [599, 470] width 132 height 83
click at [596, 455] on div "Étape Précédente Précédent Je valide Je valide" at bounding box center [599, 470] width 132 height 83
click at [596, 453] on div "Étape Précédente Précédent Je valide Je valide" at bounding box center [599, 470] width 132 height 83
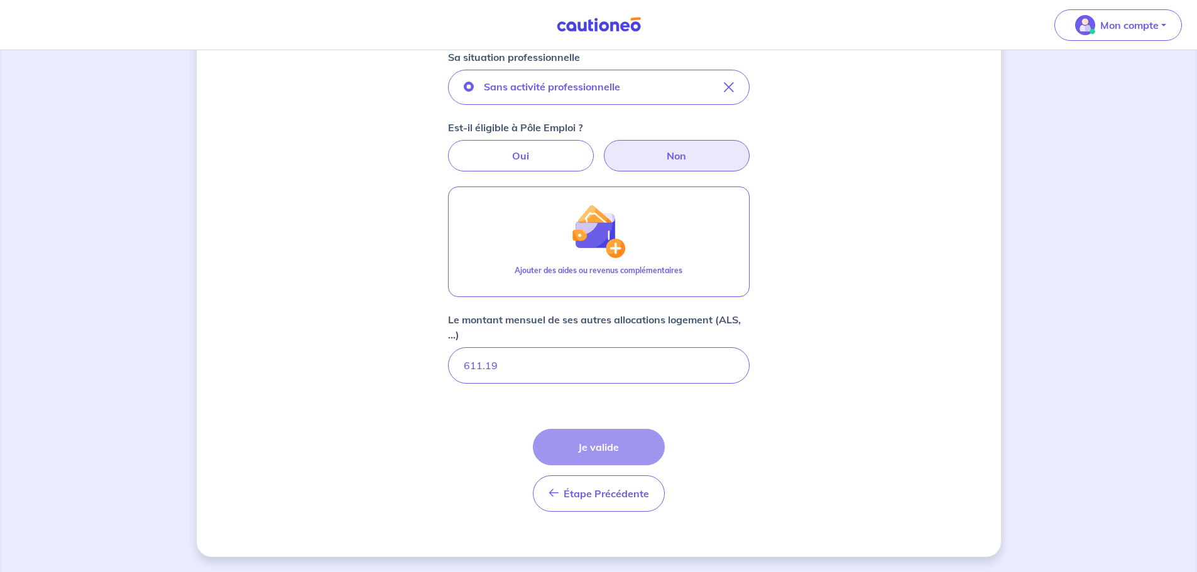
click at [596, 453] on div "Étape Précédente Précédent Je valide Je valide" at bounding box center [599, 470] width 132 height 83
click at [591, 450] on div "Étape Précédente Précédent Je valide Je valide" at bounding box center [599, 470] width 132 height 83
click at [575, 446] on div "Étape Précédente Précédent Je valide Je valide" at bounding box center [599, 470] width 132 height 83
click at [573, 445] on div "Étape Précédente Précédent Je valide Je valide" at bounding box center [599, 470] width 132 height 83
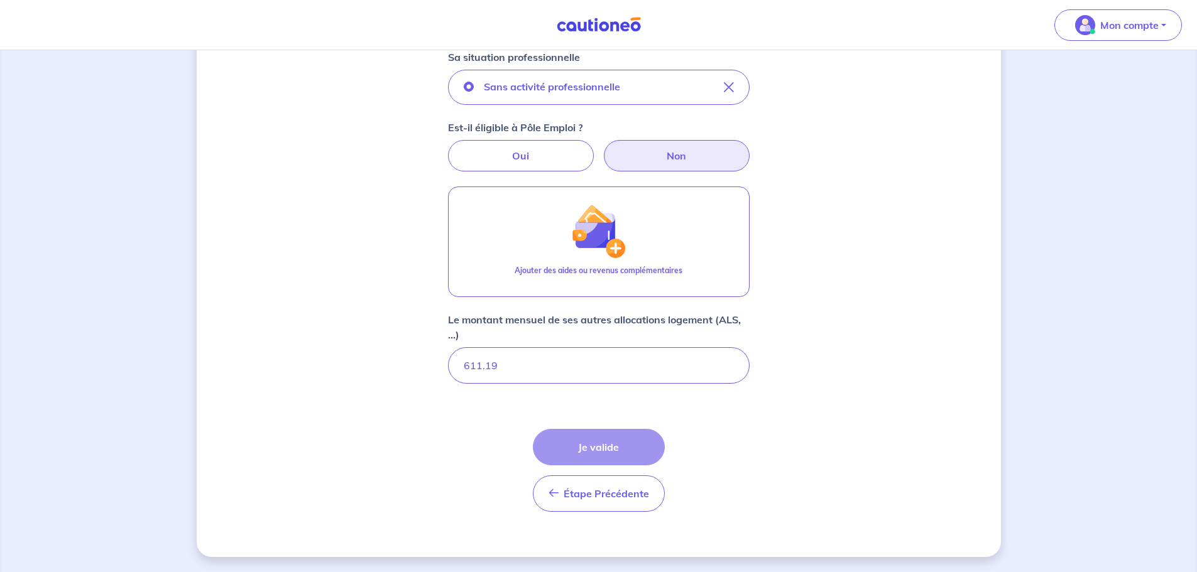
drag, startPoint x: 576, startPoint y: 449, endPoint x: 729, endPoint y: 442, distance: 153.4
click at [714, 440] on form "Locataire 2 Son prénom [PERSON_NAME] nom [PERSON_NAME] situation professionnell…" at bounding box center [599, 196] width 302 height 651
click at [611, 501] on button "Étape Précédente Précédent" at bounding box center [599, 494] width 132 height 36
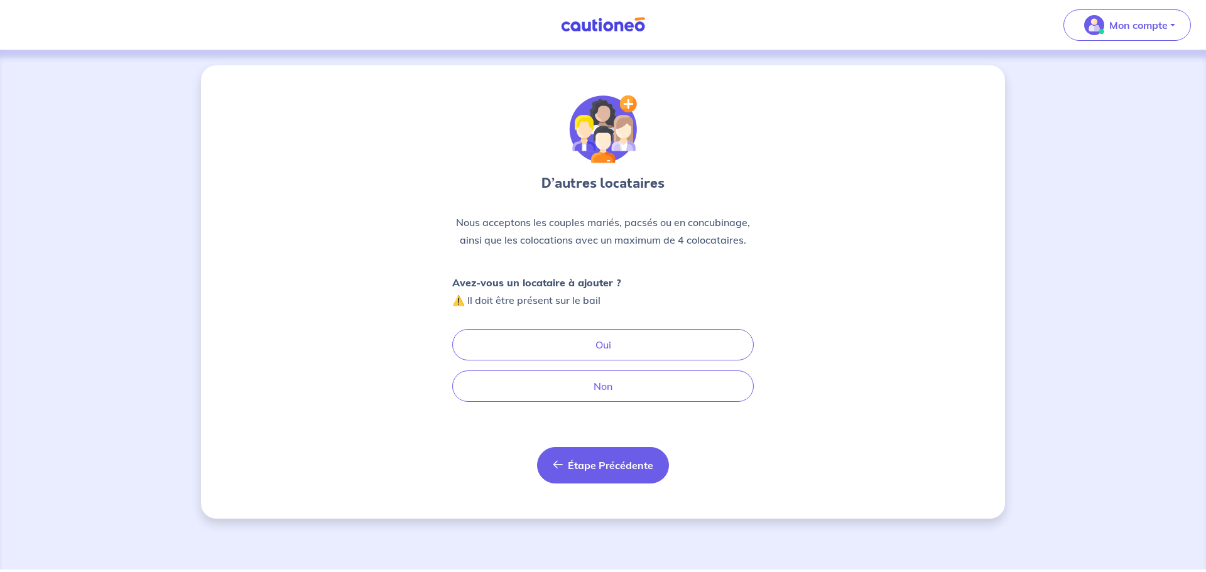
click at [603, 466] on span "Étape Précédente" at bounding box center [610, 465] width 85 height 13
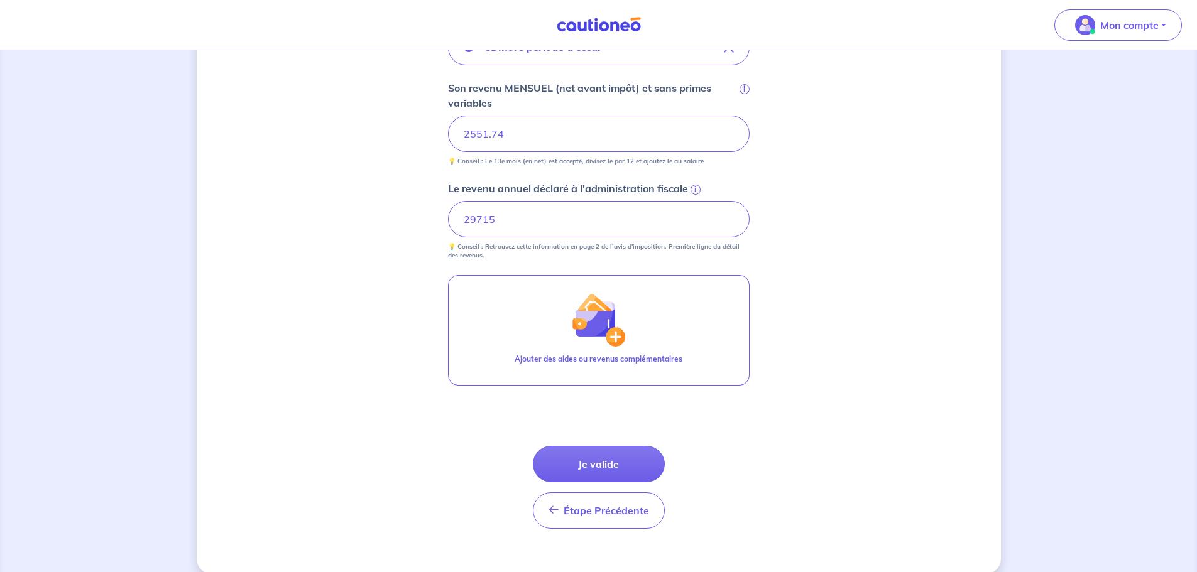
scroll to position [489, 0]
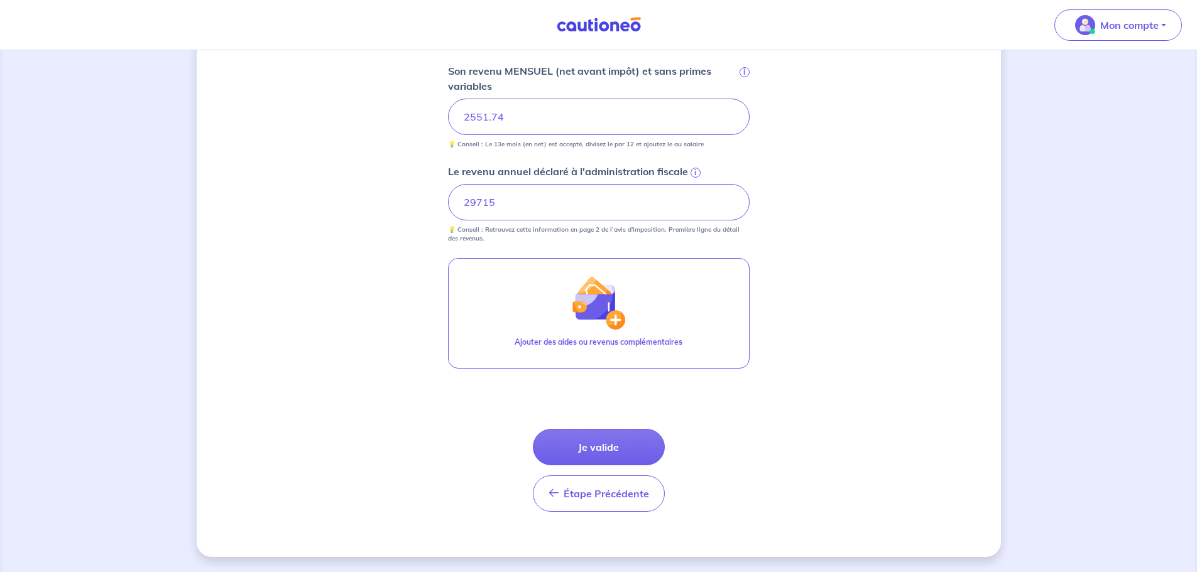
click at [588, 440] on button "Je valide" at bounding box center [599, 447] width 132 height 36
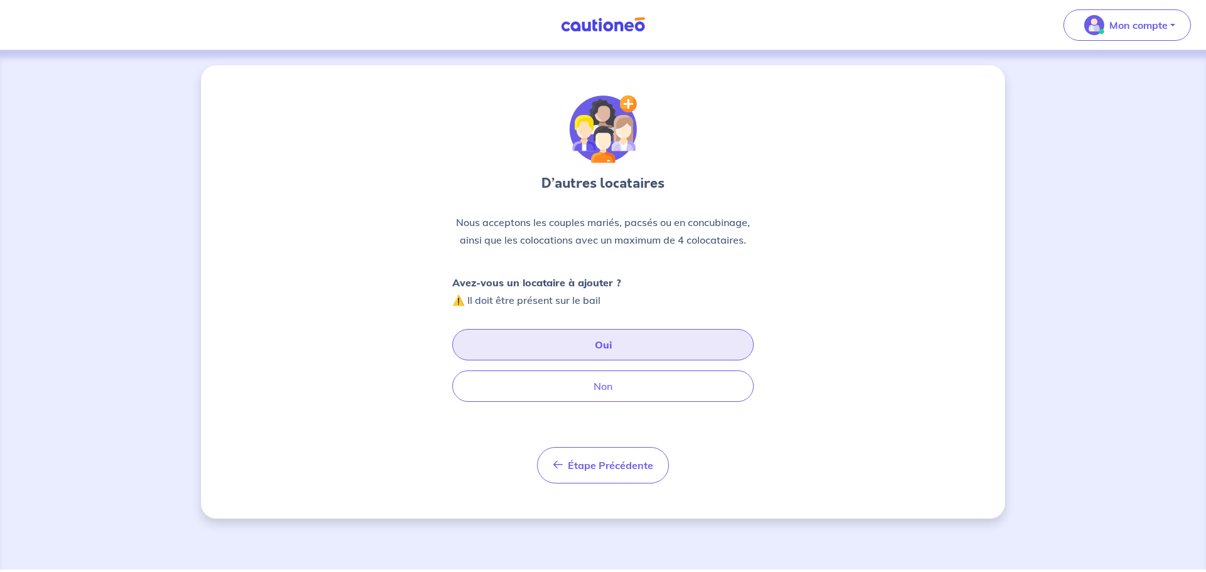
click at [651, 349] on button "Oui" at bounding box center [603, 344] width 302 height 31
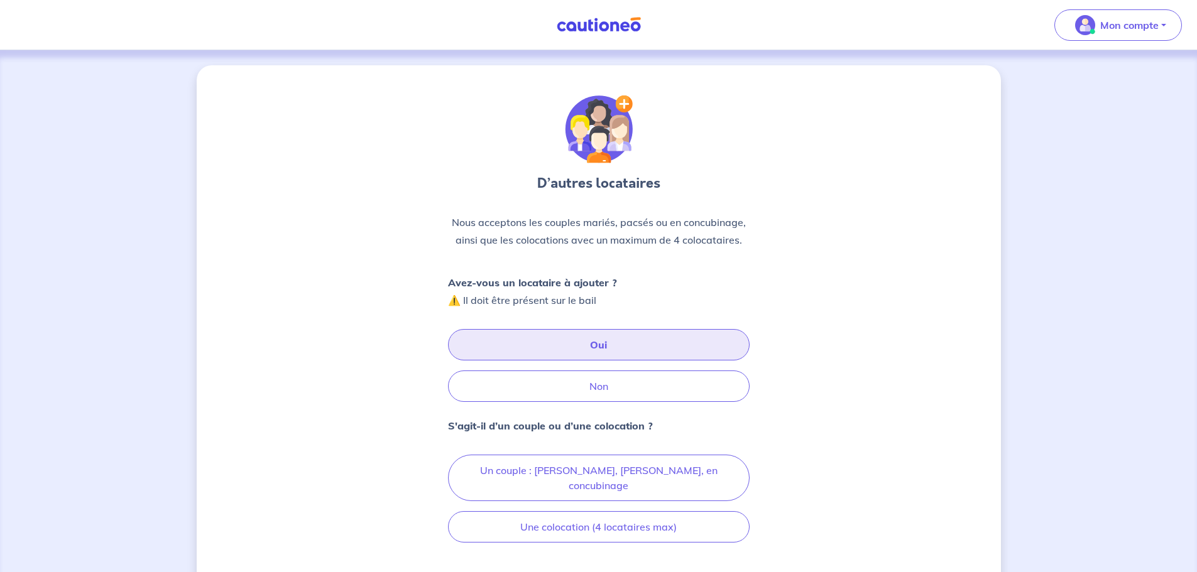
click at [650, 349] on button "Oui" at bounding box center [599, 344] width 302 height 31
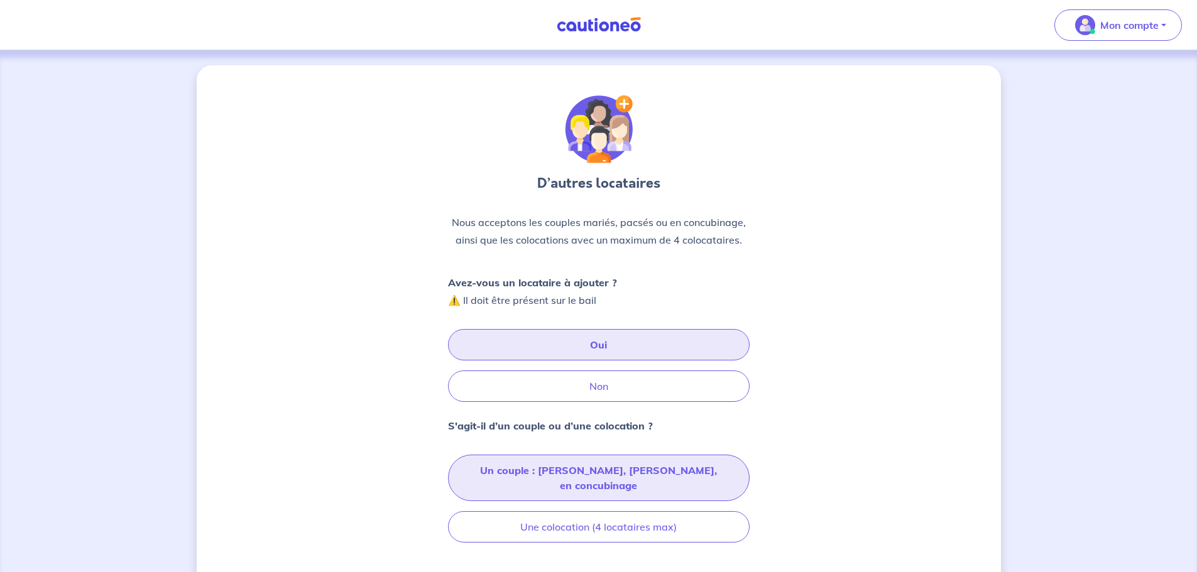
click at [672, 472] on button "Un couple : [PERSON_NAME], [PERSON_NAME], en concubinage" at bounding box center [599, 478] width 302 height 46
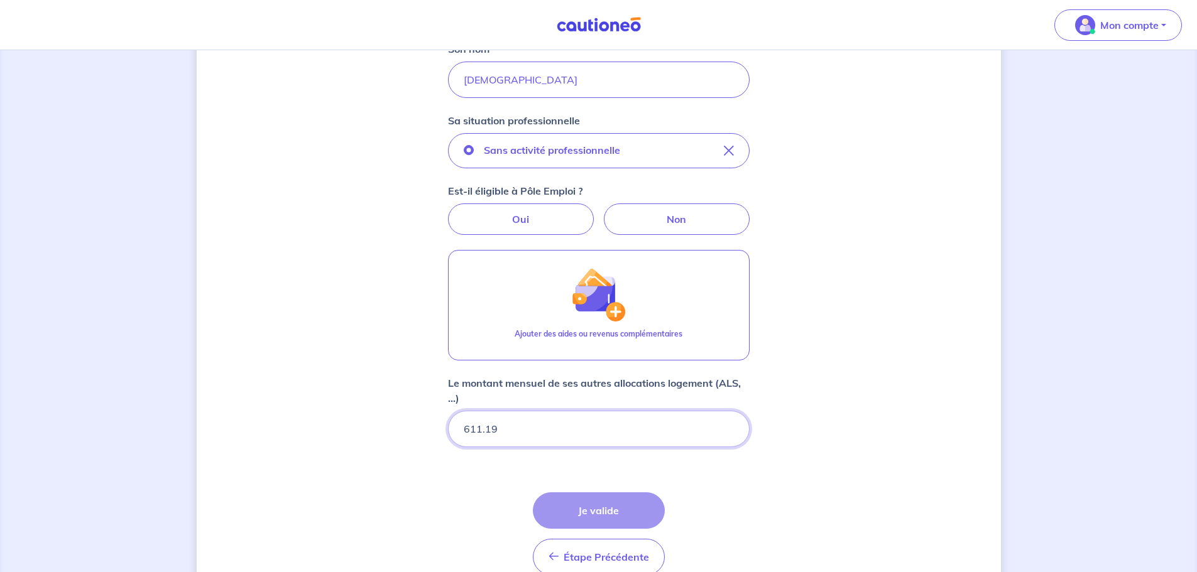
scroll to position [290, 0]
click at [704, 219] on label "Non" at bounding box center [677, 218] width 146 height 31
click at [602, 211] on input "Non" at bounding box center [598, 207] width 8 height 8
radio input "true"
click at [629, 389] on p "Le montant mensuel de ses autres allocations logement (ALS, ...)" at bounding box center [599, 390] width 302 height 30
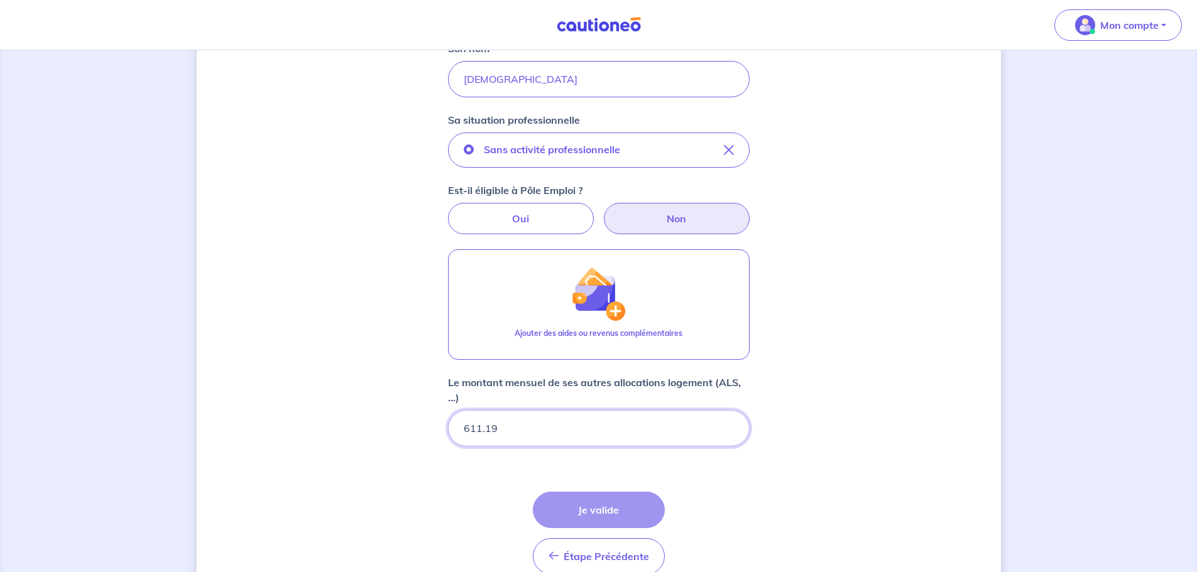
click at [629, 410] on input "611.19" at bounding box center [599, 428] width 302 height 36
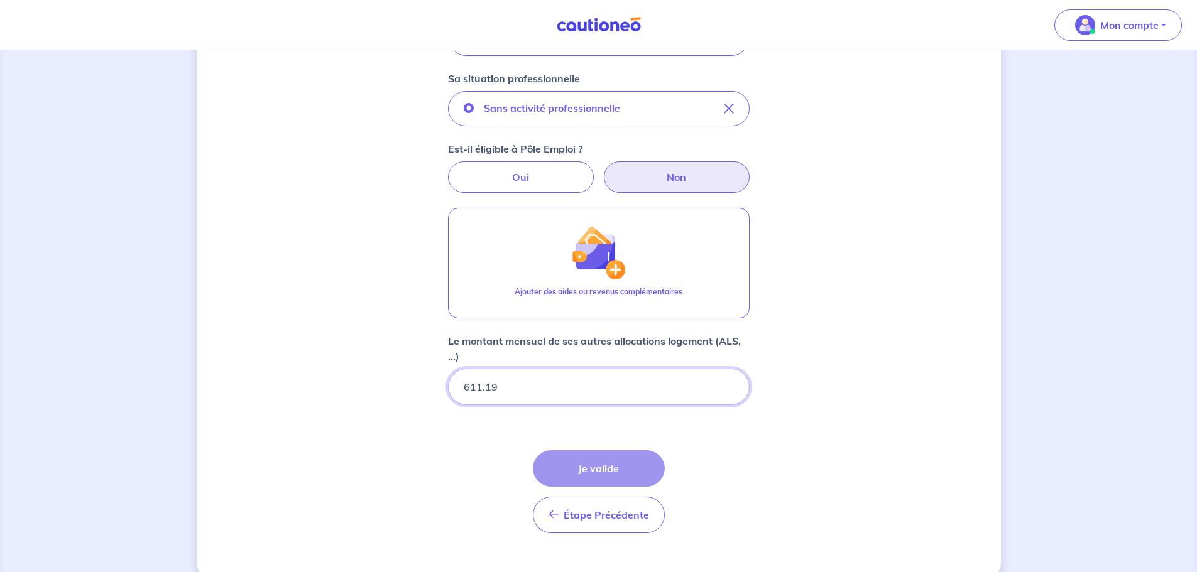
scroll to position [352, 0]
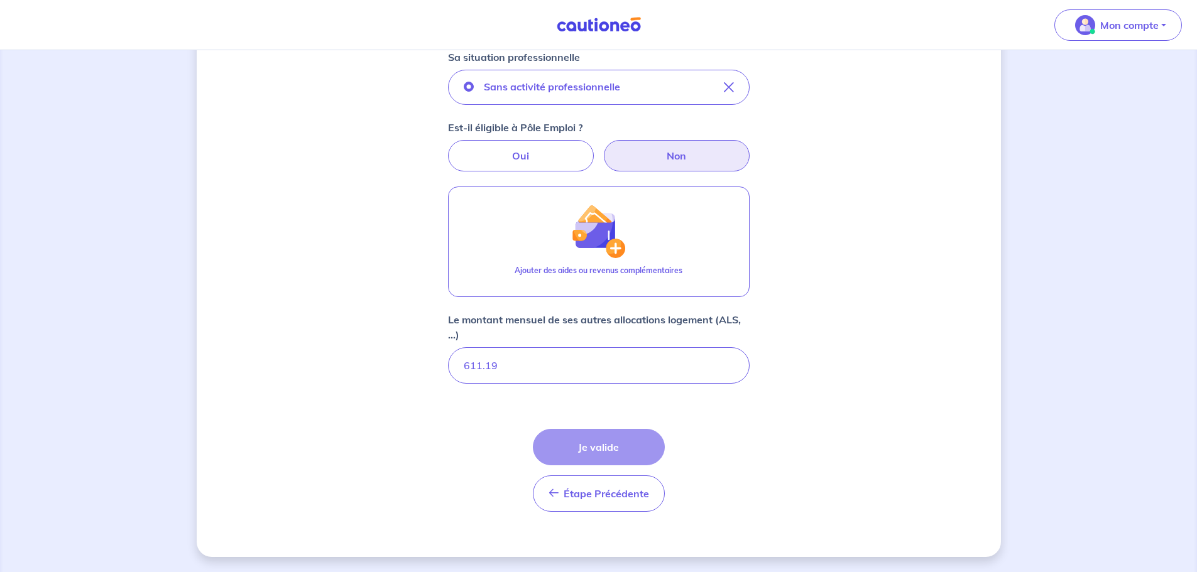
click at [622, 449] on div "Étape Précédente Précédent Je valide Je valide" at bounding box center [599, 470] width 132 height 83
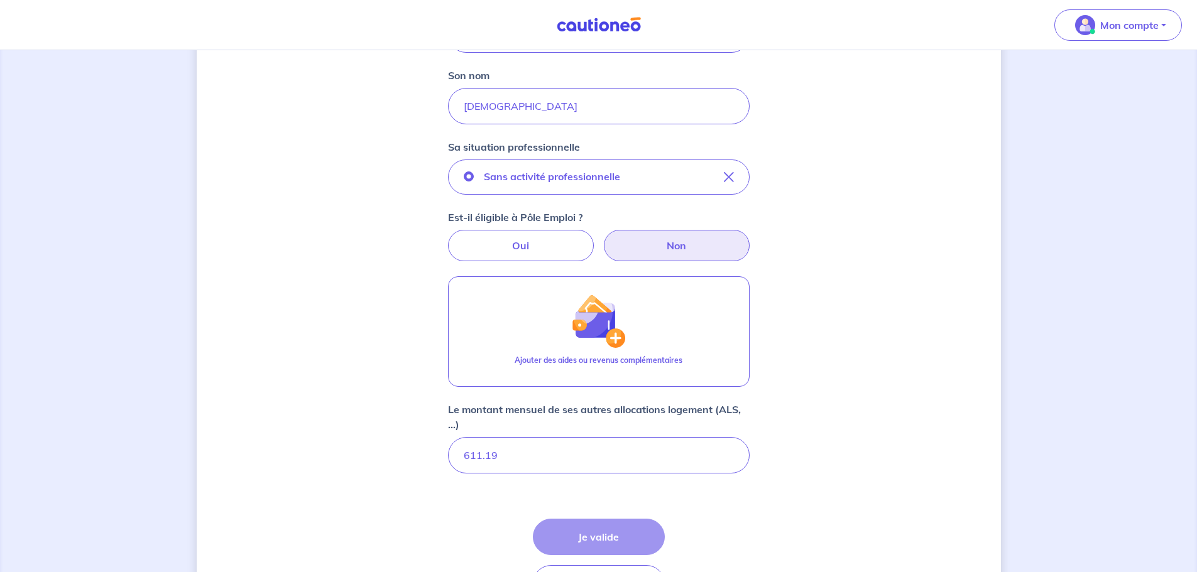
scroll to position [290, 0]
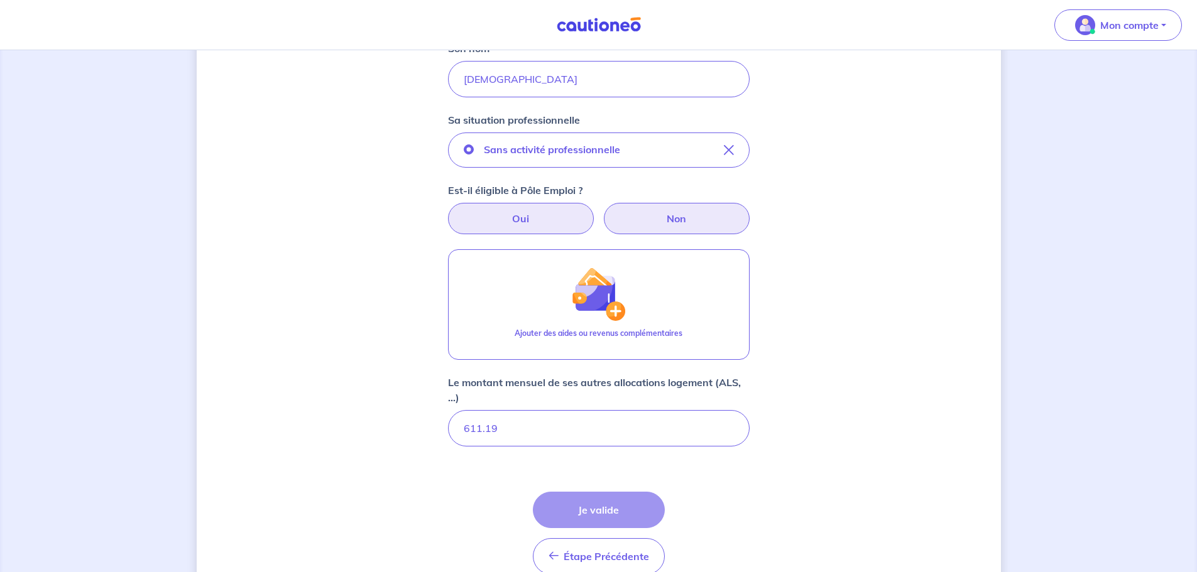
click at [562, 212] on label "Oui" at bounding box center [521, 218] width 146 height 31
click at [594, 211] on input "Oui" at bounding box center [598, 207] width 8 height 8
radio input "true"
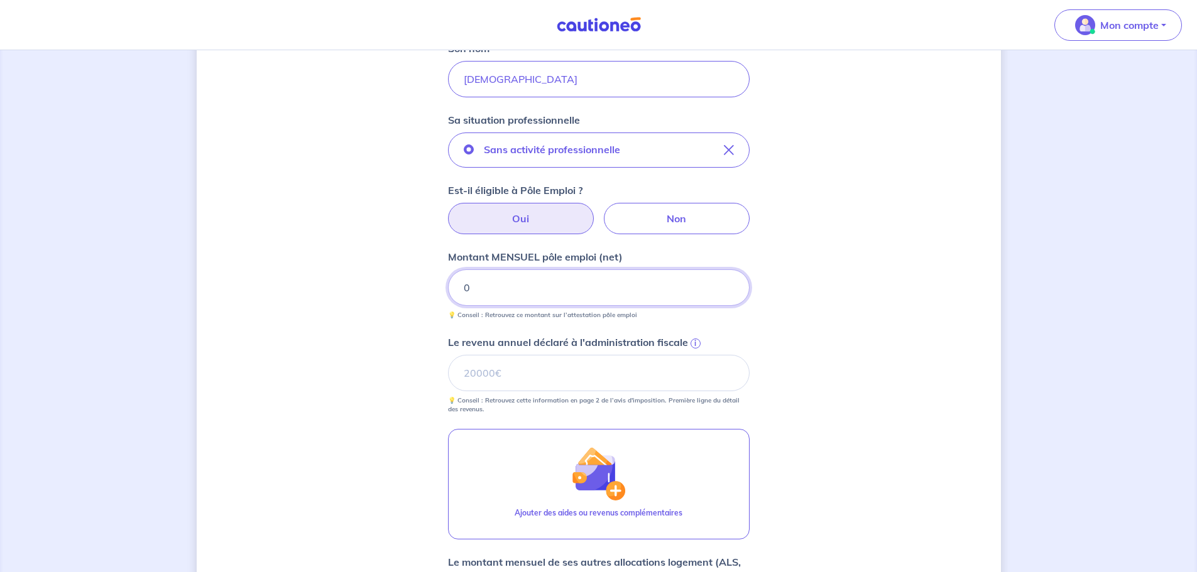
click at [579, 290] on input "0" at bounding box center [599, 288] width 302 height 36
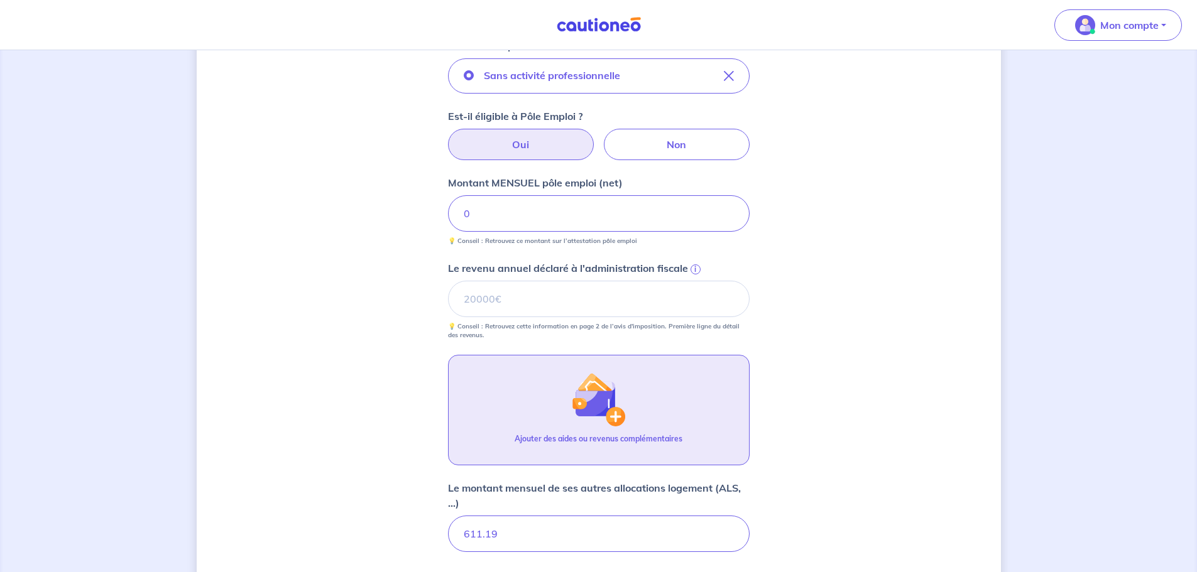
scroll to position [352, 0]
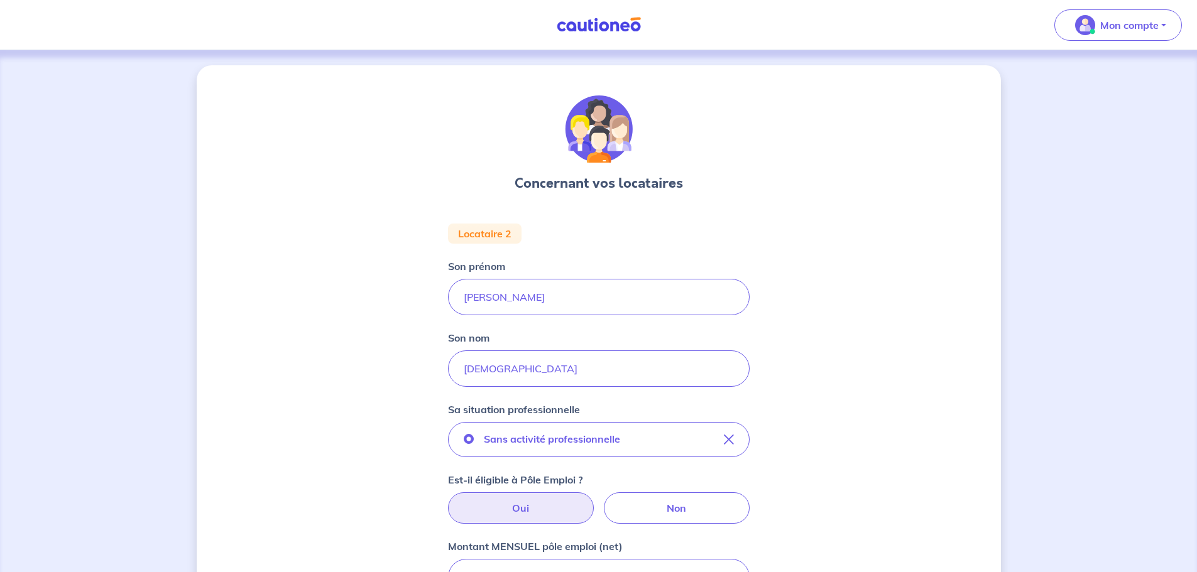
click at [621, 23] on img at bounding box center [599, 25] width 94 height 16
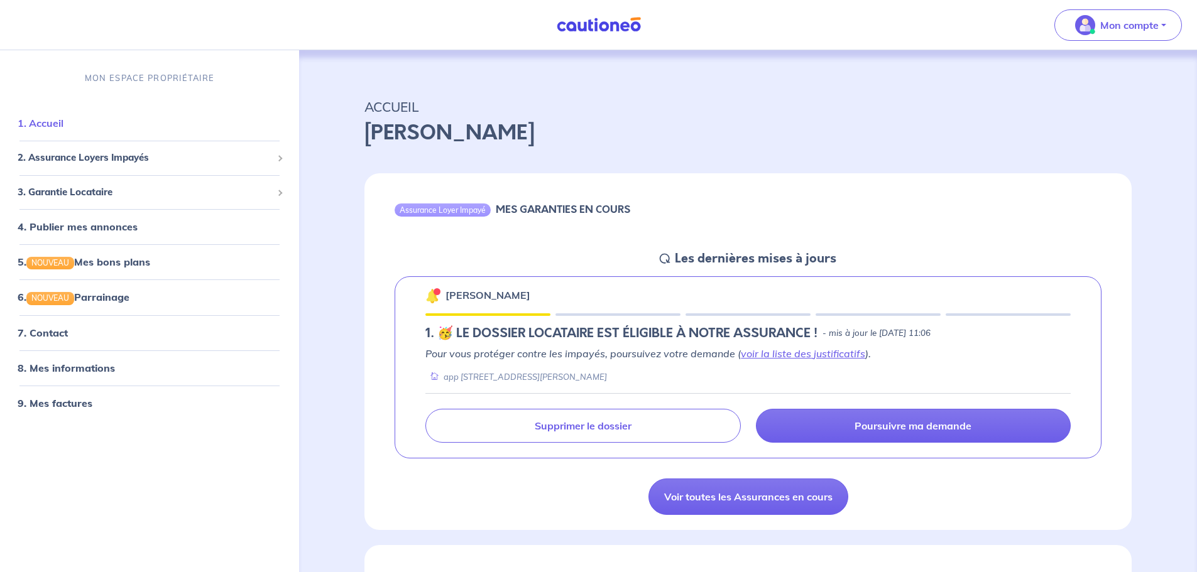
click at [63, 124] on link "1. Accueil" at bounding box center [41, 123] width 46 height 13
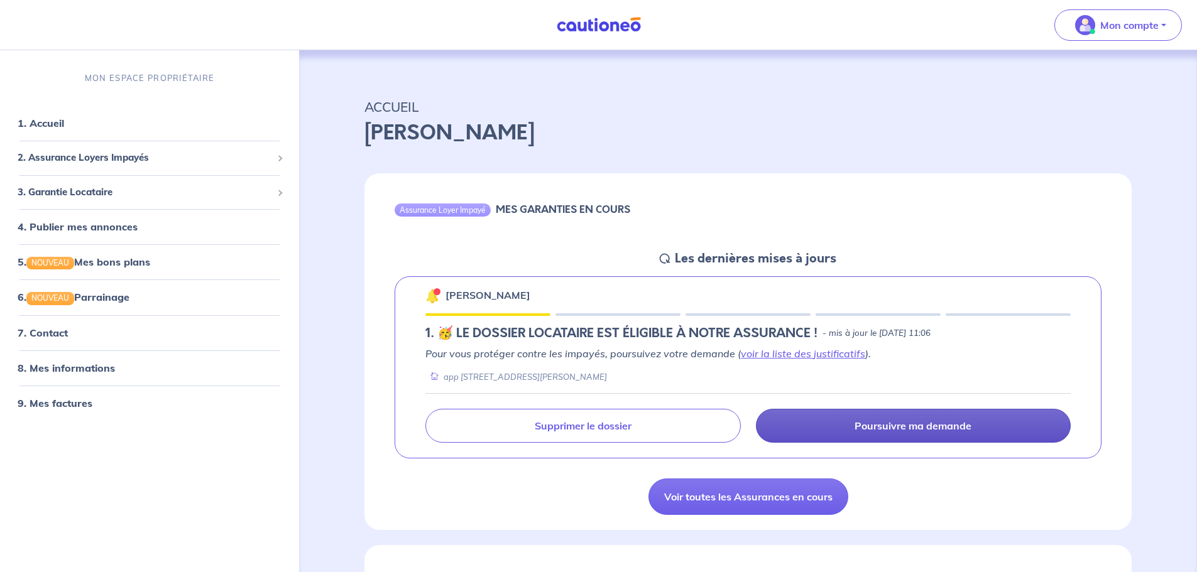
click at [898, 420] on p "Poursuivre ma demande" at bounding box center [912, 426] width 117 height 13
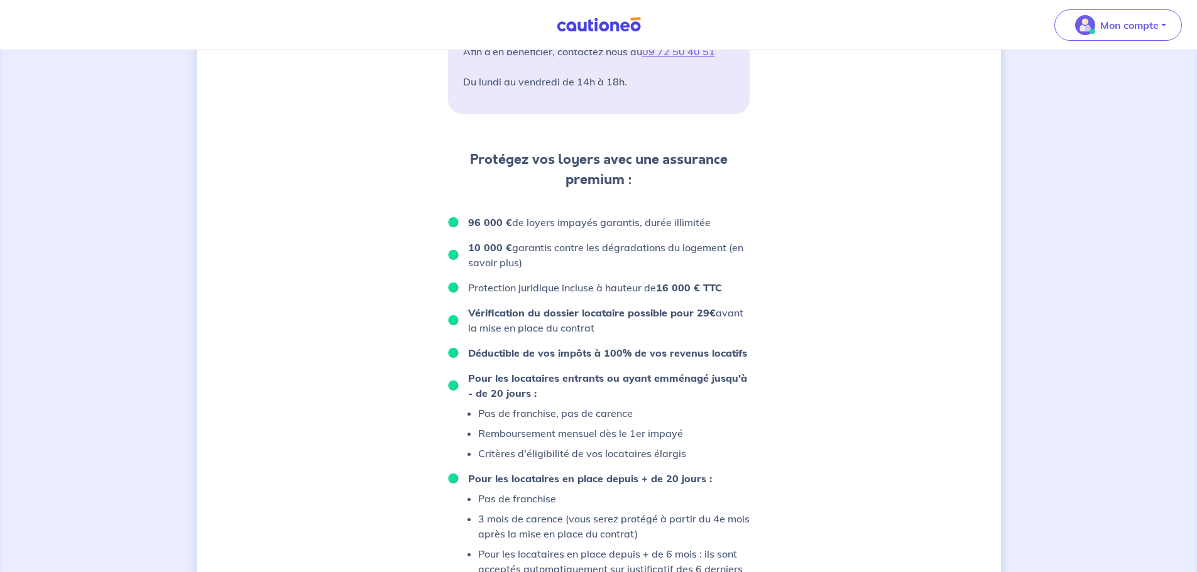
scroll to position [758, 0]
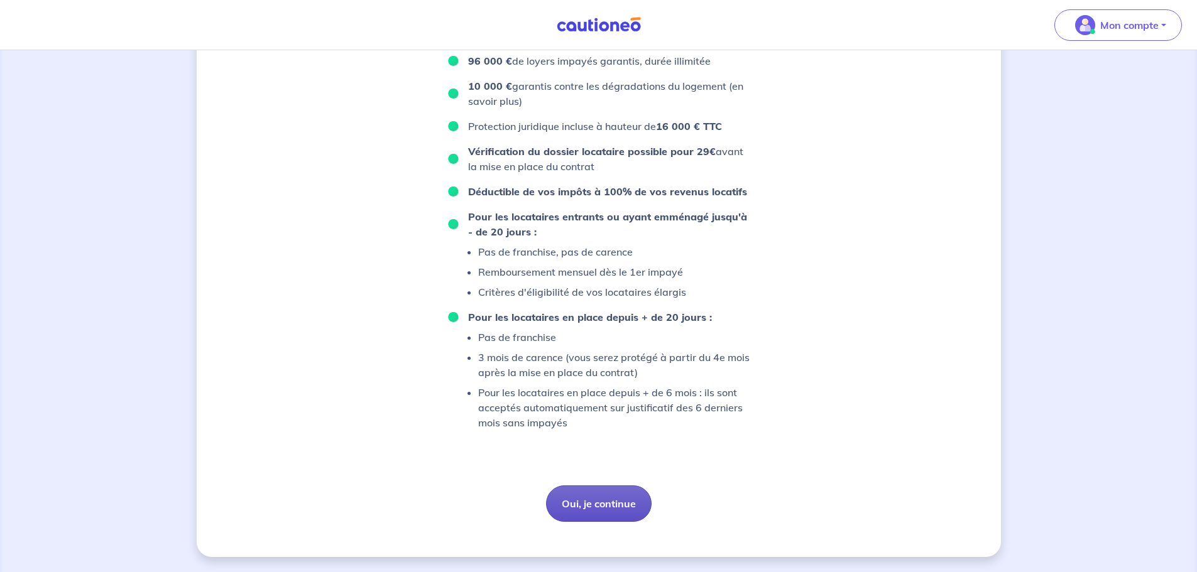
click at [610, 502] on button "Oui, je continue" at bounding box center [599, 504] width 106 height 36
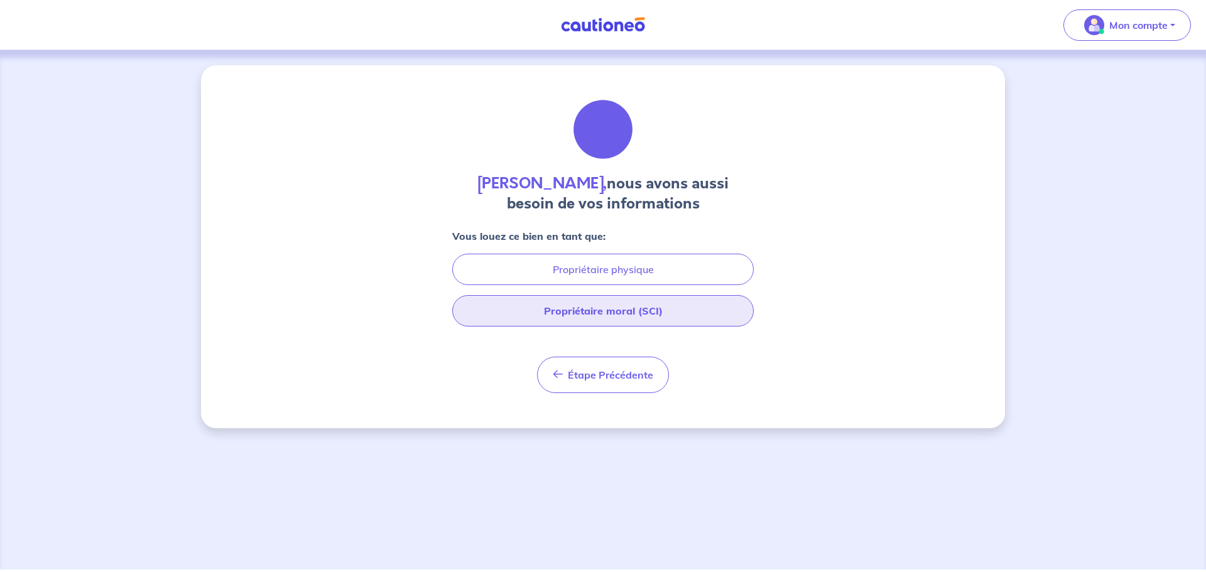
click at [690, 316] on button "Propriétaire moral (SCI)" at bounding box center [603, 310] width 302 height 31
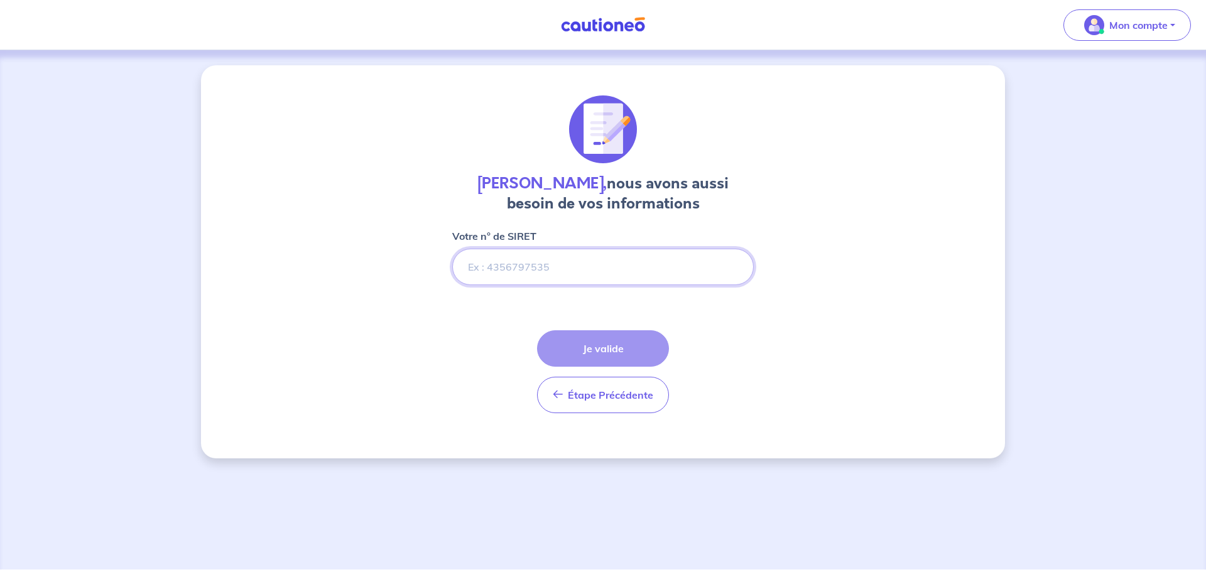
click at [552, 266] on input "Votre n° de SIRET" at bounding box center [603, 267] width 302 height 36
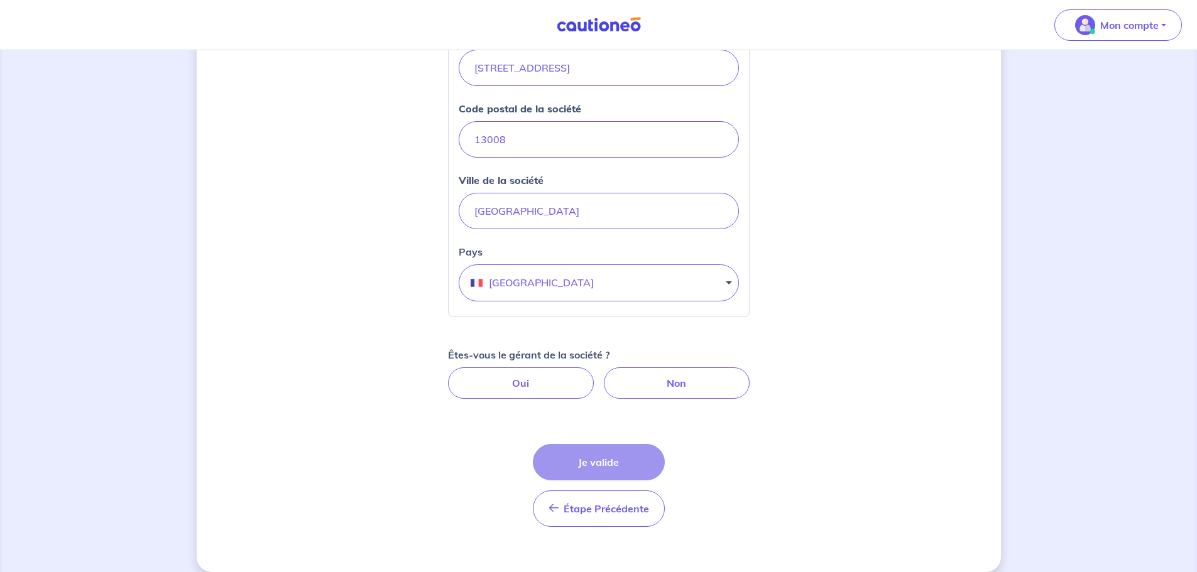
scroll to position [440, 0]
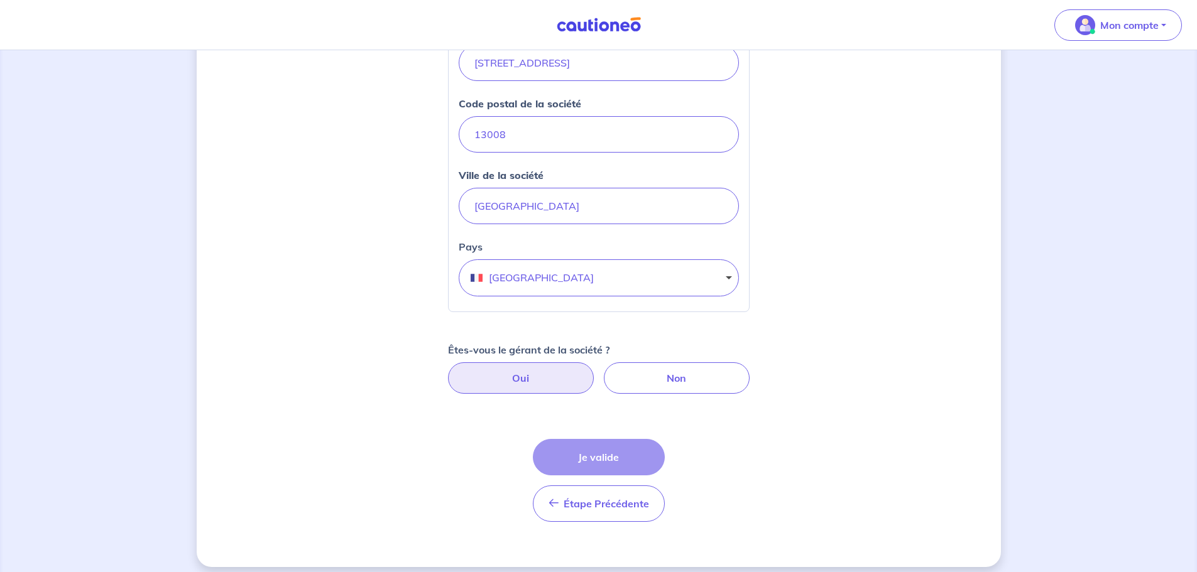
type input "90304619100016"
click at [548, 390] on label "Oui" at bounding box center [521, 377] width 146 height 31
click at [594, 371] on input "Oui" at bounding box center [598, 366] width 8 height 8
radio input "true"
select select "FR"
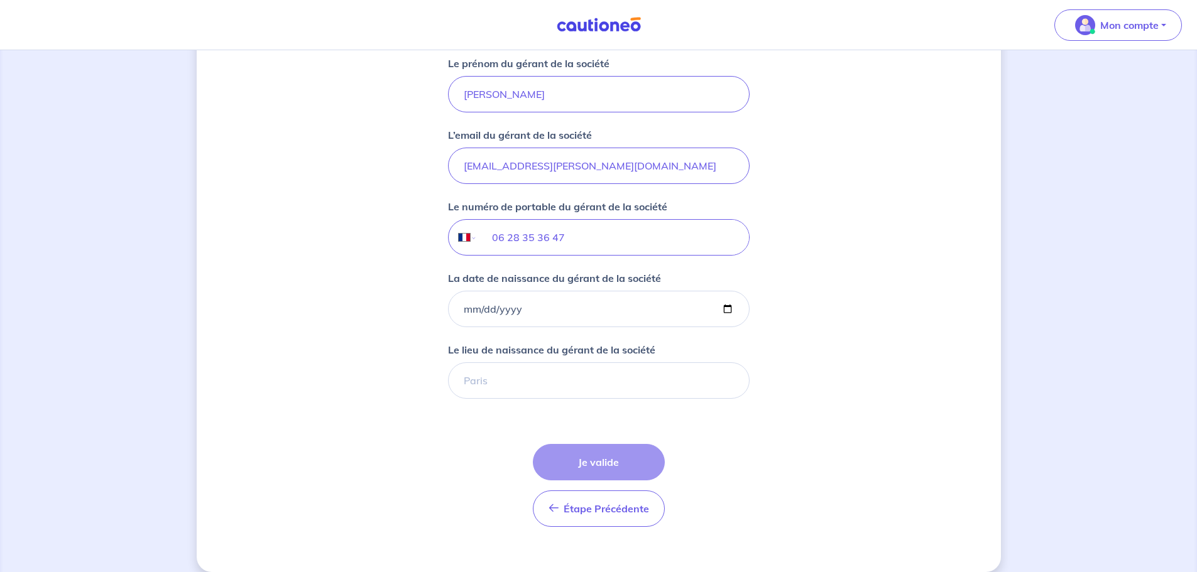
scroll to position [942, 0]
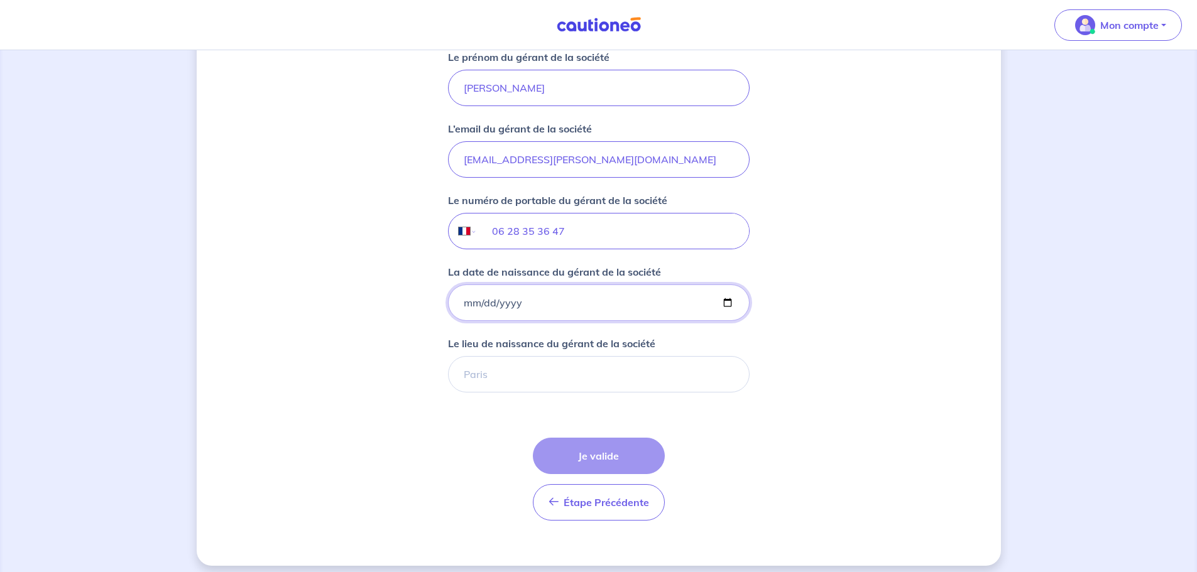
click at [537, 305] on input "La date de naissance du gérant de la société" at bounding box center [599, 303] width 302 height 36
type input "1985-10-01"
click at [461, 379] on input "Le lieu de naissance du gérant de la société" at bounding box center [599, 374] width 302 height 36
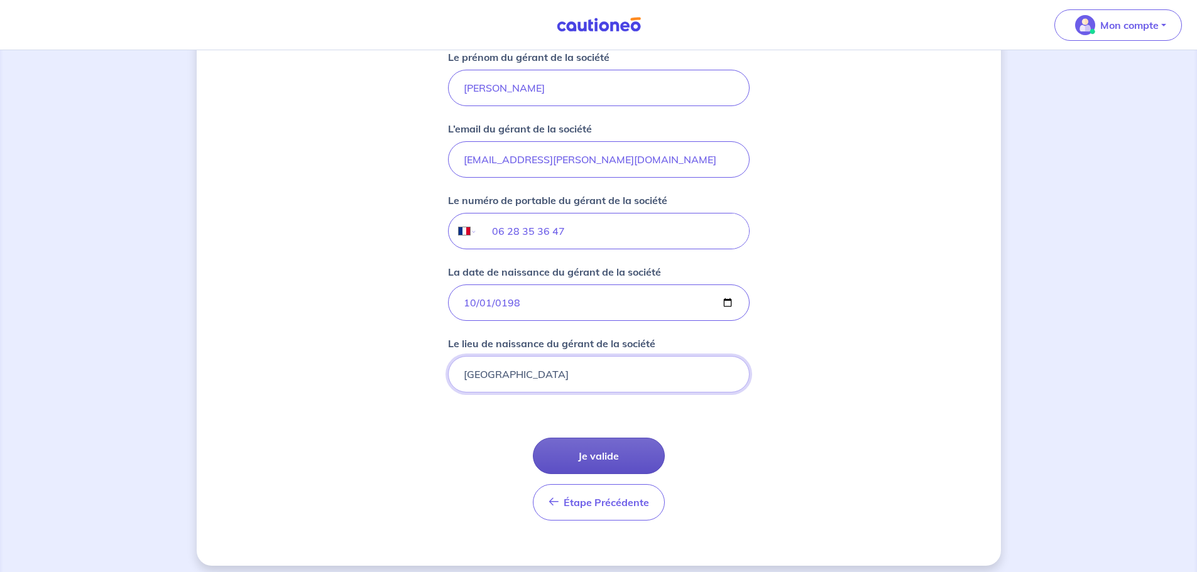
type input "MARSEILLE"
click at [627, 454] on button "Je valide" at bounding box center [599, 456] width 132 height 36
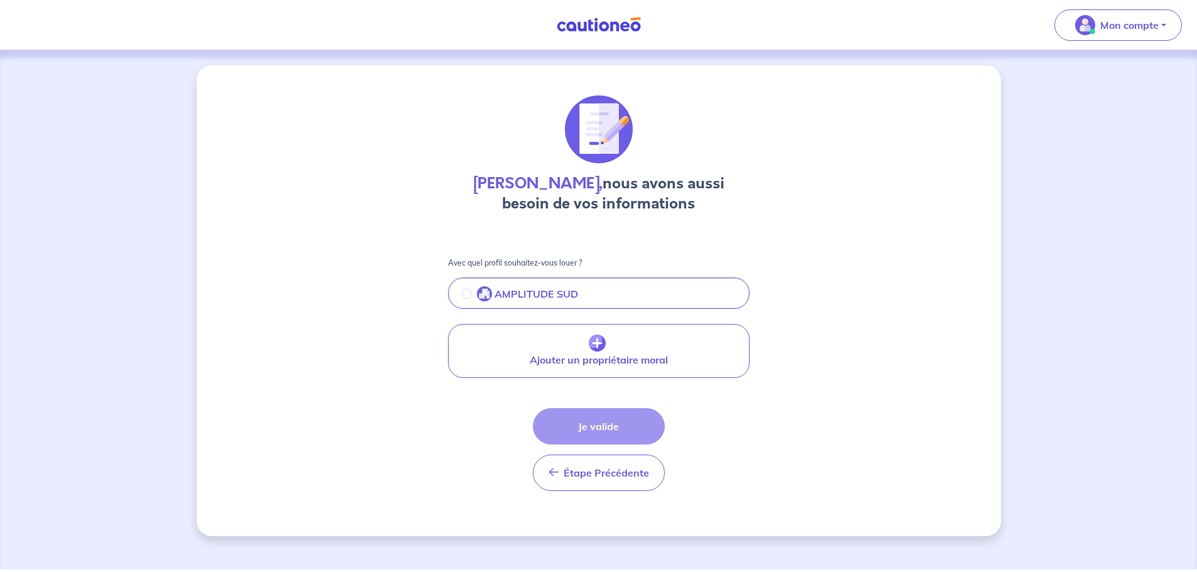
scroll to position [0, 0]
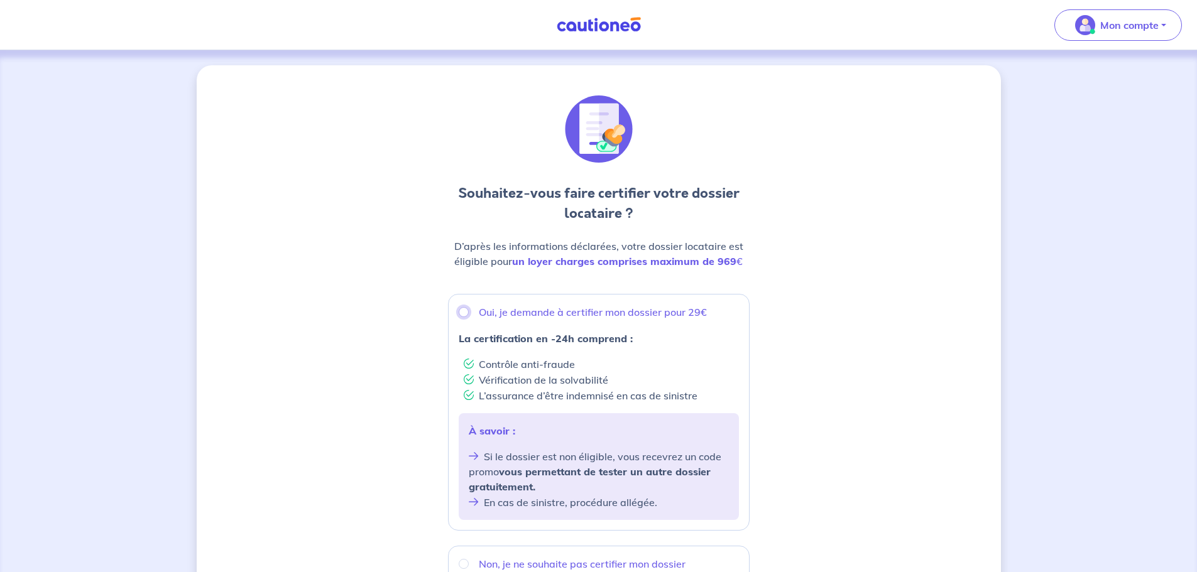
click at [464, 310] on input "Oui, je demande à certifier mon dossier pour 29€" at bounding box center [464, 312] width 10 height 10
radio input "true"
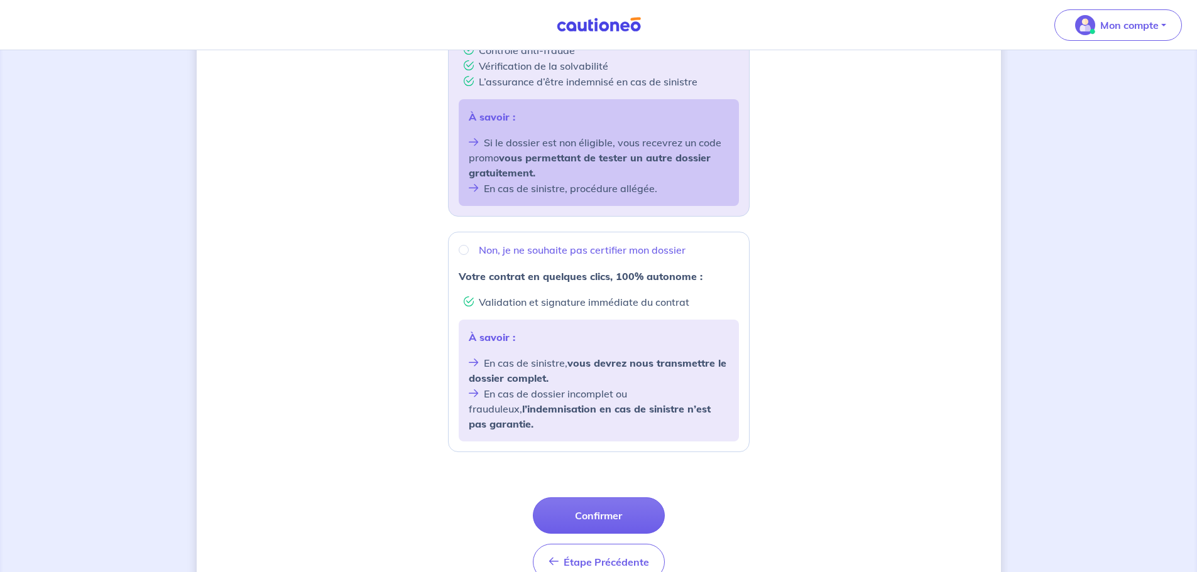
scroll to position [368, 0]
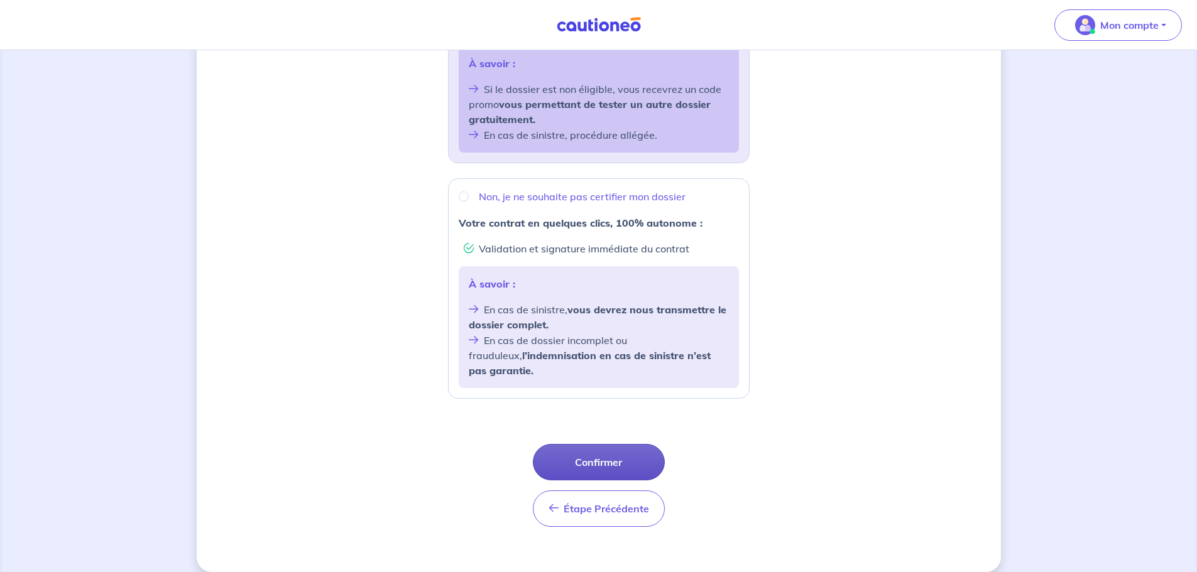
click at [608, 447] on button "Confirmer" at bounding box center [599, 462] width 132 height 36
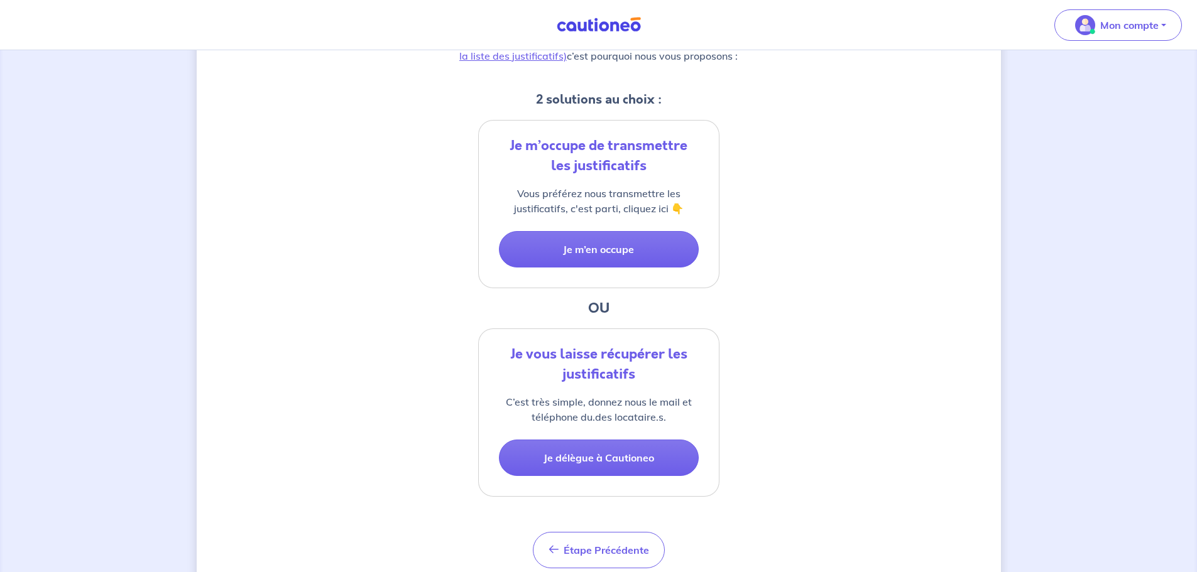
scroll to position [251, 0]
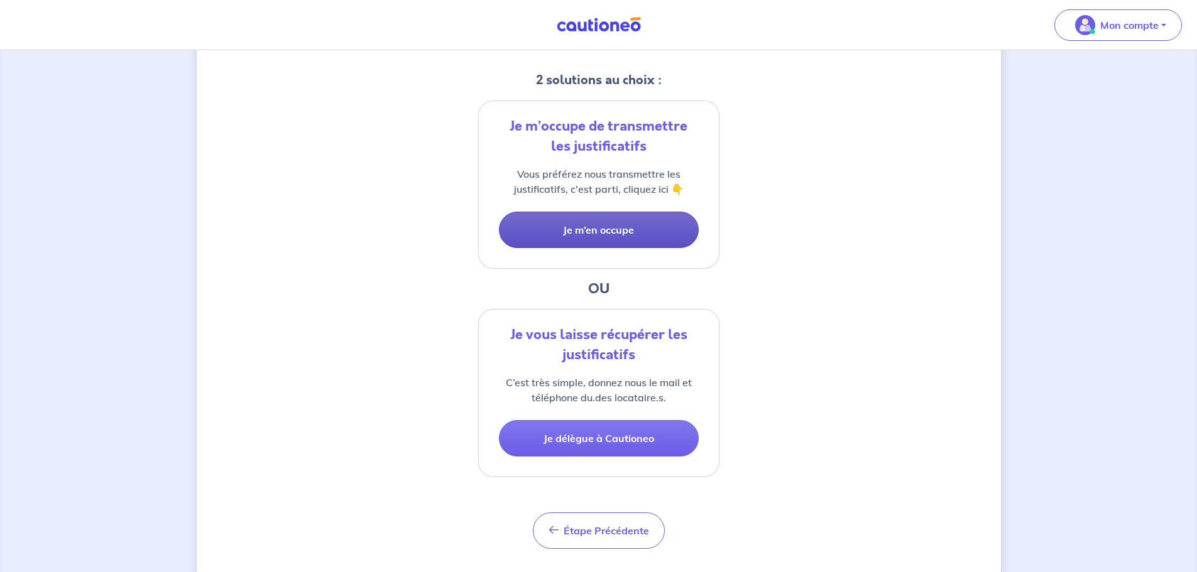
click at [628, 232] on button "Je m’en occupe" at bounding box center [599, 230] width 200 height 36
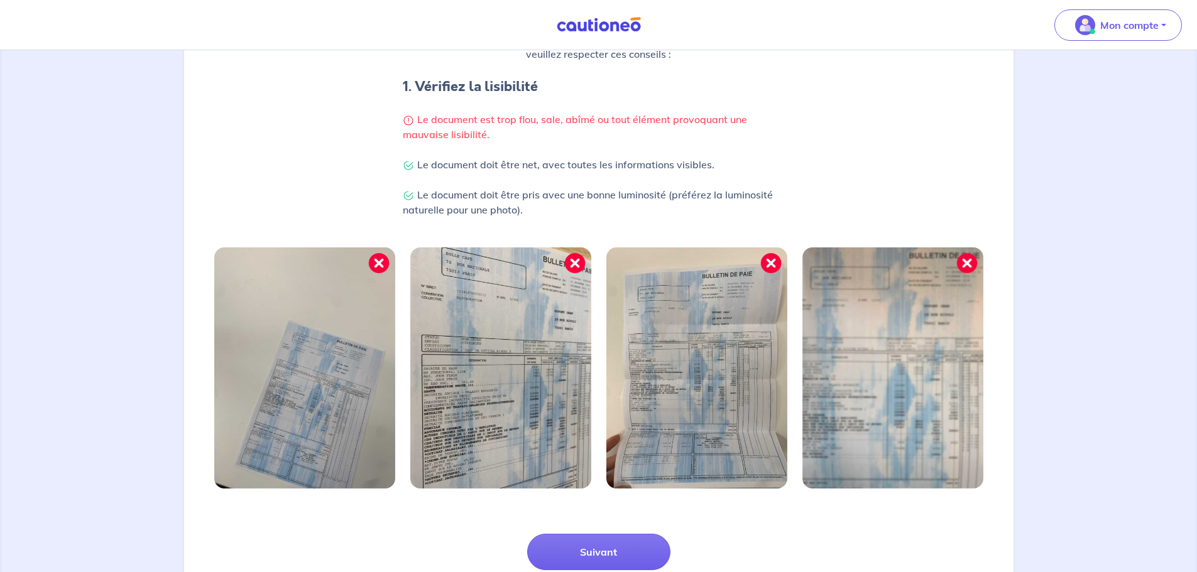
scroll to position [327, 0]
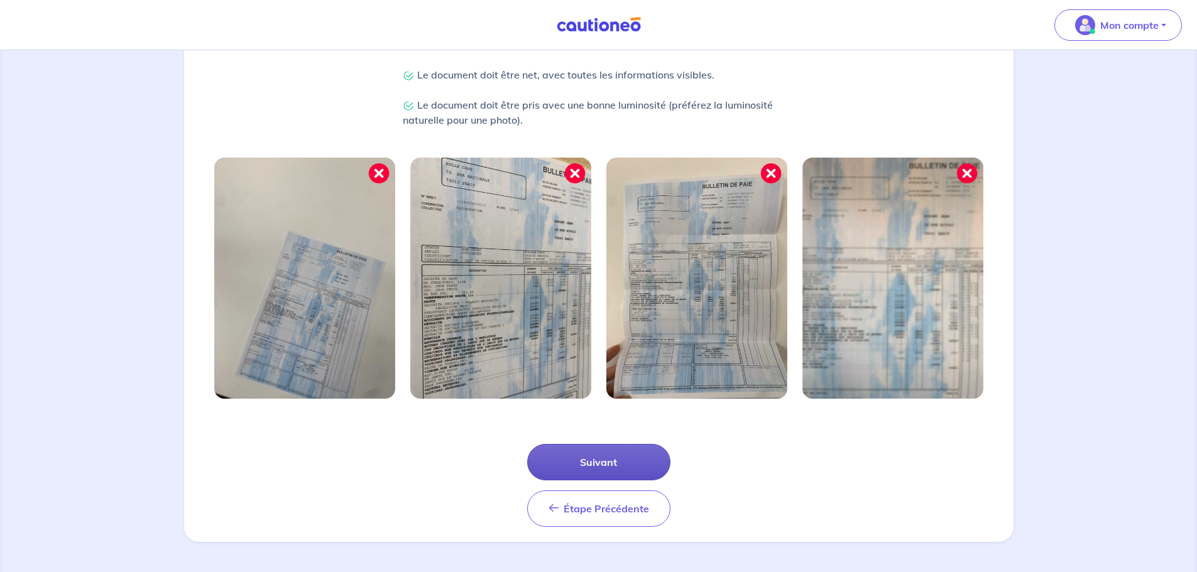
click at [608, 459] on button "Suivant" at bounding box center [598, 462] width 143 height 36
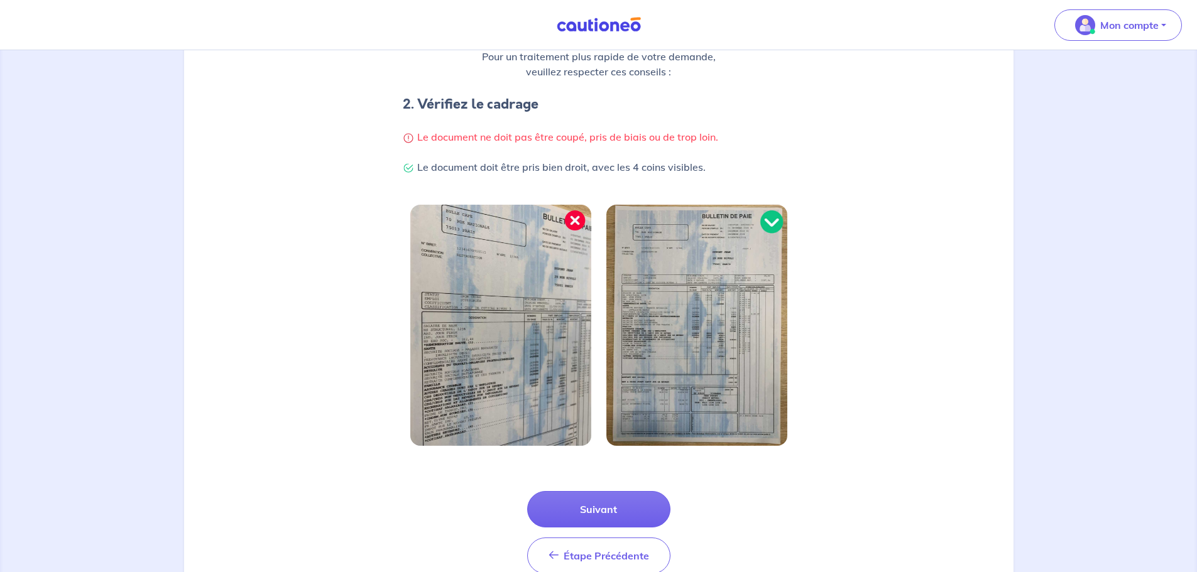
scroll to position [251, 0]
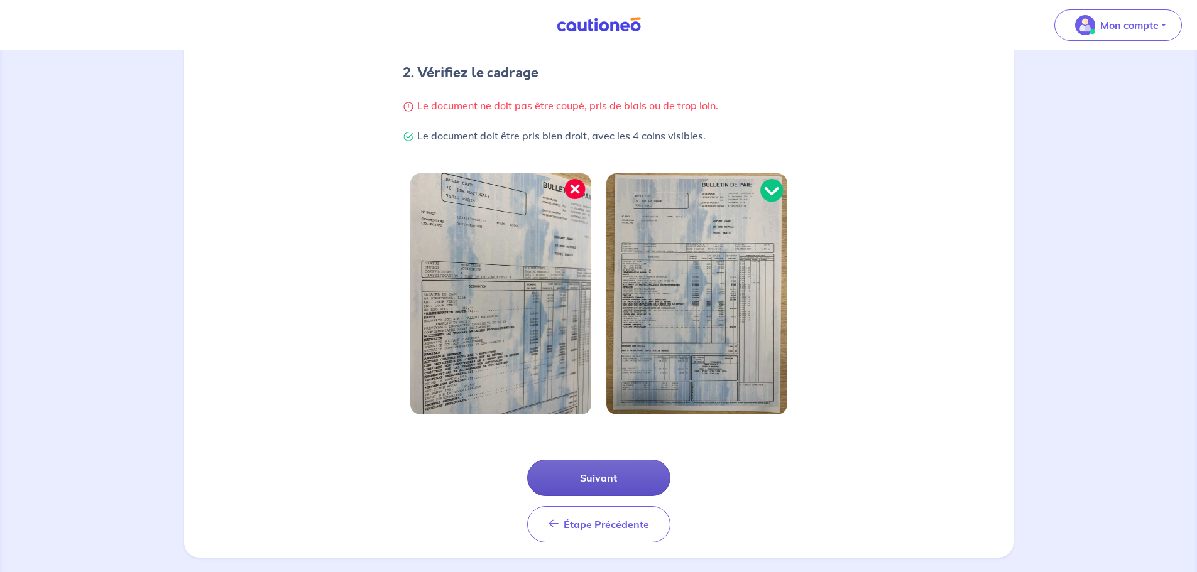
click at [631, 482] on button "Suivant" at bounding box center [598, 478] width 143 height 36
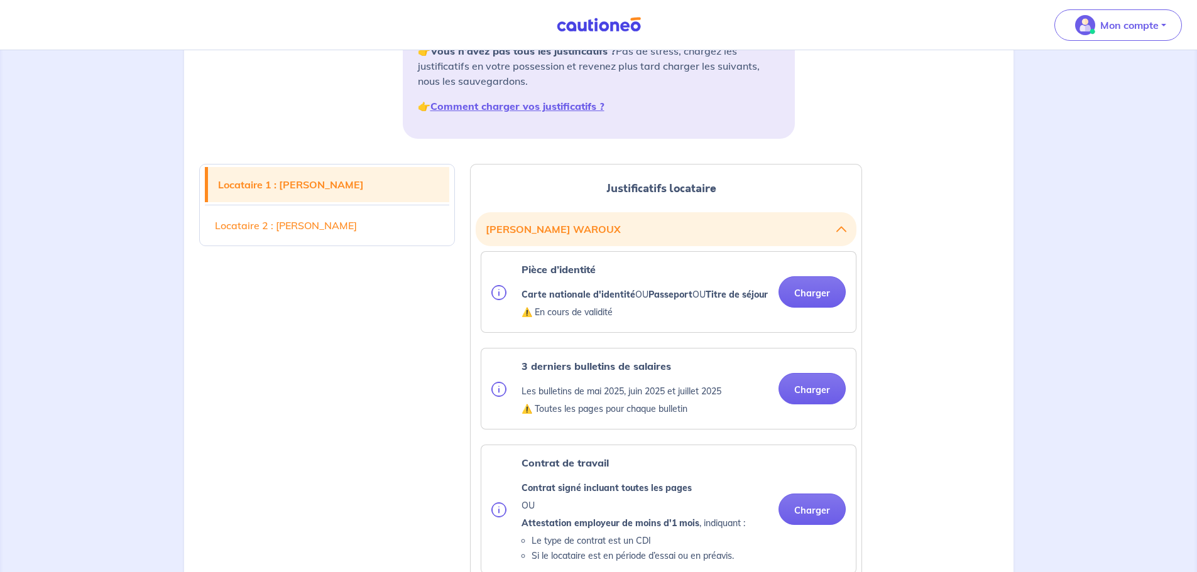
scroll to position [251, 0]
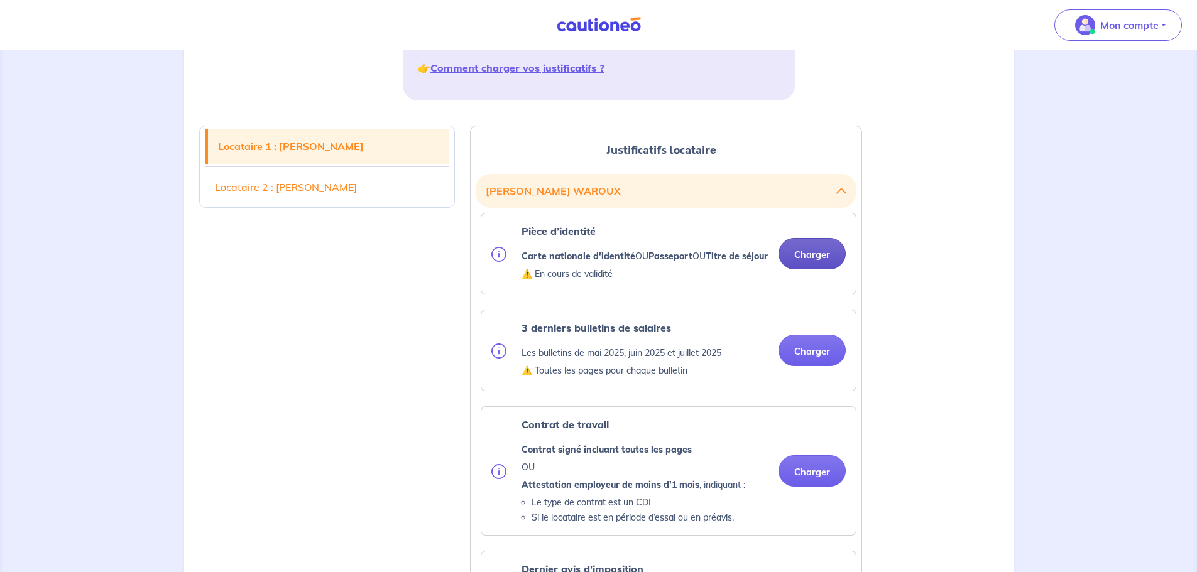
click at [826, 264] on button "Charger" at bounding box center [811, 253] width 67 height 31
click at [820, 264] on button "Charger" at bounding box center [811, 253] width 67 height 31
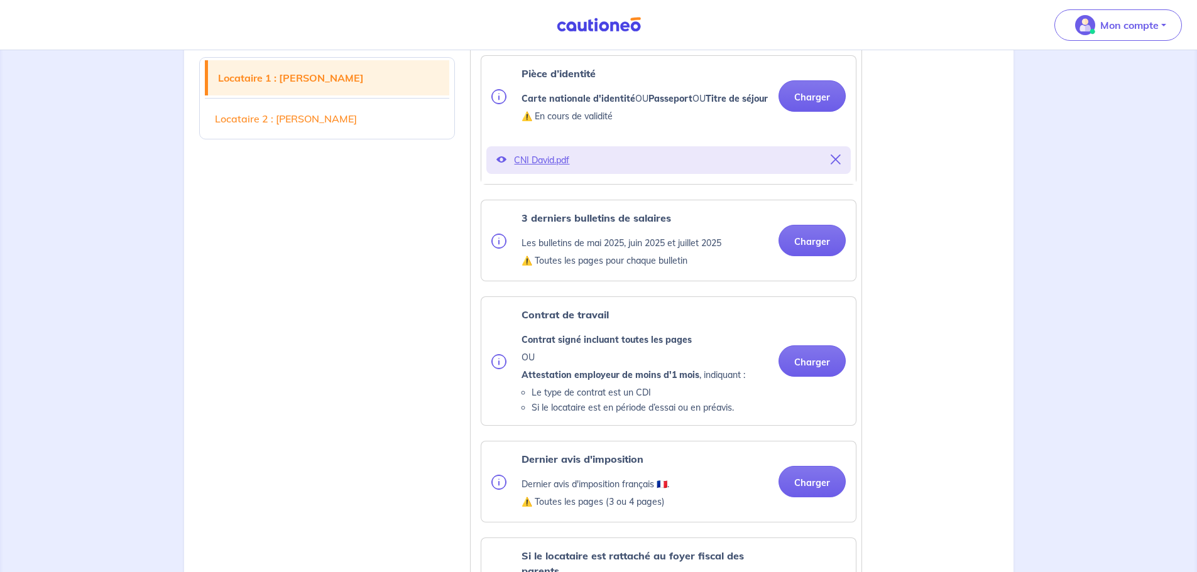
scroll to position [440, 0]
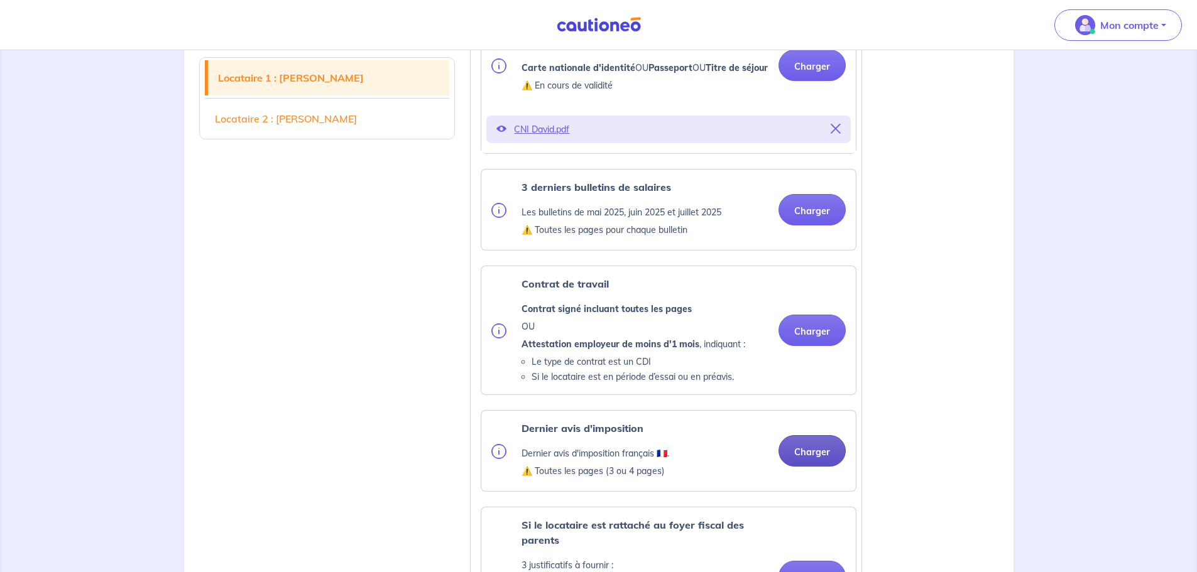
click at [814, 463] on button "Charger" at bounding box center [811, 450] width 67 height 31
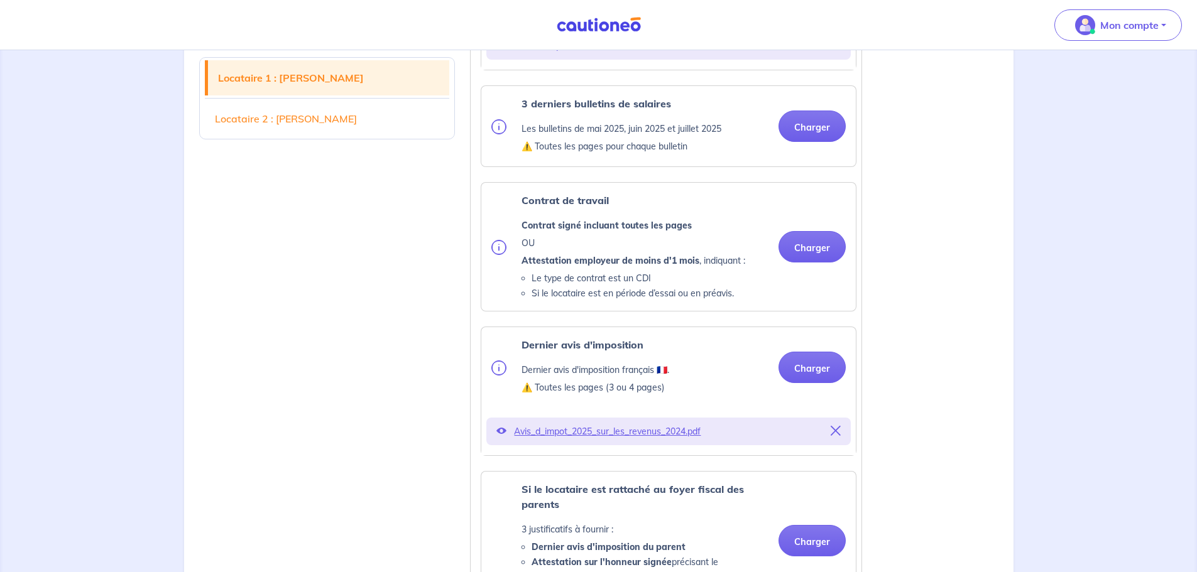
scroll to position [565, 0]
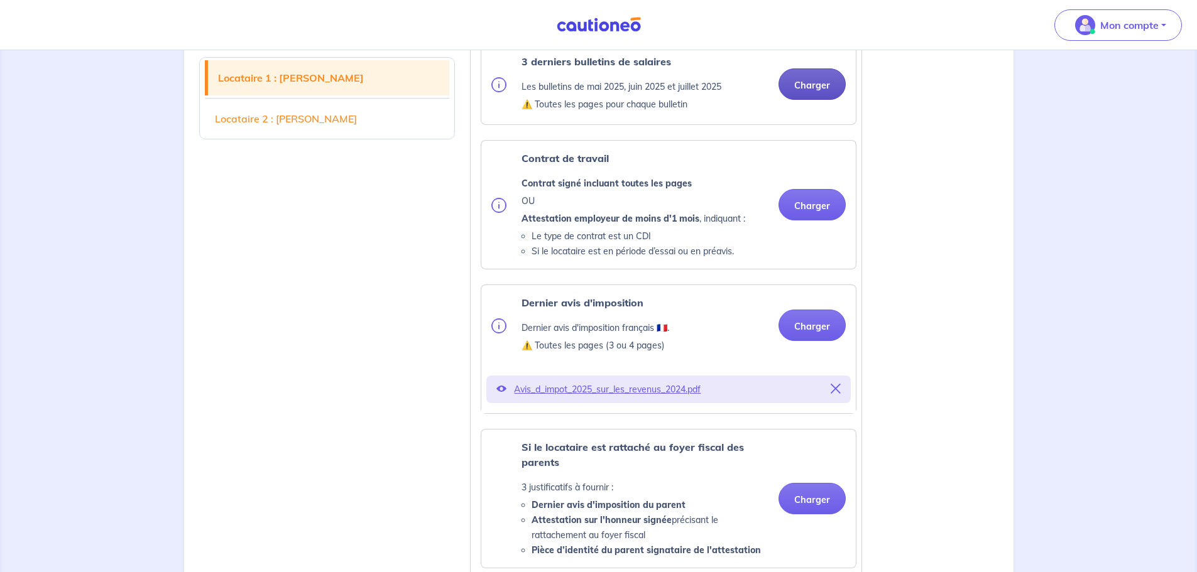
click at [816, 100] on button "Charger" at bounding box center [811, 83] width 67 height 31
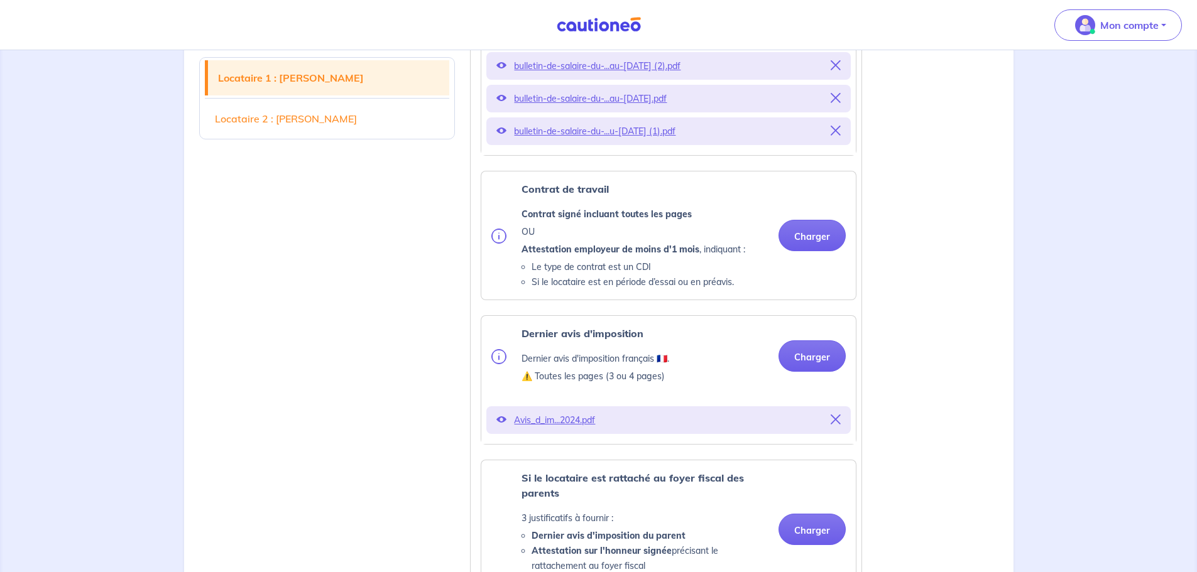
scroll to position [628, 0]
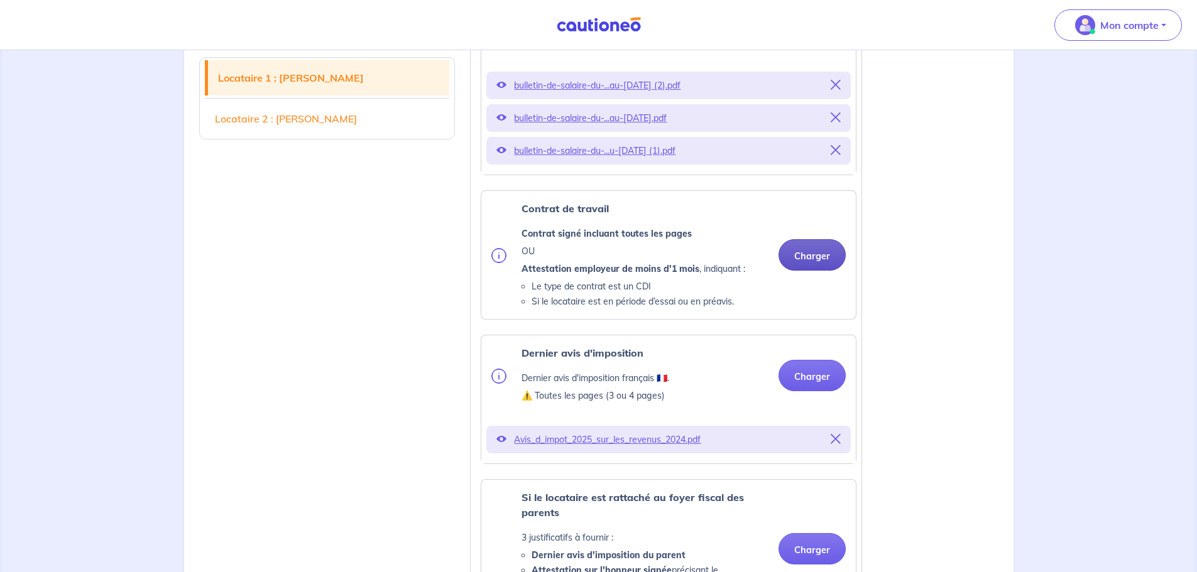
click at [820, 271] on button "Charger" at bounding box center [811, 254] width 67 height 31
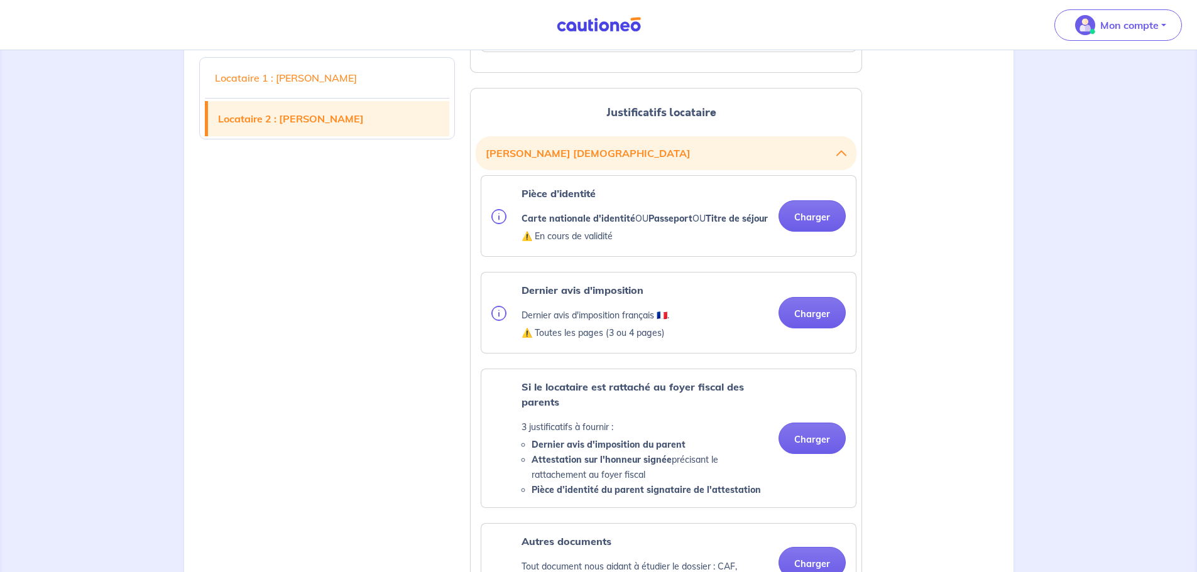
scroll to position [1508, 0]
click at [820, 231] on button "Charger" at bounding box center [811, 214] width 67 height 31
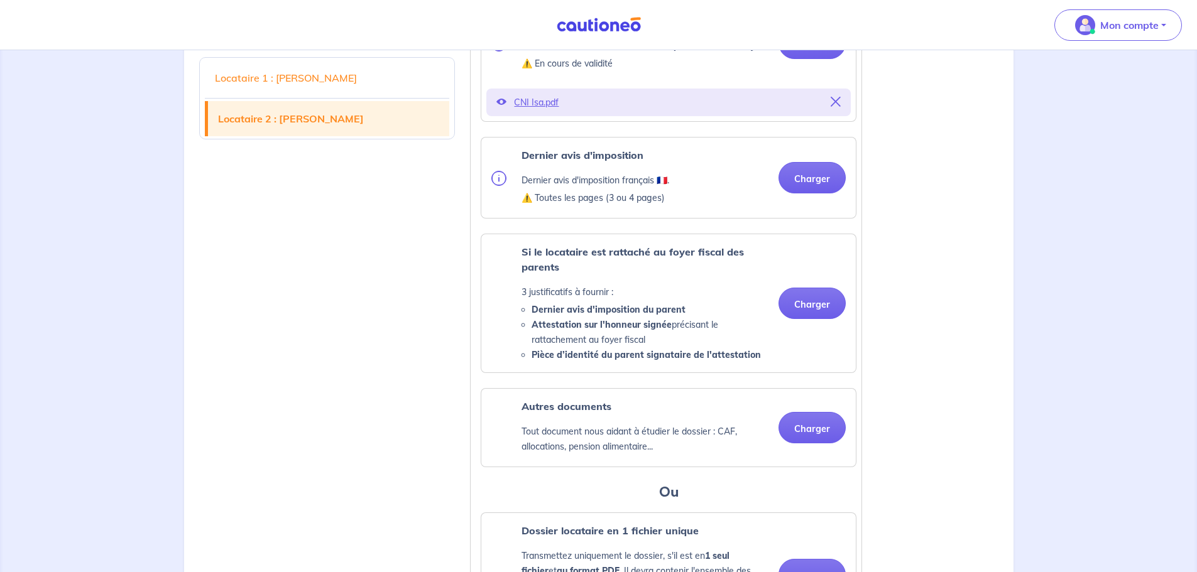
scroll to position [1696, 0]
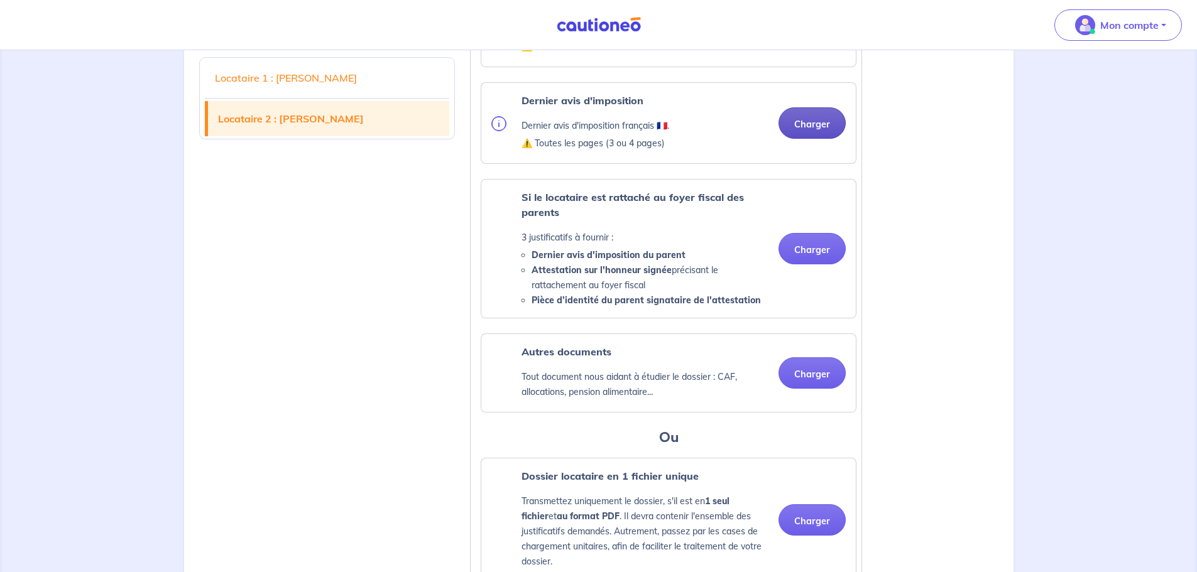
click at [816, 139] on button "Charger" at bounding box center [811, 122] width 67 height 31
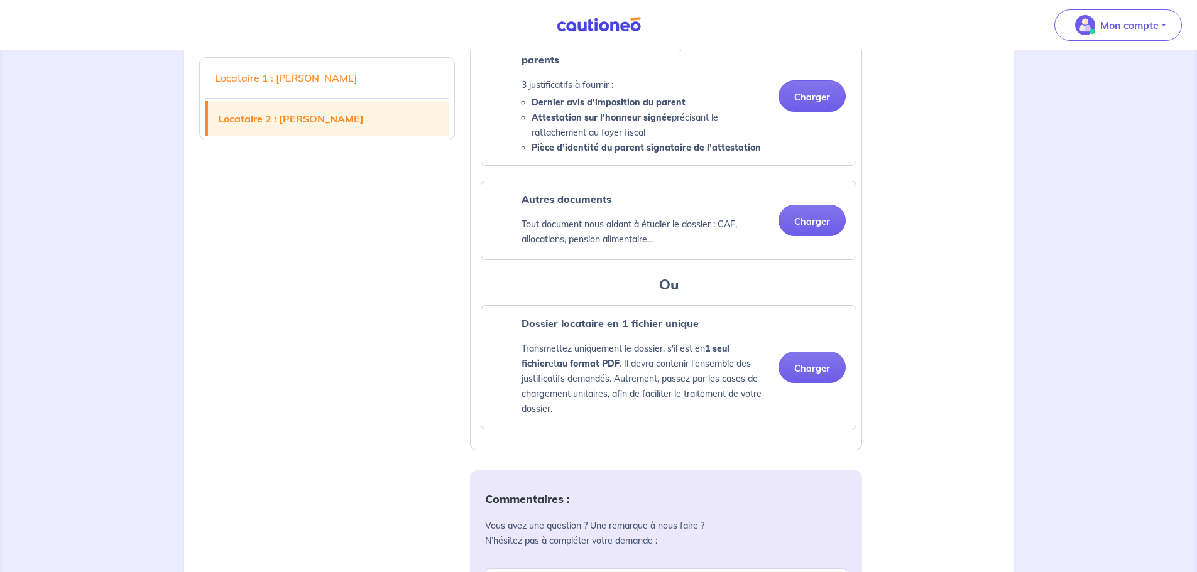
scroll to position [1948, 0]
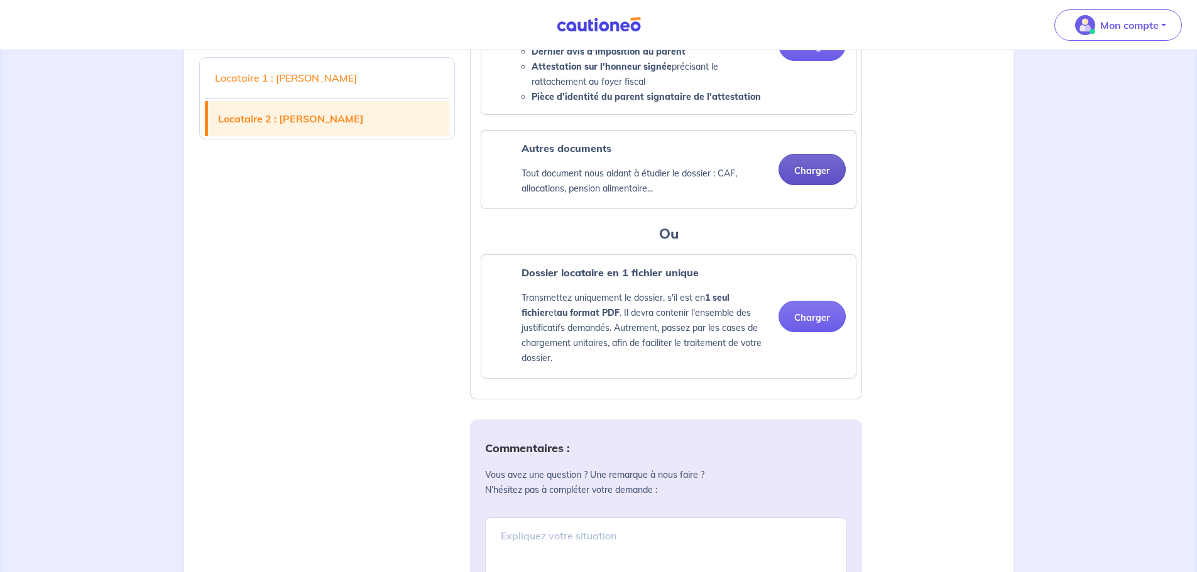
click at [805, 185] on button "Charger" at bounding box center [811, 169] width 67 height 31
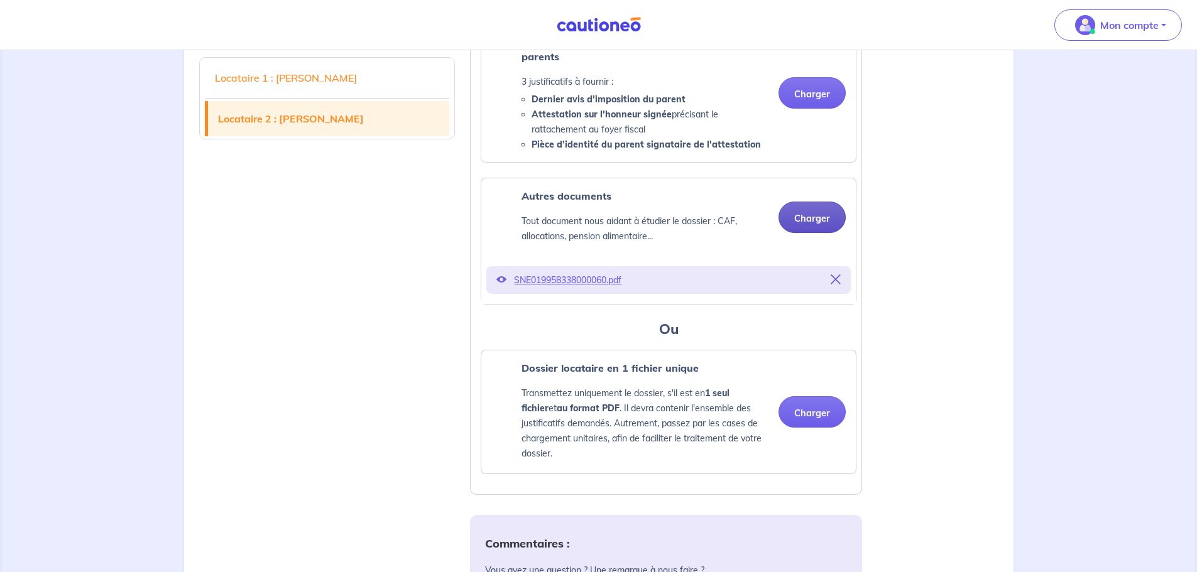
click at [812, 233] on button "Charger" at bounding box center [811, 217] width 67 height 31
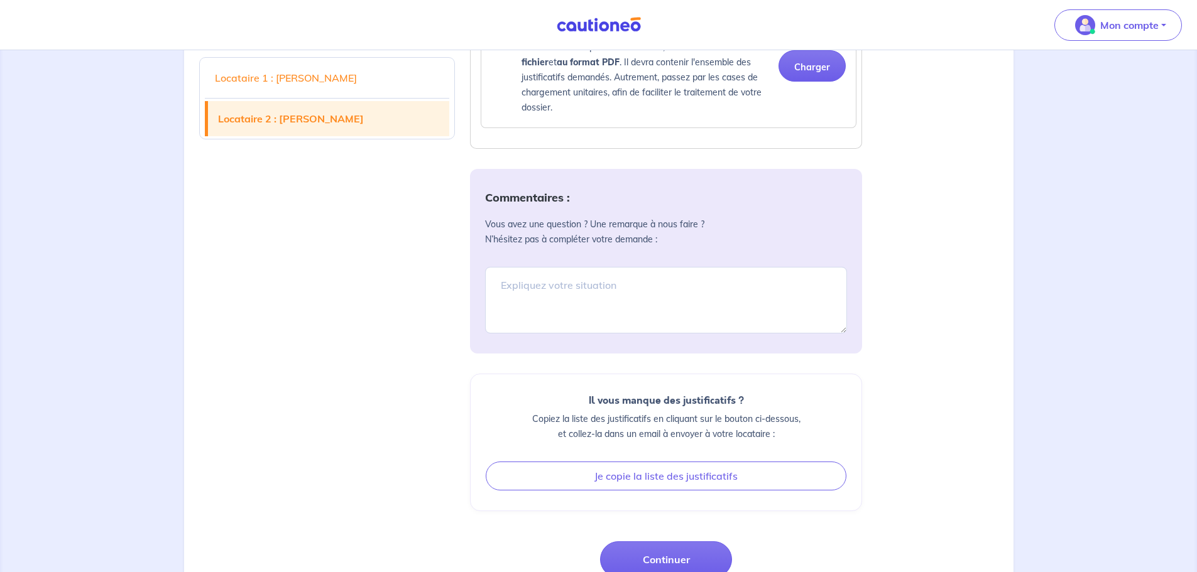
scroll to position [2325, 0]
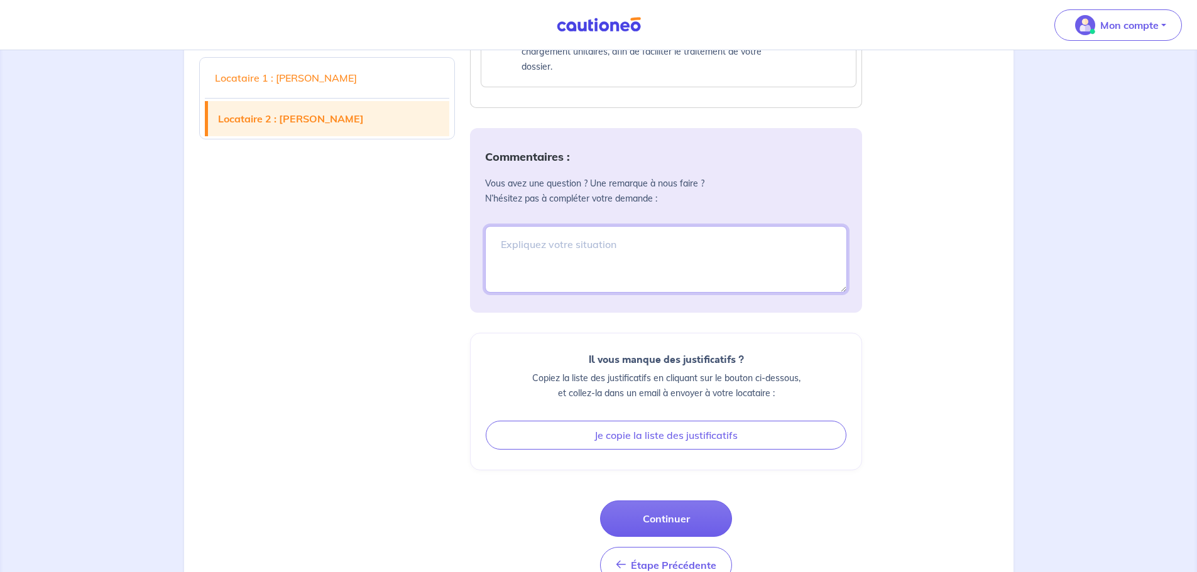
click at [591, 293] on textarea at bounding box center [666, 259] width 362 height 67
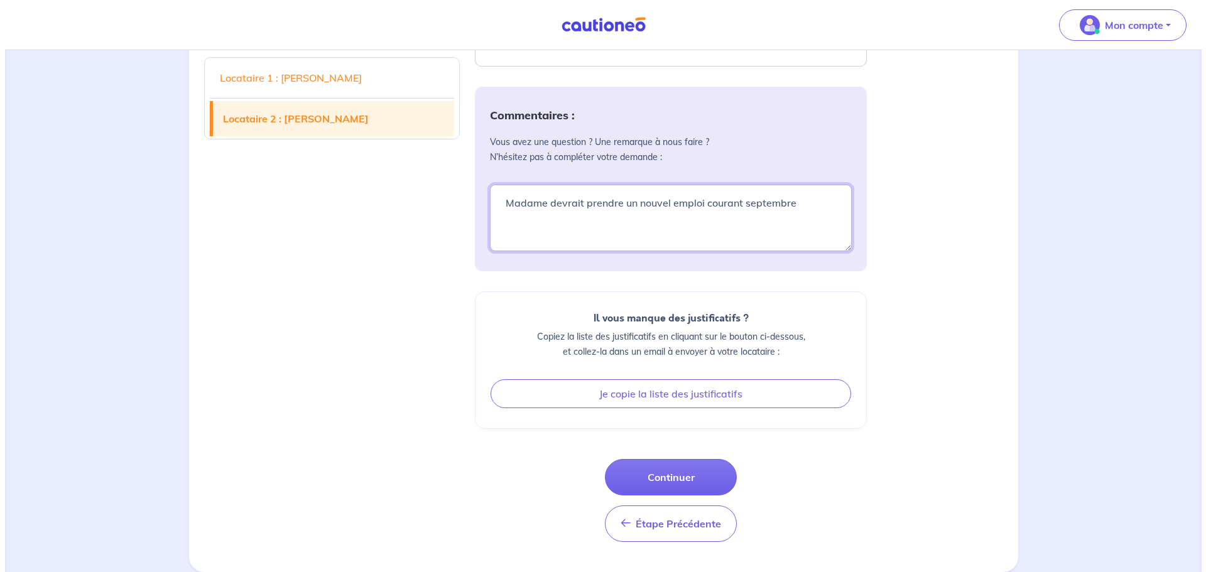
scroll to position [2396, 0]
type textarea "Madame devrait prendre un nouvel emploi courant septembre"
click at [687, 472] on button "Continuer" at bounding box center [666, 477] width 132 height 36
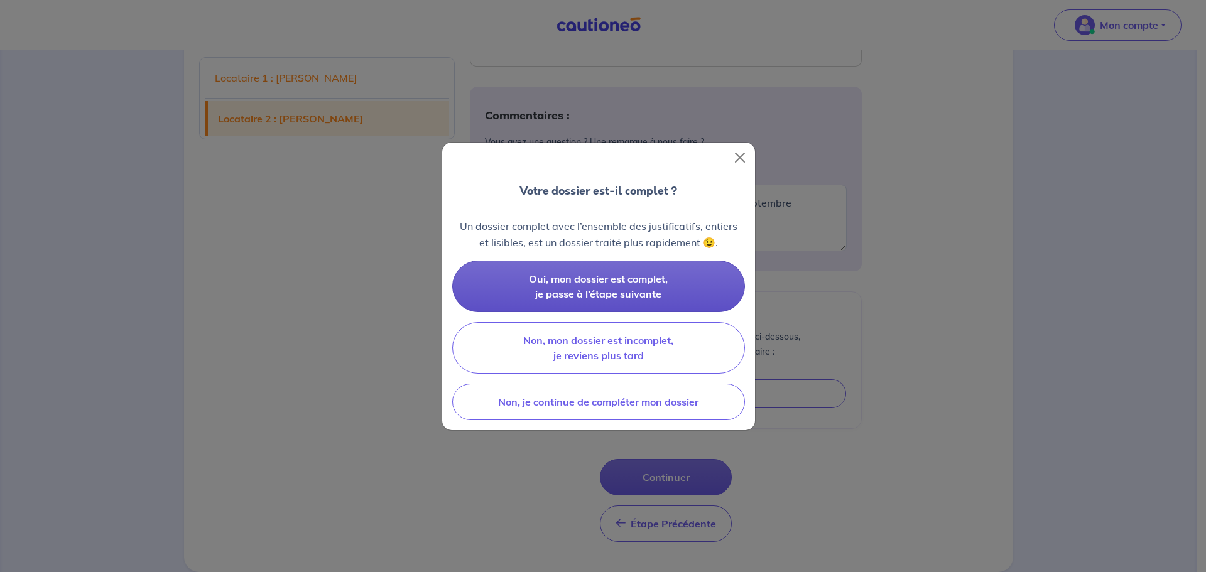
click at [681, 291] on button "Oui, mon dossier est complet, je passe à l’étape suivante" at bounding box center [598, 287] width 293 height 52
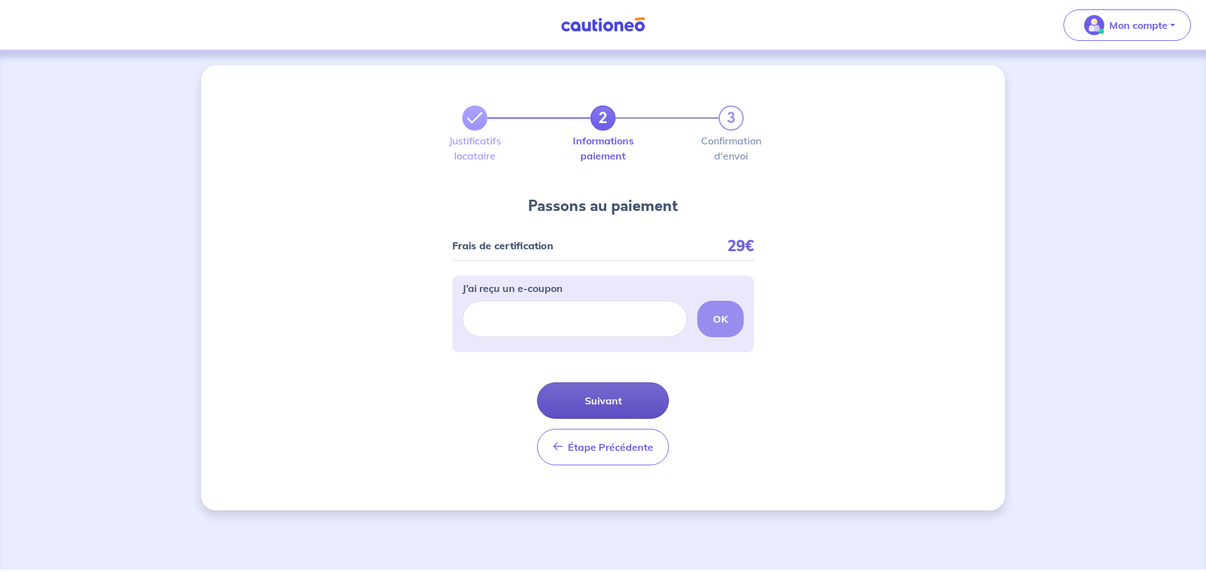
click at [619, 403] on button "Suivant" at bounding box center [603, 401] width 132 height 36
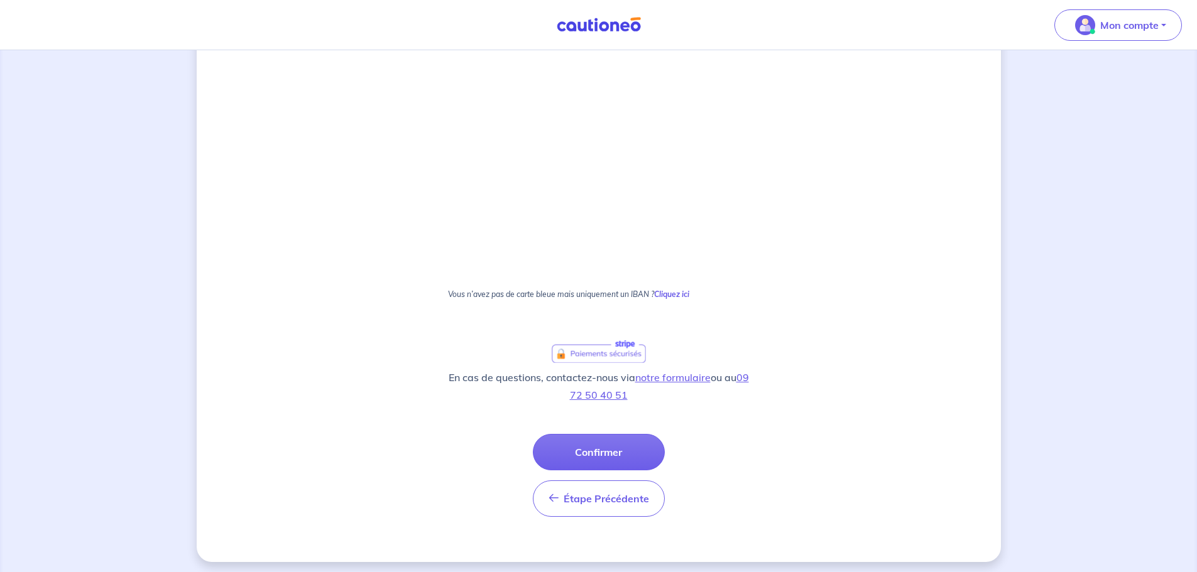
scroll to position [682, 0]
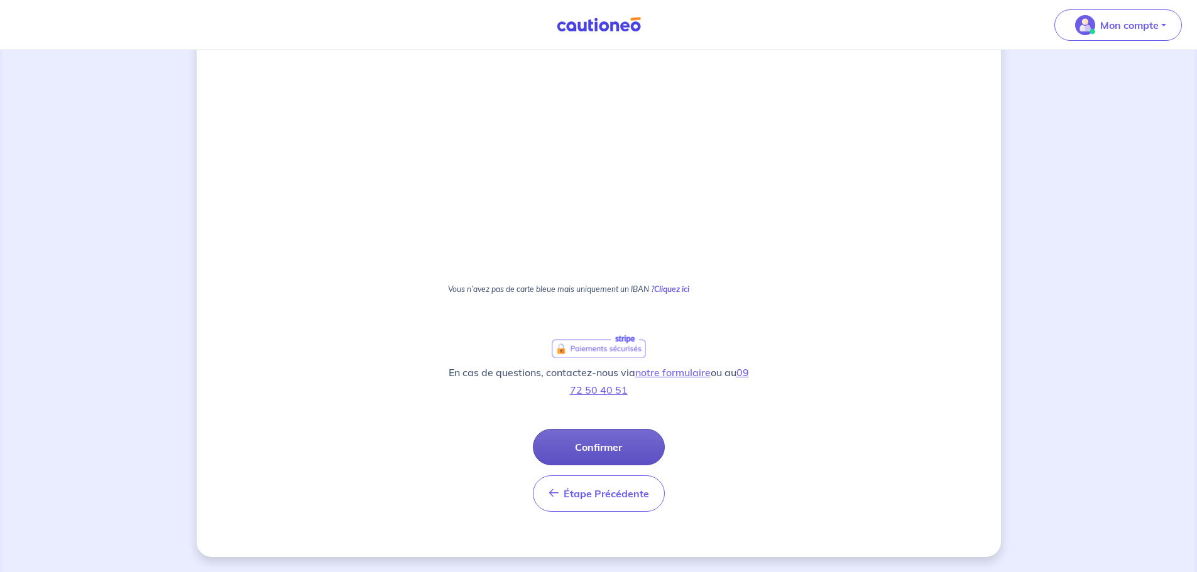
click at [601, 447] on button "Confirmer" at bounding box center [599, 447] width 132 height 36
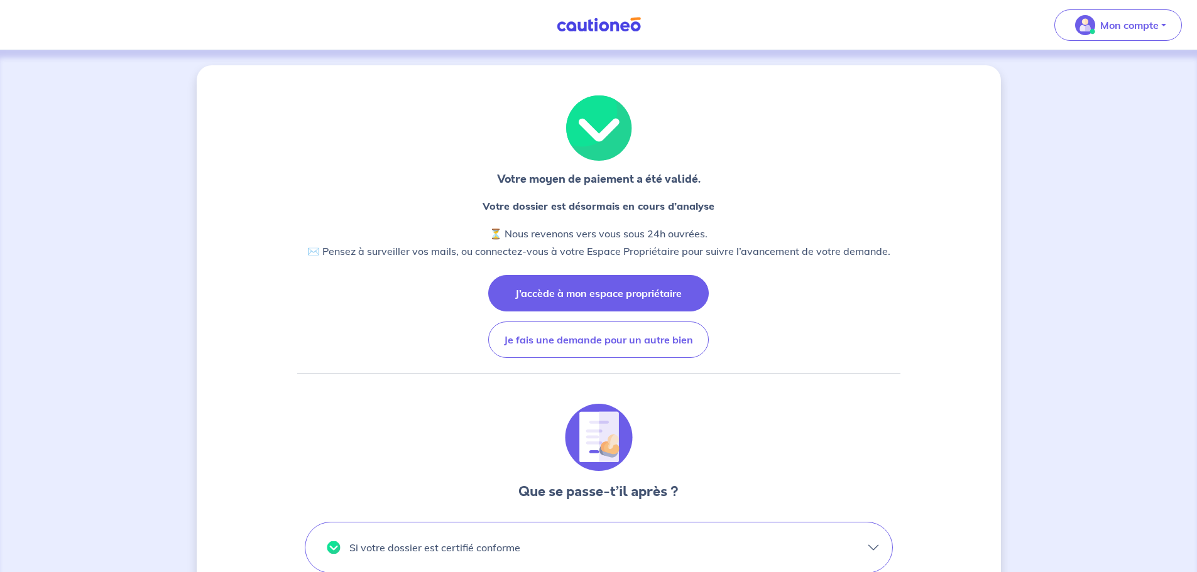
click at [663, 296] on button "J’accède à mon espace propriétaire" at bounding box center [598, 293] width 221 height 36
